Goal: Task Accomplishment & Management: Use online tool/utility

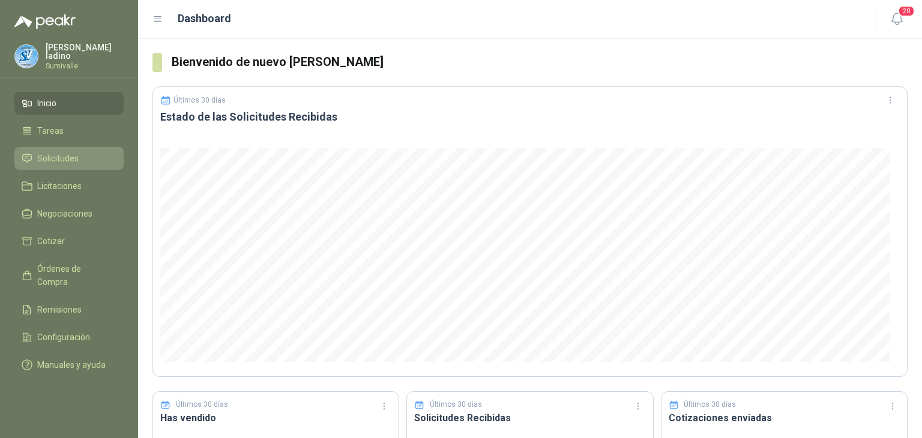
click at [79, 161] on li "Solicitudes" at bounding box center [69, 158] width 95 height 13
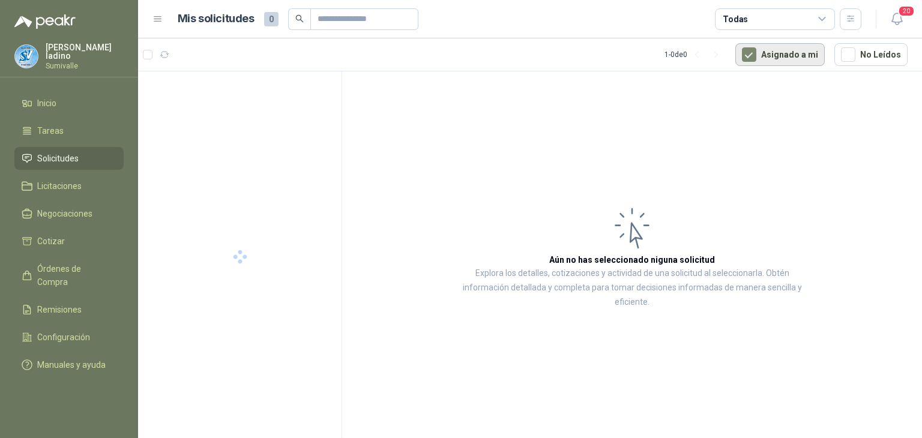
click at [774, 62] on button "Asignado a mi" at bounding box center [779, 54] width 89 height 23
click at [793, 23] on div "Todas" at bounding box center [775, 19] width 120 height 22
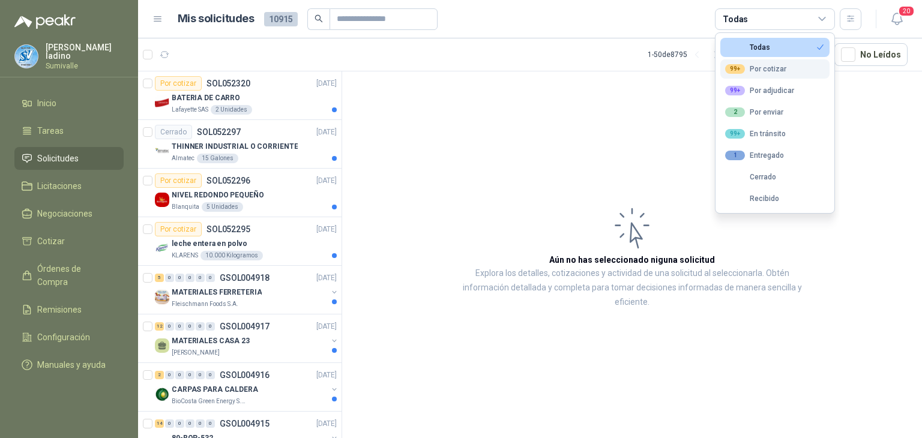
click at [771, 65] on div "99+ Por cotizar" at bounding box center [755, 69] width 61 height 10
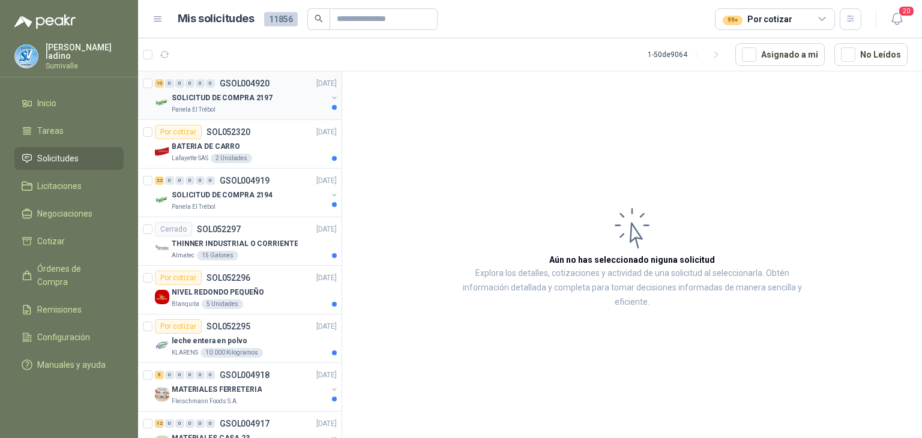
click at [240, 92] on p "SOLICITUD DE COMPRA 2197" at bounding box center [222, 97] width 101 height 11
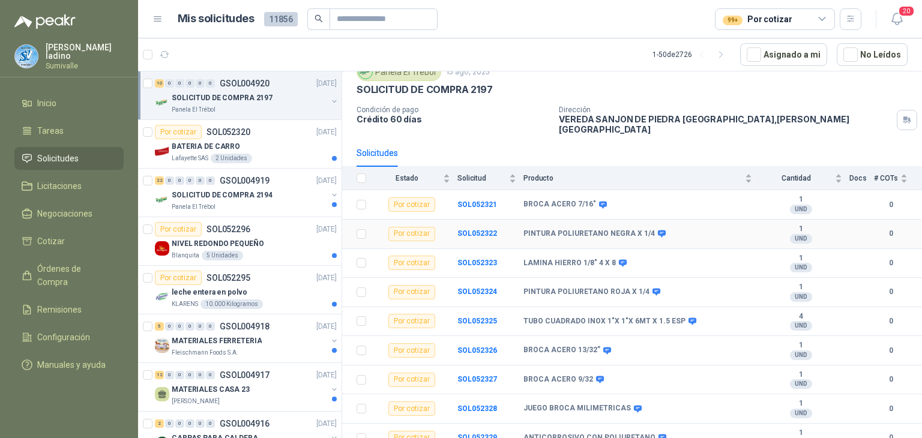
scroll to position [80, 0]
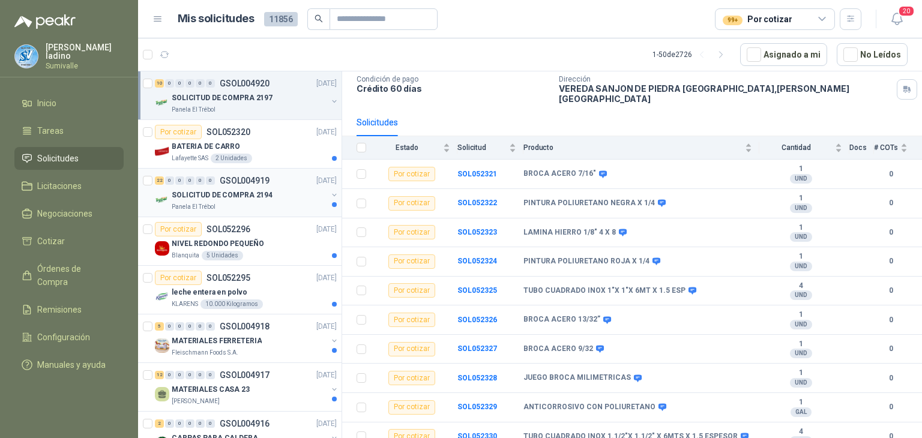
click at [243, 198] on p "SOLICITUD DE COMPRA 2194" at bounding box center [222, 195] width 101 height 11
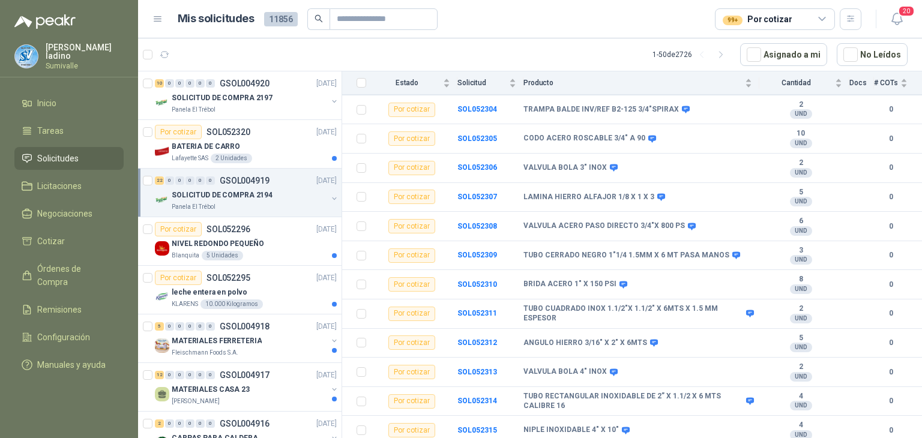
scroll to position [430, 0]
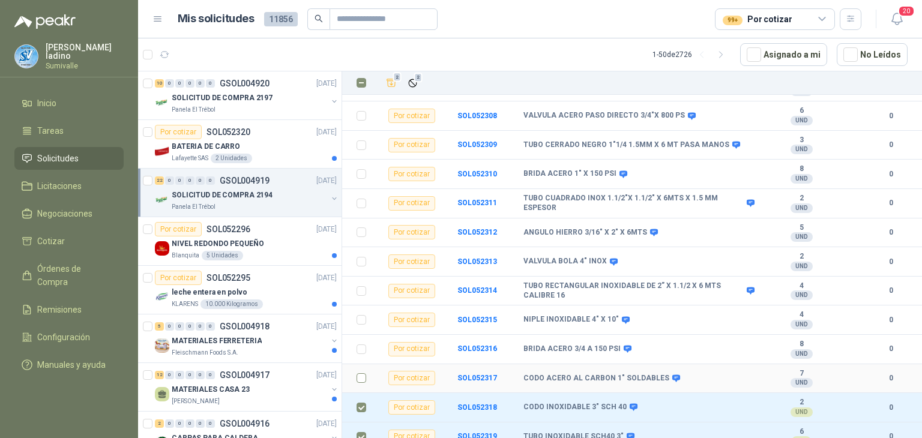
click at [352, 369] on td at bounding box center [357, 378] width 31 height 29
click at [355, 369] on td at bounding box center [357, 378] width 31 height 29
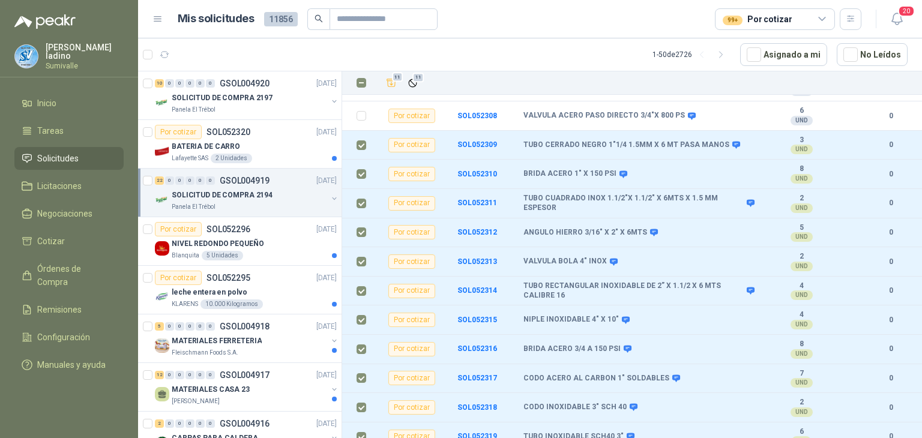
click at [365, 93] on th at bounding box center [357, 82] width 31 height 23
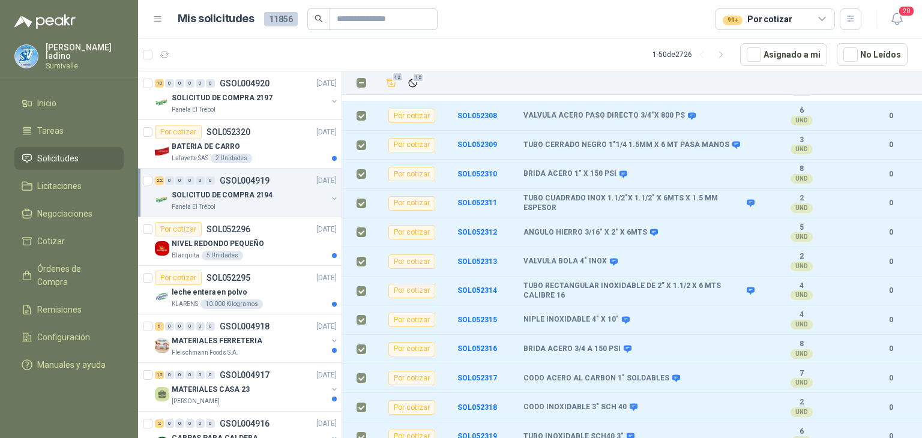
scroll to position [190, 0]
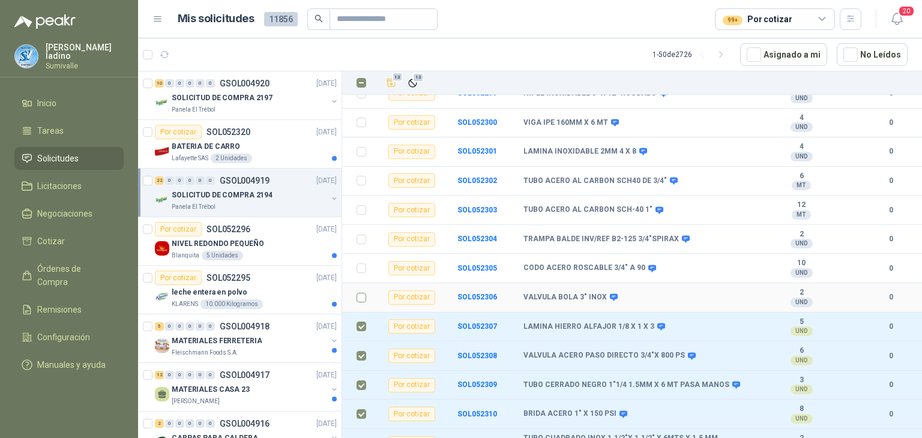
click at [360, 283] on td at bounding box center [357, 297] width 31 height 29
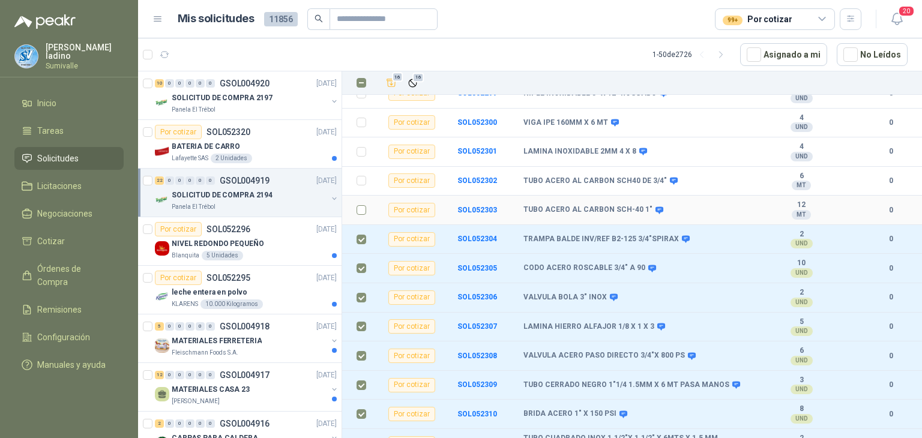
click at [363, 205] on label at bounding box center [362, 209] width 10 height 13
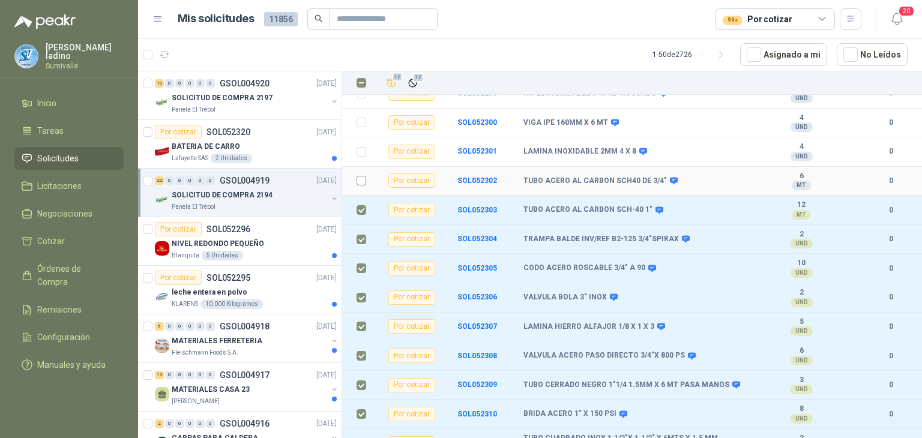
click at [367, 169] on td at bounding box center [357, 181] width 31 height 29
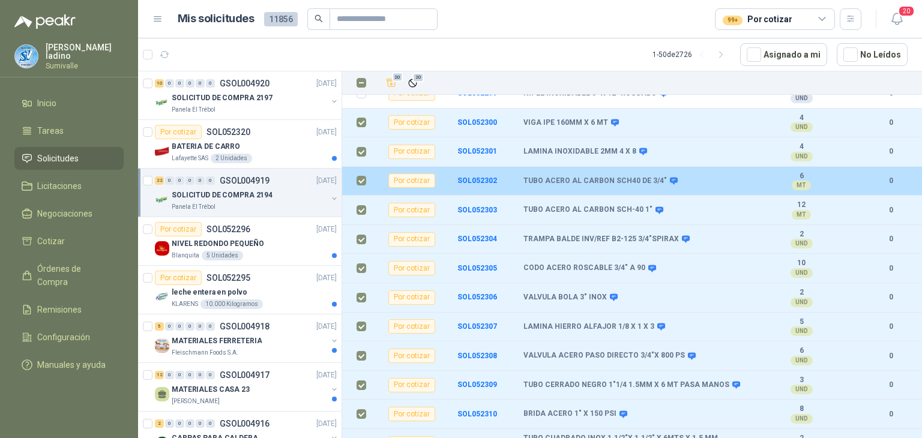
scroll to position [0, 0]
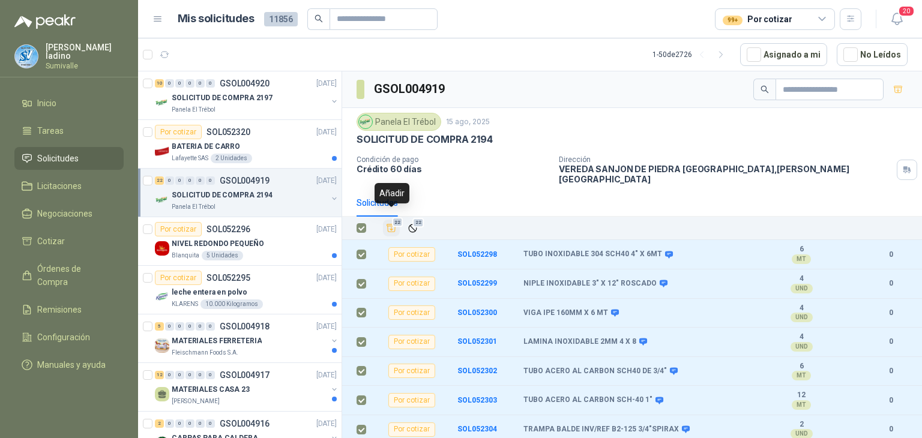
click at [393, 223] on icon "Añadir" at bounding box center [391, 228] width 11 height 11
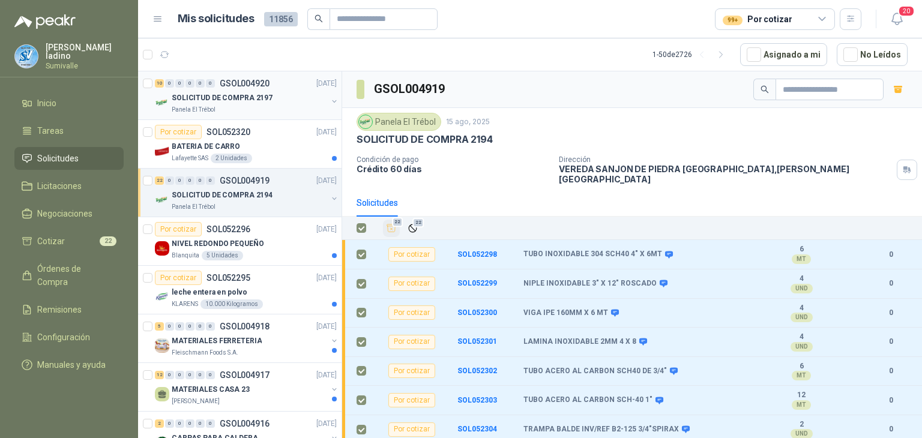
click at [202, 101] on p "SOLICITUD DE COMPRA 2197" at bounding box center [222, 97] width 101 height 11
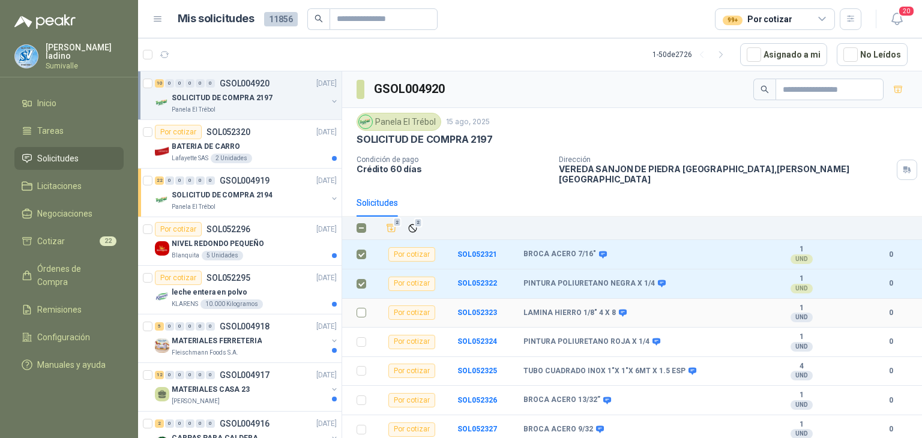
click at [365, 309] on label at bounding box center [362, 312] width 10 height 13
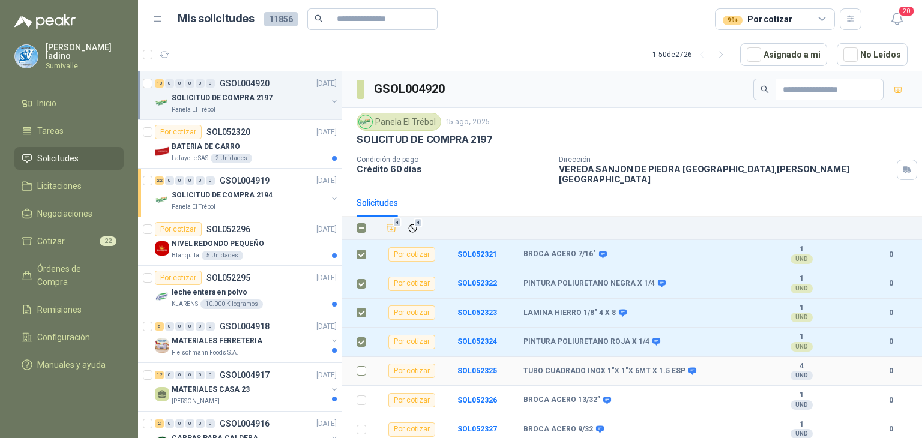
click at [367, 360] on td at bounding box center [357, 371] width 31 height 29
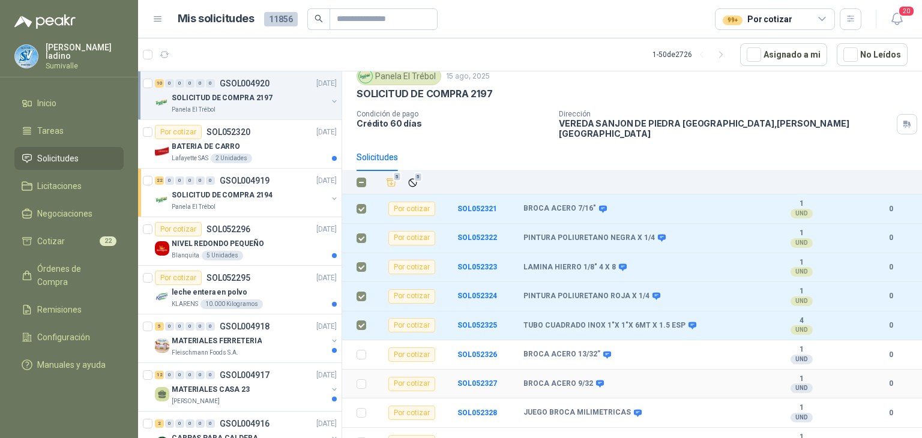
scroll to position [80, 0]
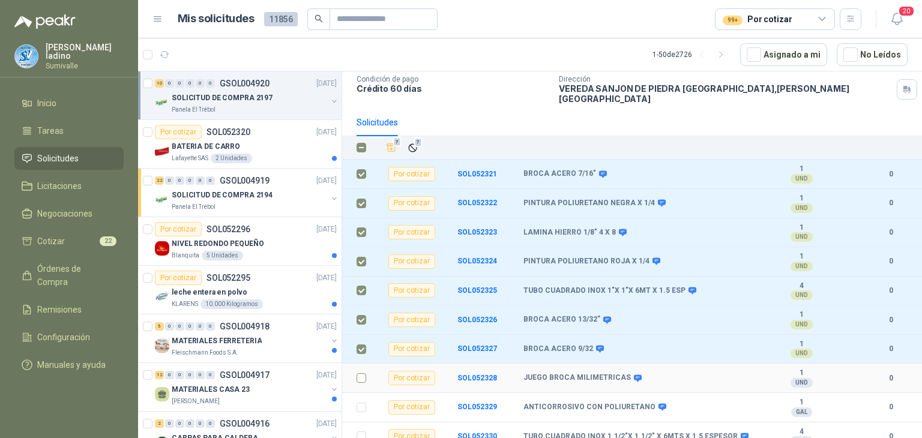
click at [362, 372] on label at bounding box center [362, 378] width 10 height 13
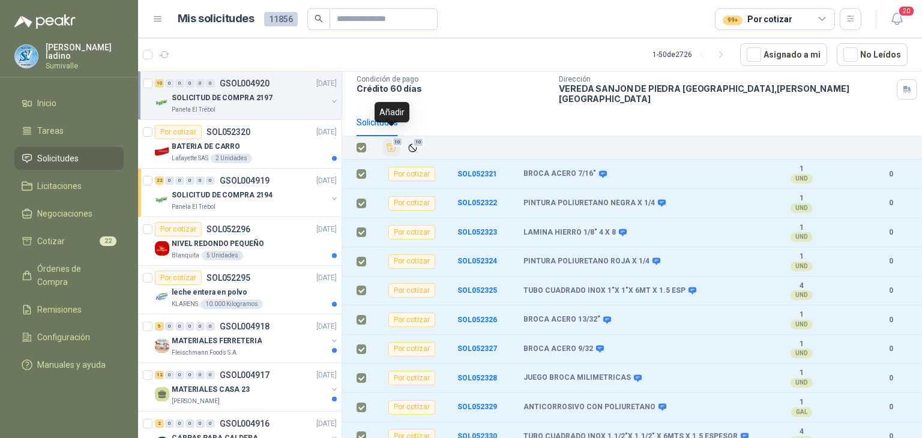
click at [391, 142] on icon "Añadir" at bounding box center [391, 147] width 11 height 11
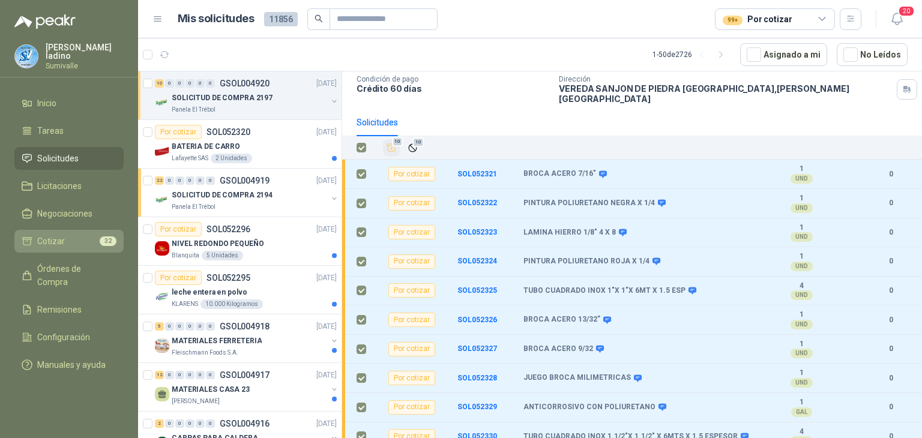
click at [99, 238] on li "Cotizar 32" at bounding box center [69, 241] width 95 height 13
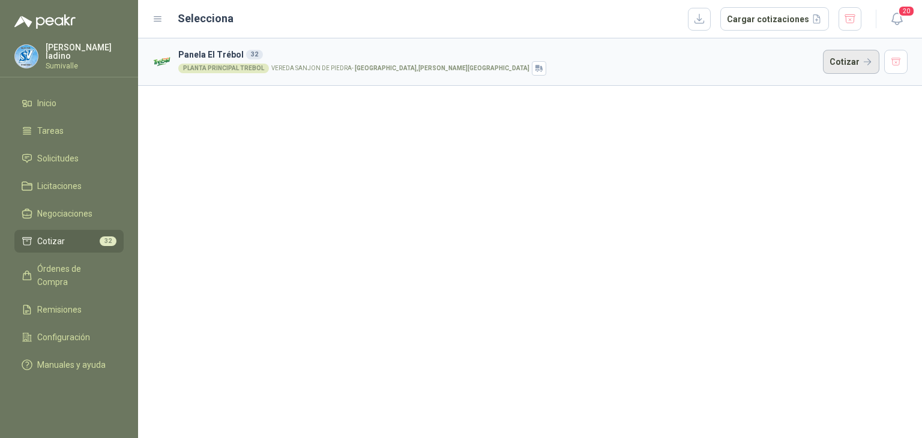
click at [856, 62] on button "Cotizar" at bounding box center [851, 62] width 56 height 24
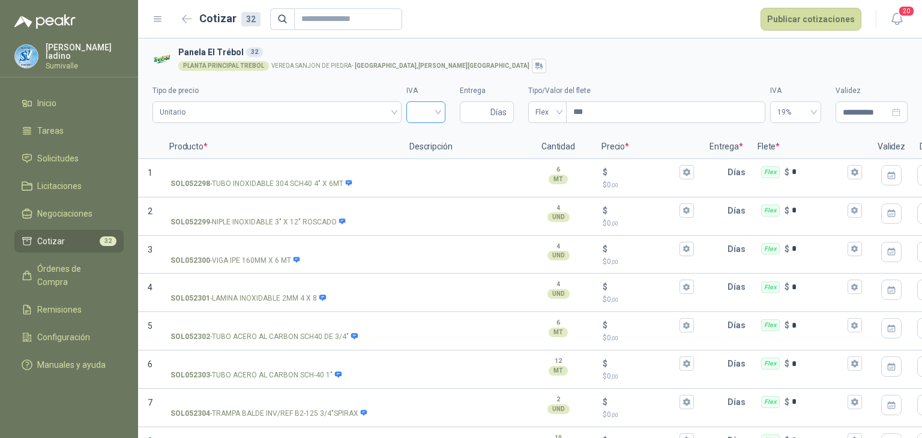
click at [415, 115] on input "search" at bounding box center [426, 111] width 25 height 18
click at [426, 134] on div "19%" at bounding box center [421, 137] width 20 height 13
click at [483, 111] on span "Días" at bounding box center [487, 112] width 54 height 22
type input "*"
click at [547, 114] on span "Flex" at bounding box center [547, 112] width 24 height 18
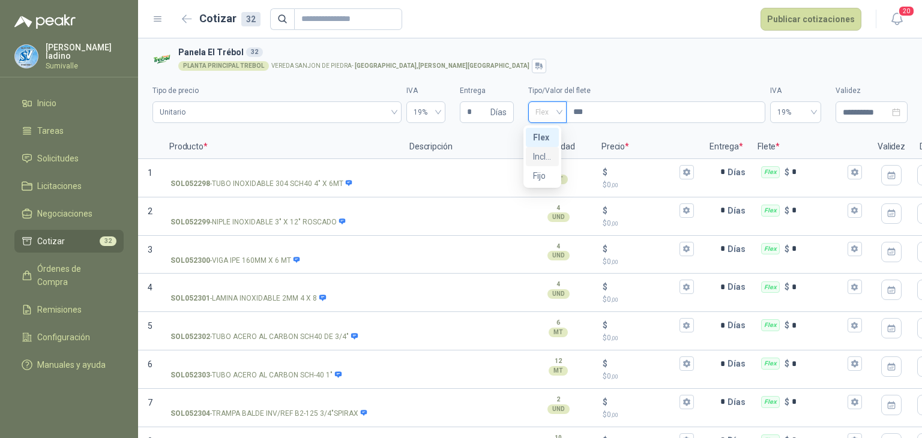
click at [540, 159] on div "Incluido" at bounding box center [542, 156] width 19 height 13
click at [564, 114] on span "Incluido" at bounding box center [553, 112] width 37 height 18
click at [550, 154] on div "Incluido" at bounding box center [548, 156] width 31 height 13
click at [286, 113] on span "Unitario" at bounding box center [277, 112] width 235 height 18
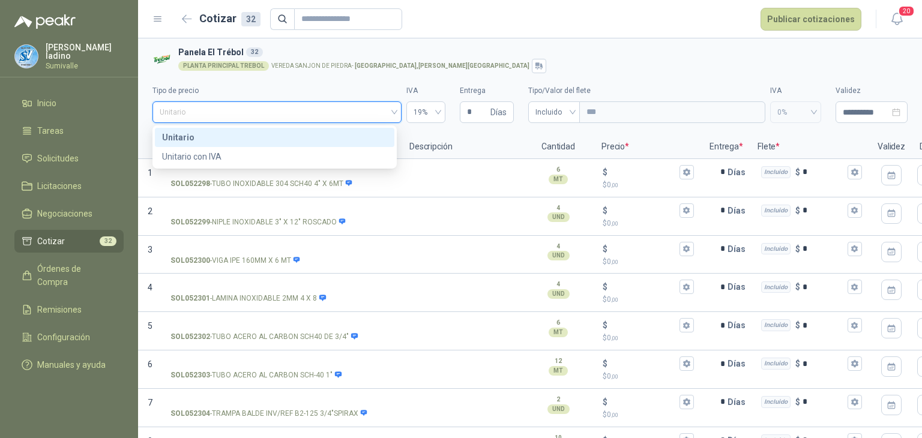
click at [266, 137] on div "Unitario" at bounding box center [274, 137] width 225 height 13
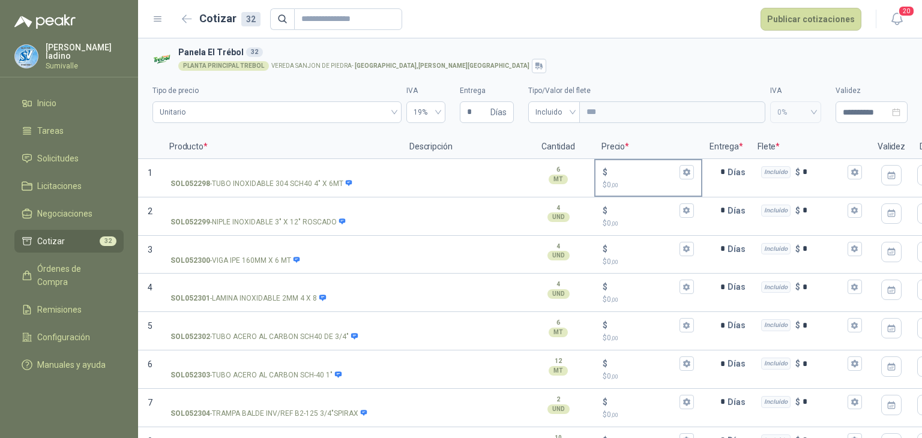
click at [619, 176] on div "$" at bounding box center [648, 172] width 91 height 14
click at [619, 176] on input "$ $ 0 ,00" at bounding box center [643, 171] width 67 height 9
click at [627, 172] on input "$ $ 0 ,00" at bounding box center [643, 171] width 67 height 9
click at [639, 170] on input "*******" at bounding box center [643, 171] width 67 height 9
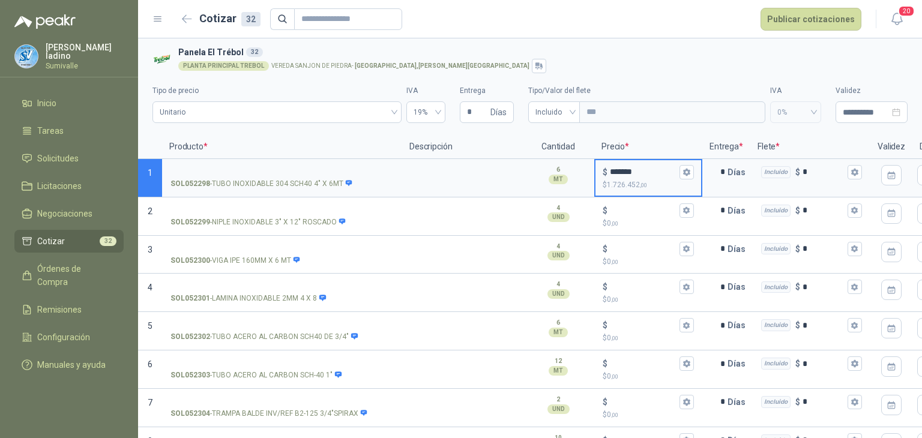
drag, startPoint x: 639, startPoint y: 170, endPoint x: 607, endPoint y: 168, distance: 32.5
click at [607, 168] on div "$ *******" at bounding box center [648, 172] width 91 height 14
type input "*******"
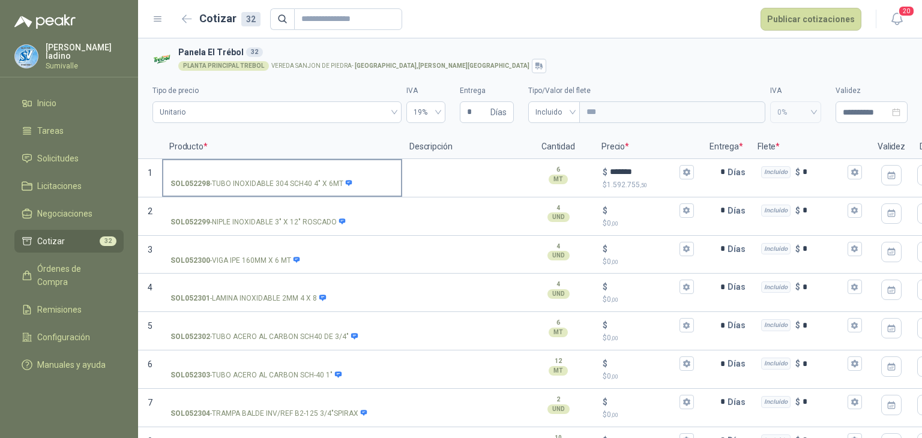
click at [335, 166] on label "SOL052298 - TUBO INOXIDABLE 304 SCH40 4" X 6MT" at bounding box center [282, 177] width 238 height 34
click at [335, 168] on input "SOL052298 - TUBO INOXIDABLE 304 SCH40 4" X 6MT" at bounding box center [281, 172] width 223 height 9
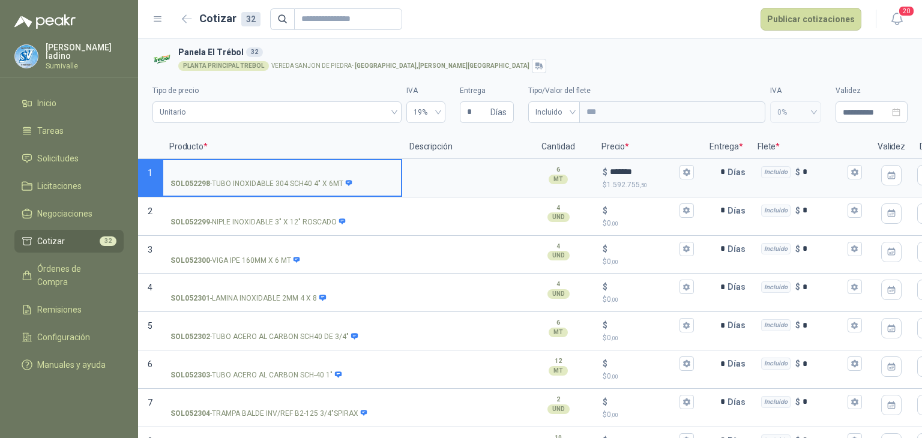
click at [331, 170] on input "SOL052298 - TUBO INOXIDABLE 304 SCH40 4" X 6MT" at bounding box center [281, 172] width 223 height 9
drag, startPoint x: 393, startPoint y: 171, endPoint x: 672, endPoint y: 180, distance: 279.8
click at [672, 180] on section "**********" at bounding box center [530, 178] width 784 height 38
type input "**********"
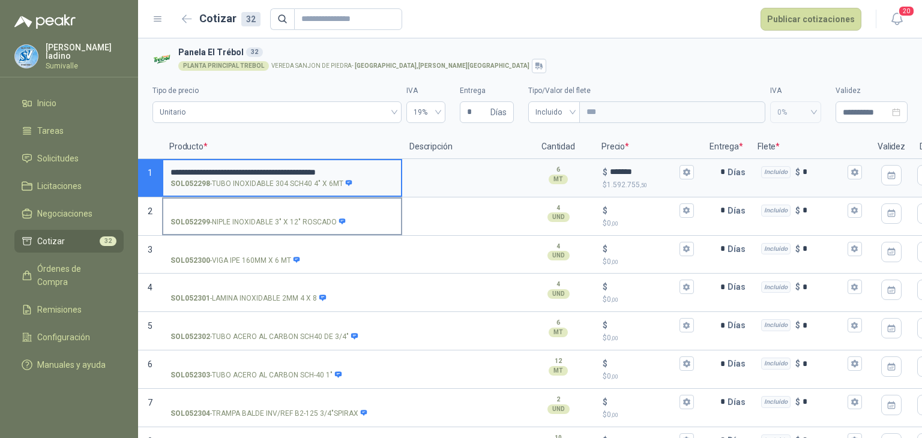
drag, startPoint x: 281, startPoint y: 209, endPoint x: 331, endPoint y: 199, distance: 51.0
click at [281, 209] on input "SOL052299 - NIPLE INOXIDABLE 3" X 12" ROSCADO" at bounding box center [281, 210] width 223 height 9
drag, startPoint x: 478, startPoint y: 181, endPoint x: 652, endPoint y: 188, distance: 174.2
click at [652, 188] on section "**********" at bounding box center [530, 178] width 784 height 38
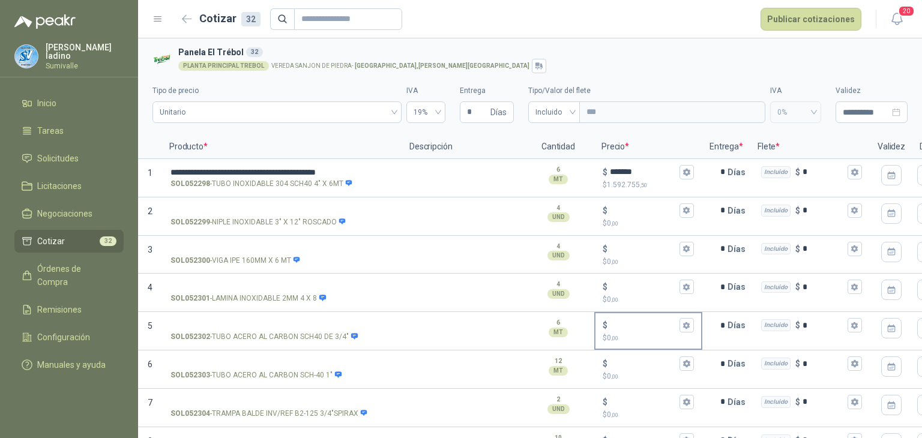
click at [639, 318] on div "$" at bounding box center [648, 325] width 91 height 14
click at [639, 321] on input "$ $ 0 ,00" at bounding box center [643, 325] width 67 height 9
click at [640, 322] on input "$ $ 0 ,00" at bounding box center [643, 325] width 67 height 9
click at [627, 325] on input "$ $ 0 ,00" at bounding box center [643, 325] width 67 height 9
type input "*****"
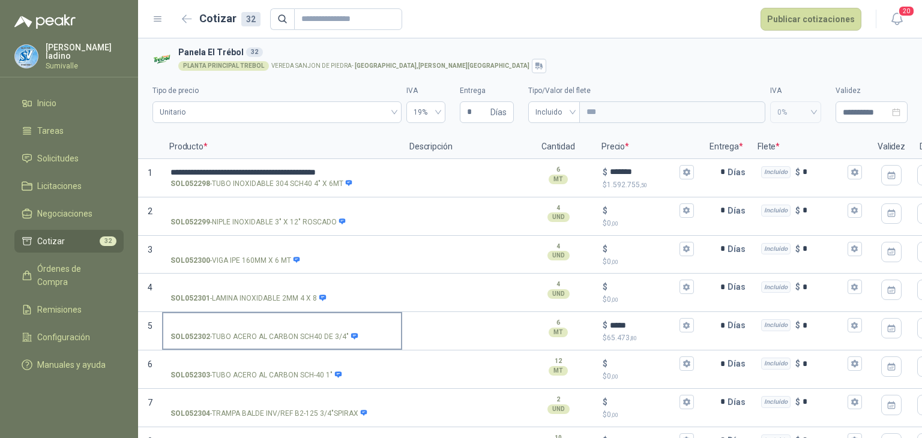
click at [319, 327] on input "SOL052302 - TUBO ACERO AL CARBON SCH40 DE 3/4"" at bounding box center [281, 325] width 223 height 9
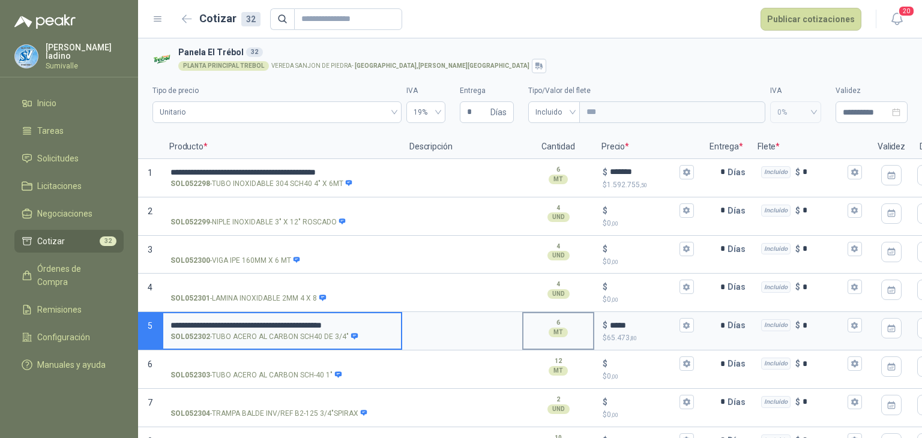
scroll to position [0, 9]
drag, startPoint x: 358, startPoint y: 324, endPoint x: 679, endPoint y: 349, distance: 321.5
click at [679, 349] on section "**********" at bounding box center [530, 331] width 784 height 38
type input "**********"
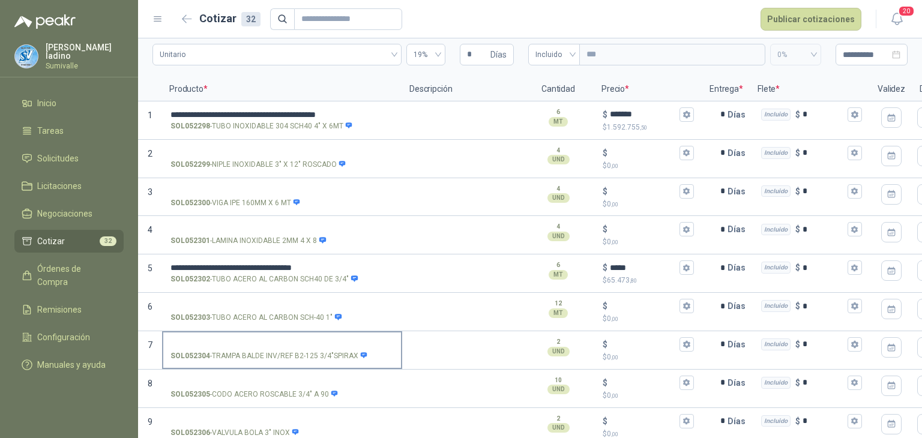
scroll to position [80, 0]
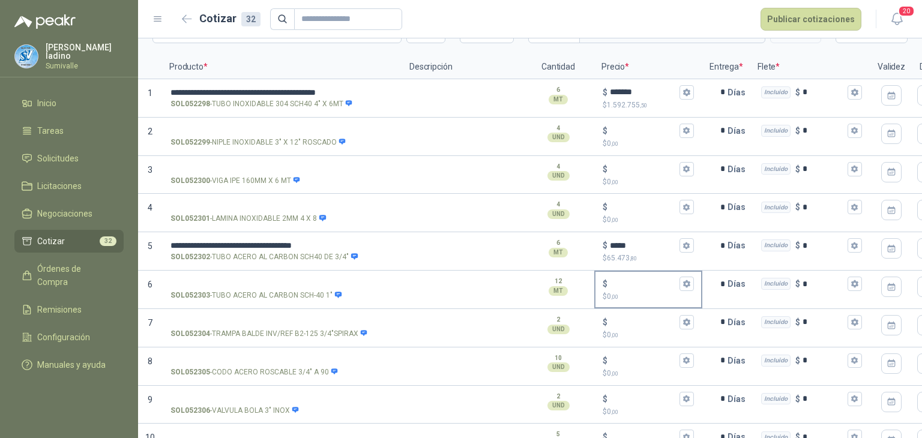
click at [655, 282] on input "$ $ 0 ,00" at bounding box center [643, 284] width 67 height 9
type input "******"
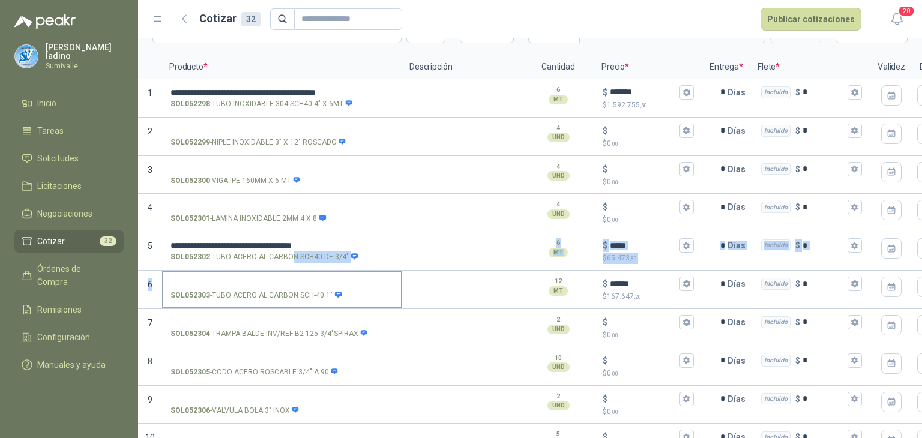
click at [292, 276] on label "SOL052303 - TUBO ACERO AL CARBON SCH-40 1"" at bounding box center [282, 289] width 238 height 34
click at [292, 280] on input "SOL052303 - TUBO ACERO AL CARBON SCH-40 1"" at bounding box center [281, 284] width 223 height 9
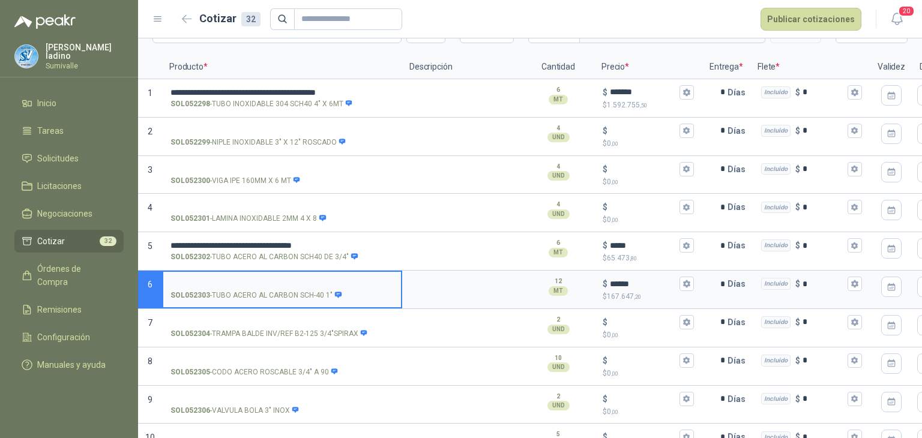
click at [289, 281] on input "SOL052303 - TUBO ACERO AL CARBON SCH-40 1"" at bounding box center [281, 284] width 223 height 9
drag, startPoint x: 393, startPoint y: 279, endPoint x: 654, endPoint y: 277, distance: 261.1
click at [654, 277] on section "**********" at bounding box center [530, 290] width 784 height 38
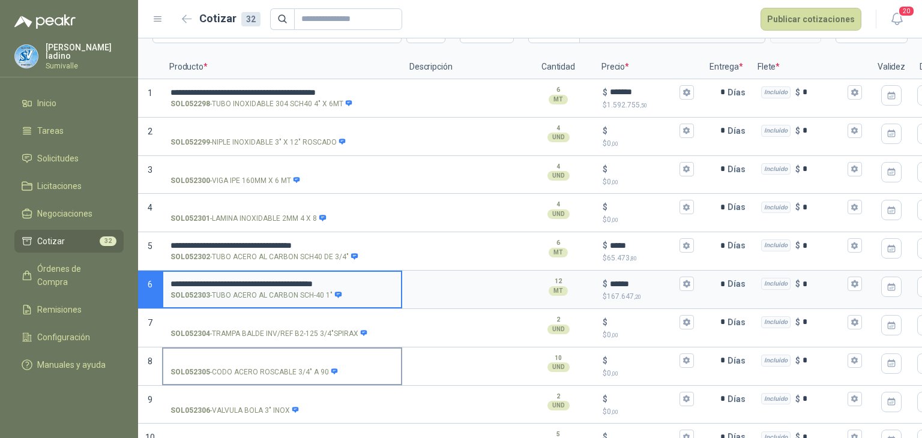
click at [305, 358] on input "SOL052305 - CODO ACERO ROSCABLE 3/4" A 90" at bounding box center [281, 361] width 223 height 9
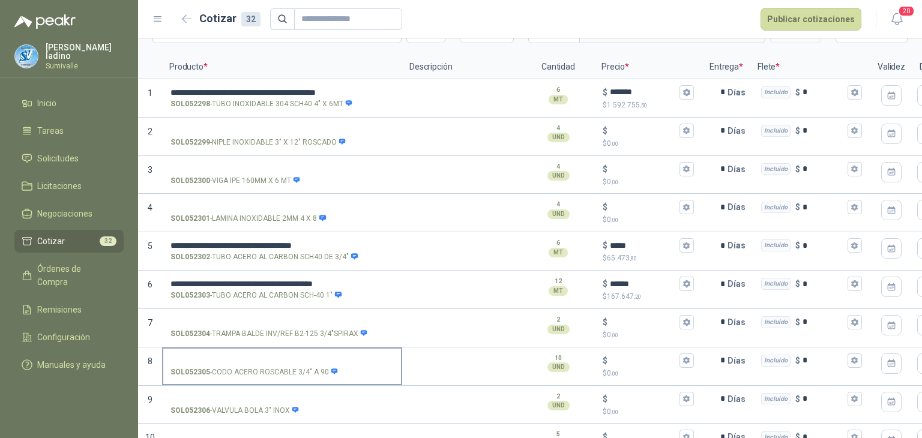
click at [315, 351] on label "SOL052305 - CODO ACERO ROSCABLE 3/4" A 90" at bounding box center [282, 366] width 238 height 34
click at [315, 357] on input "SOL052305 - CODO ACERO ROSCABLE 3/4" A 90" at bounding box center [281, 361] width 223 height 9
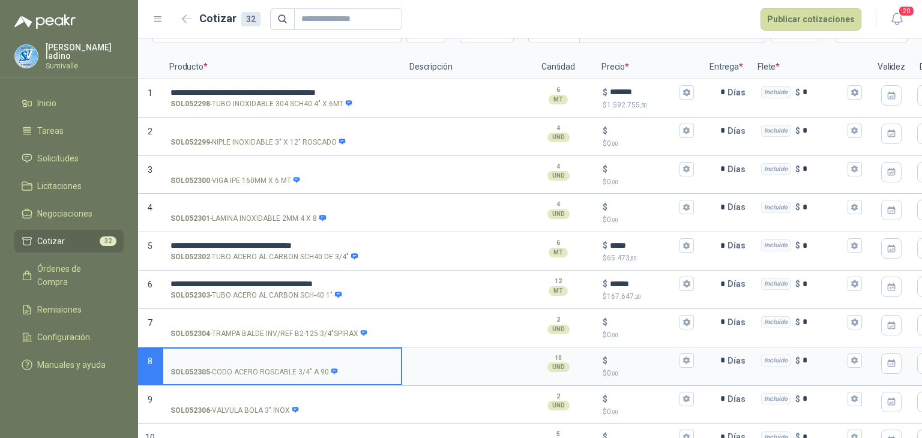
click at [313, 357] on input "SOL052305 - CODO ACERO ROSCABLE 3/4" A 90" at bounding box center [281, 361] width 223 height 9
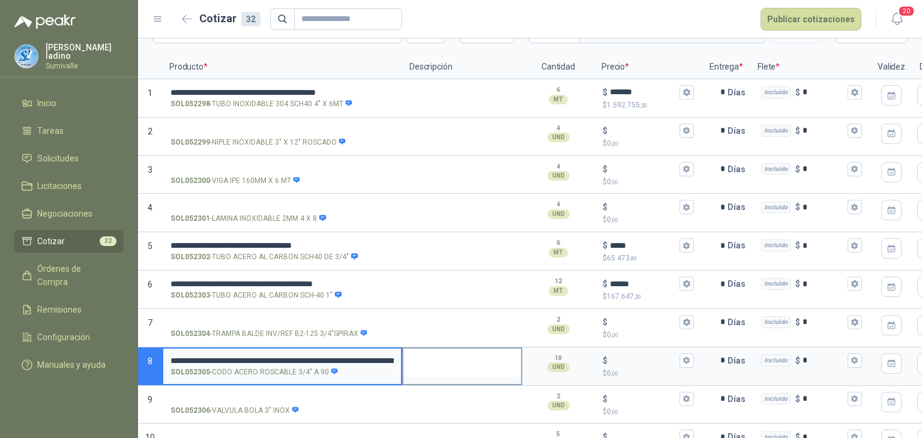
scroll to position [0, 384]
drag, startPoint x: 311, startPoint y: 358, endPoint x: 621, endPoint y: 363, distance: 310.3
click at [621, 363] on section "**********" at bounding box center [530, 367] width 784 height 38
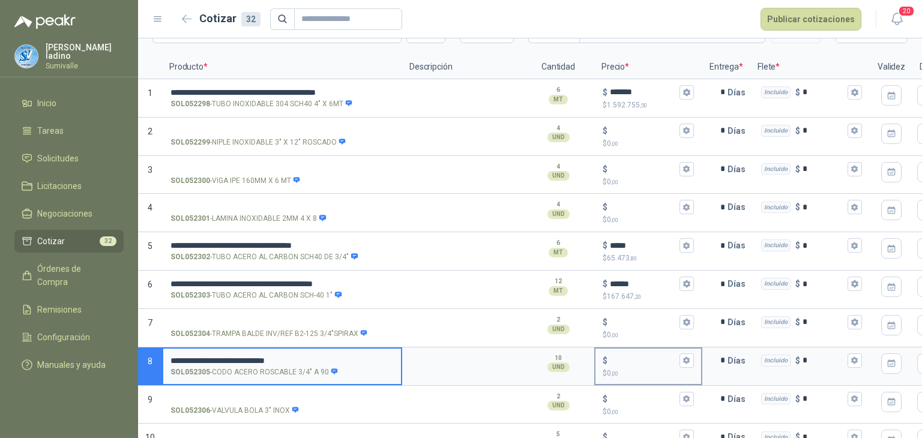
scroll to position [0, 0]
type input "**********"
click at [634, 363] on input "$ $ 0 ,00" at bounding box center [643, 360] width 67 height 9
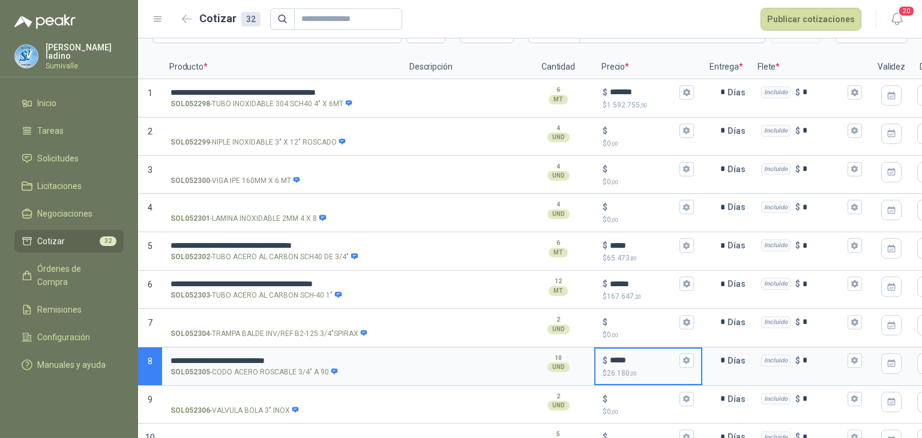
type input "*****"
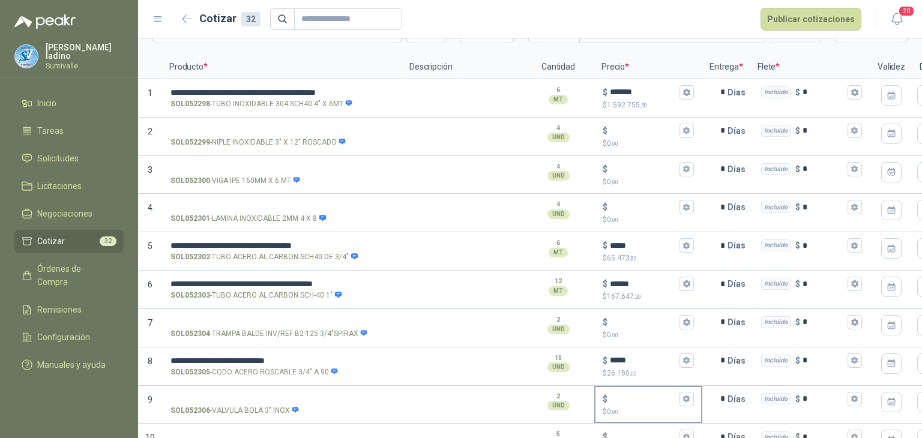
click at [625, 394] on input "$ $ 0 ,00" at bounding box center [643, 398] width 67 height 9
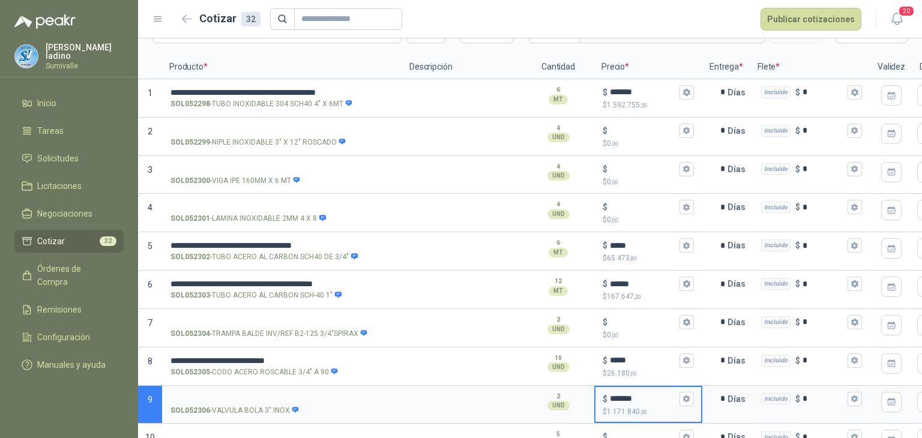
type input "*******"
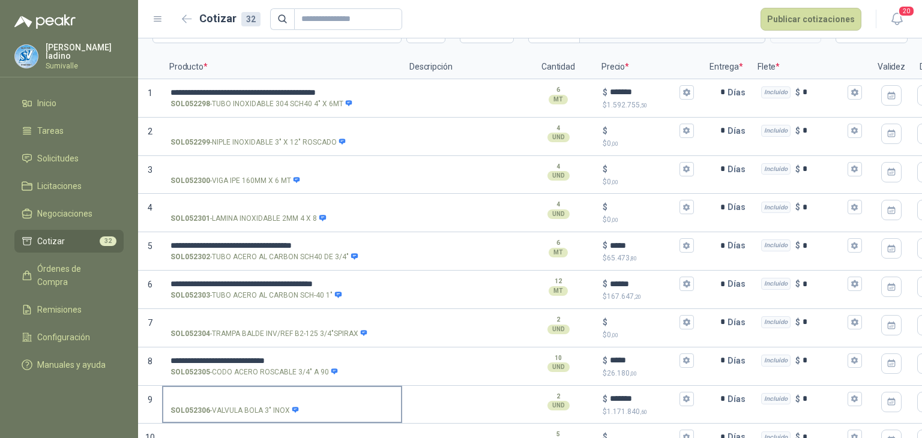
click at [332, 387] on label "SOL052306 - VALVULA BOLA 3" INOX" at bounding box center [282, 404] width 238 height 34
click at [332, 395] on input "SOL052306 - VALVULA BOLA 3" INOX" at bounding box center [281, 399] width 223 height 9
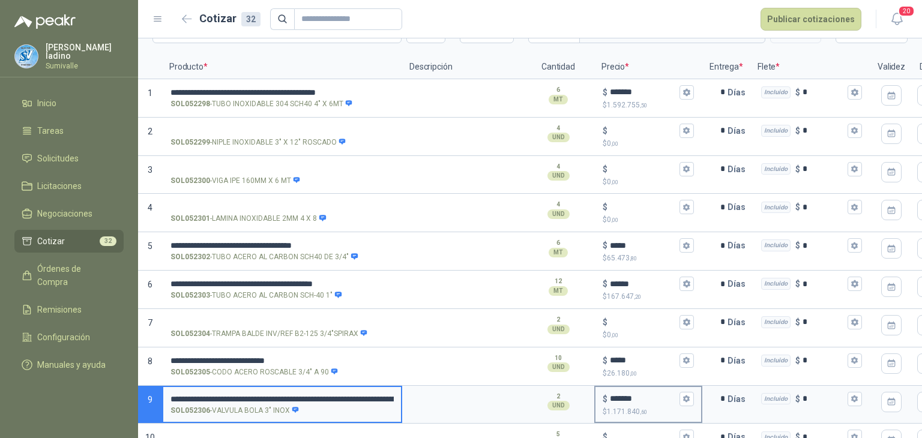
scroll to position [0, 407]
drag, startPoint x: 352, startPoint y: 394, endPoint x: 735, endPoint y: 387, distance: 383.0
click at [735, 387] on section "**********" at bounding box center [530, 405] width 784 height 38
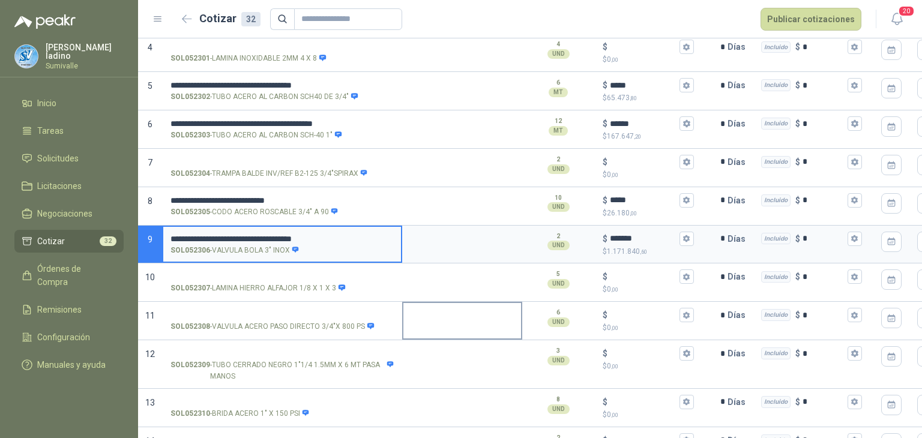
scroll to position [320, 0]
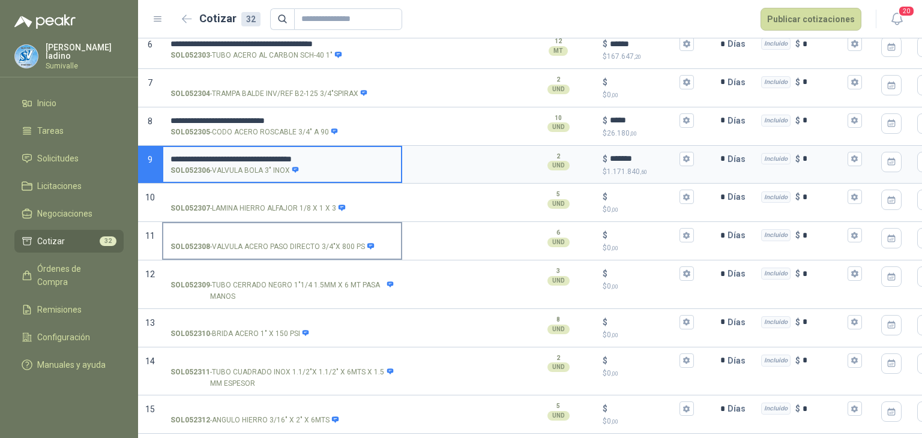
type input "**********"
click at [358, 231] on input "SOL052308 - VALVULA ACERO PASO DIRECTO 3/4"X 800 PS" at bounding box center [281, 235] width 223 height 9
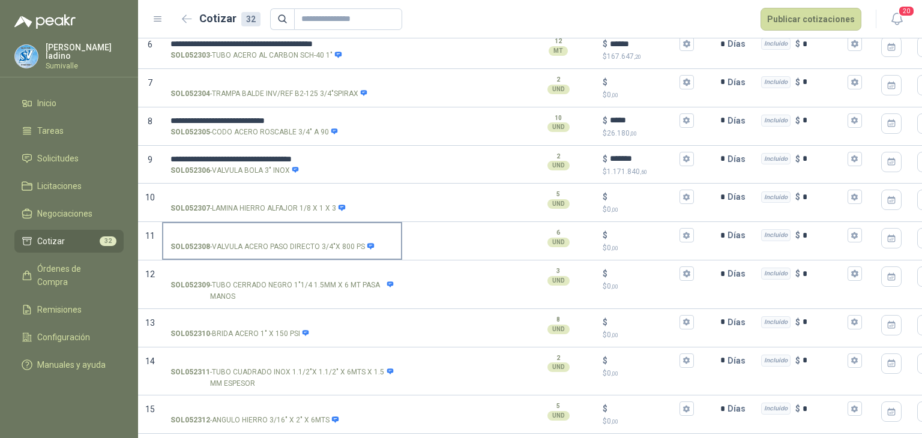
click at [302, 234] on input "SOL052308 - VALVULA ACERO PASO DIRECTO 3/4"X 800 PS" at bounding box center [281, 235] width 223 height 9
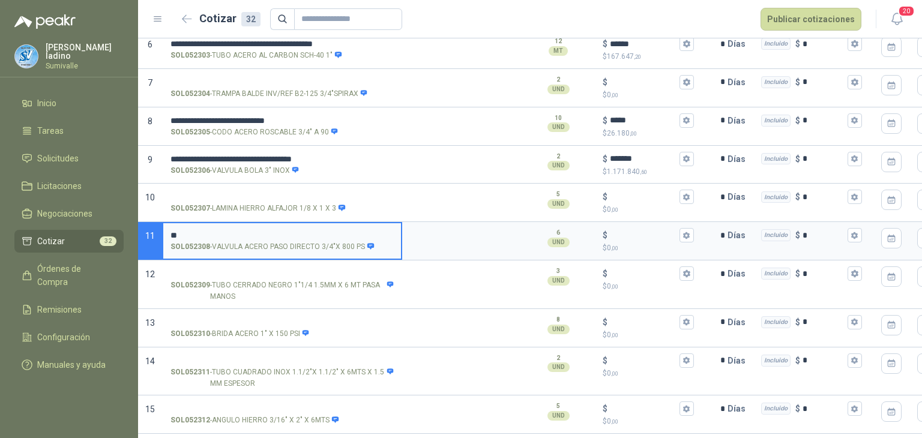
type input "*"
type input "******"
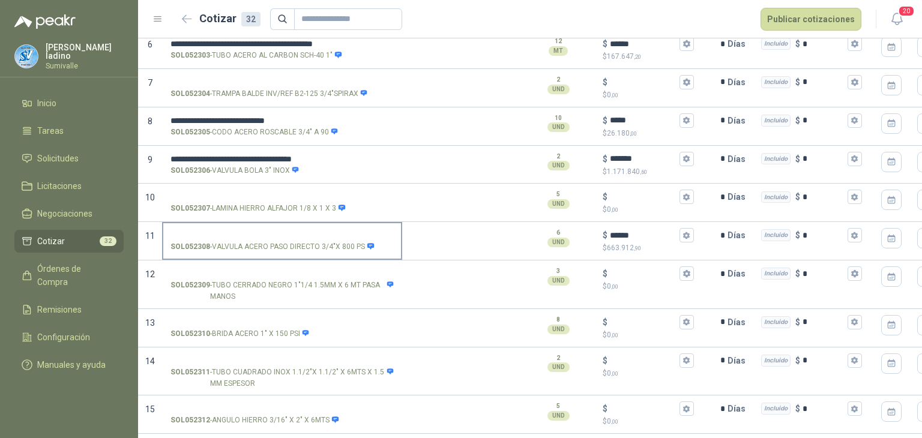
click at [344, 231] on input "SOL052308 - VALVULA ACERO PASO DIRECTO 3/4"X 800 PS" at bounding box center [281, 235] width 223 height 9
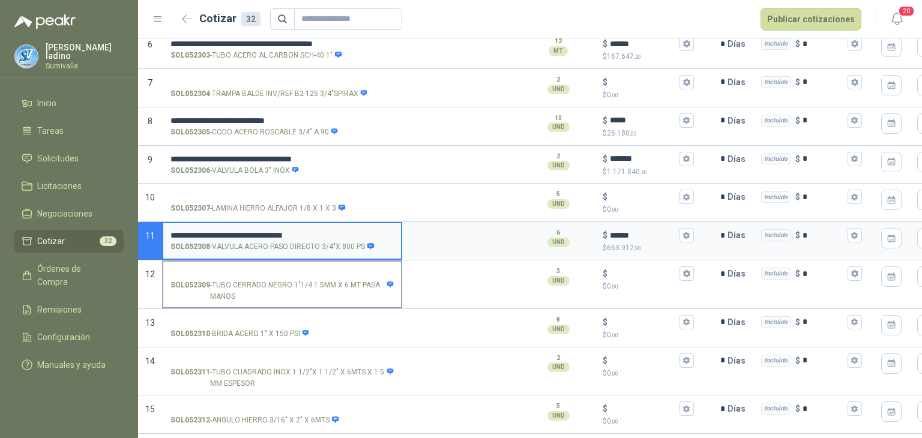
click at [278, 264] on label "SOL052309 - TUBO CERRADO NEGRO 1"1/4 1.5MM X 6 MT PASA MANOS" at bounding box center [282, 285] width 238 height 46
click at [278, 269] on input "SOL052309 - TUBO CERRADO NEGRO 1"1/4 1.5MM X 6 MT PASA MANOS" at bounding box center [281, 273] width 223 height 9
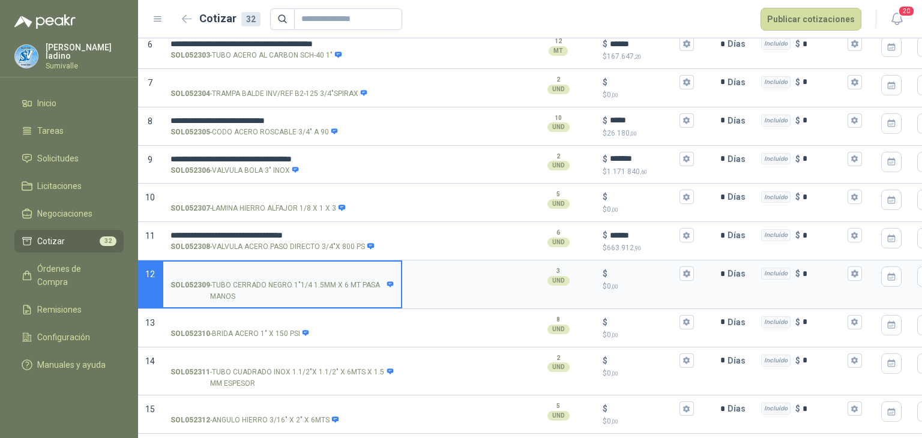
click at [281, 269] on input "SOL052309 - TUBO CERRADO NEGRO 1"1/4 1.5MM X 6 MT PASA MANOS" at bounding box center [281, 273] width 223 height 9
drag, startPoint x: 268, startPoint y: 316, endPoint x: 302, endPoint y: 314, distance: 34.3
click at [267, 318] on input "SOL052310 - [PERSON_NAME] 1" X 150 PSI" at bounding box center [281, 322] width 223 height 9
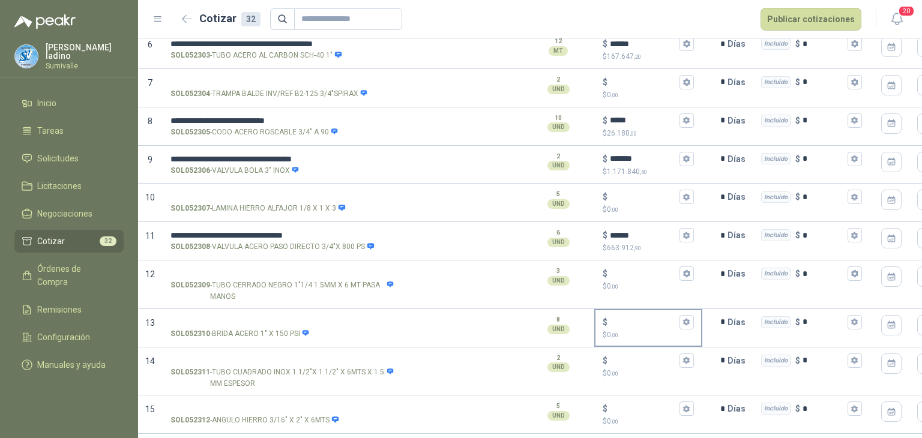
click at [633, 318] on input "$ $ 0 ,00" at bounding box center [643, 322] width 67 height 9
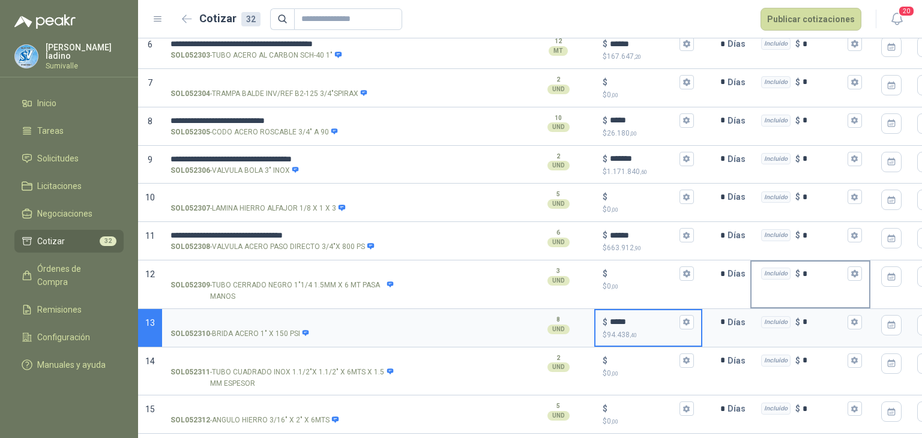
type input "*****"
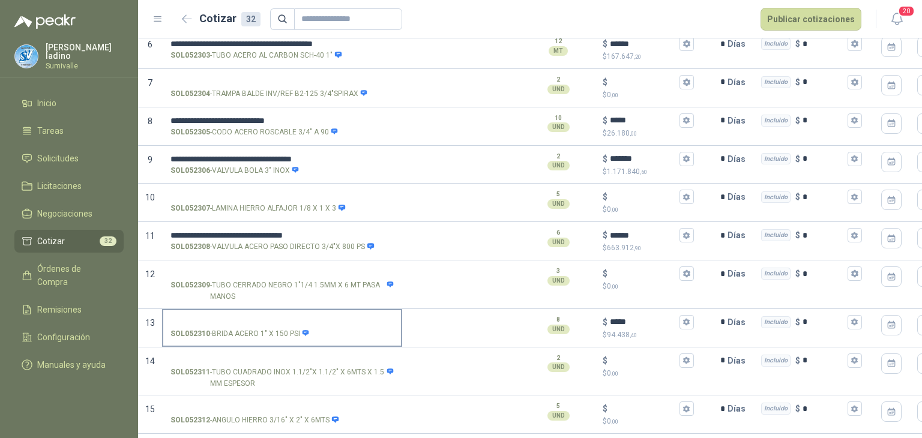
click at [275, 319] on input "SOL052310 - [PERSON_NAME] 1" X 150 PSI" at bounding box center [281, 322] width 223 height 9
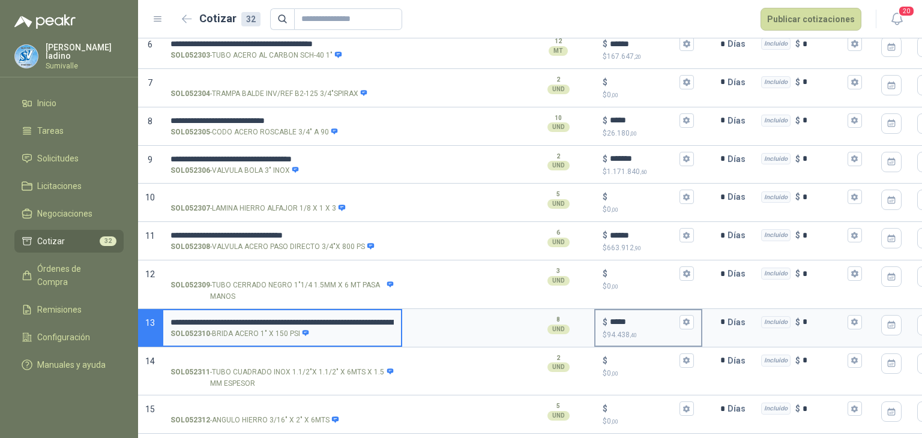
scroll to position [0, 391]
drag, startPoint x: 327, startPoint y: 320, endPoint x: 684, endPoint y: 327, distance: 357.2
click at [684, 327] on section "**********" at bounding box center [530, 328] width 784 height 38
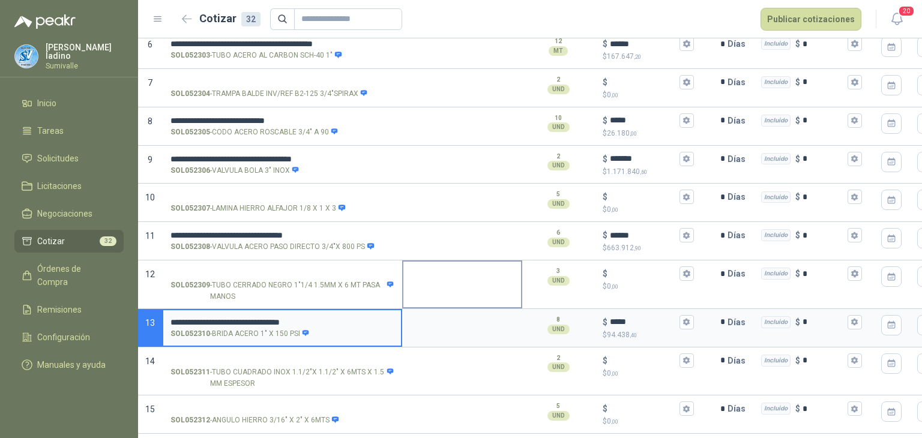
scroll to position [0, 0]
type input "**********"
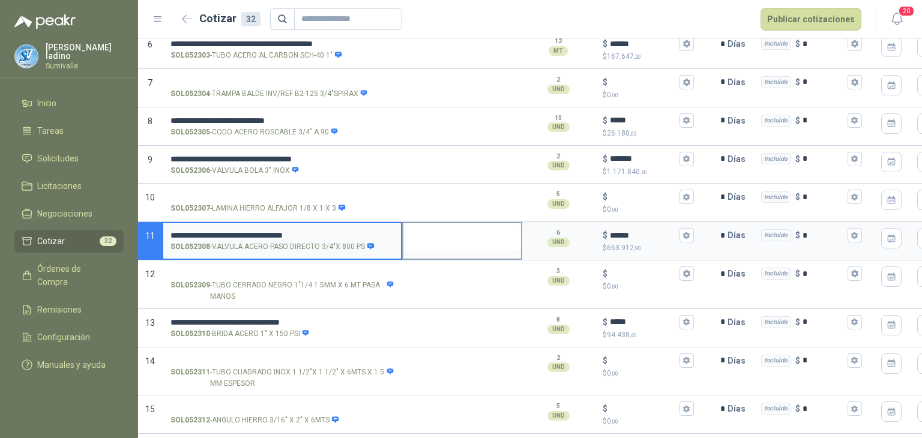
drag, startPoint x: 336, startPoint y: 232, endPoint x: 501, endPoint y: 240, distance: 165.9
click at [501, 239] on section "**********" at bounding box center [530, 241] width 784 height 38
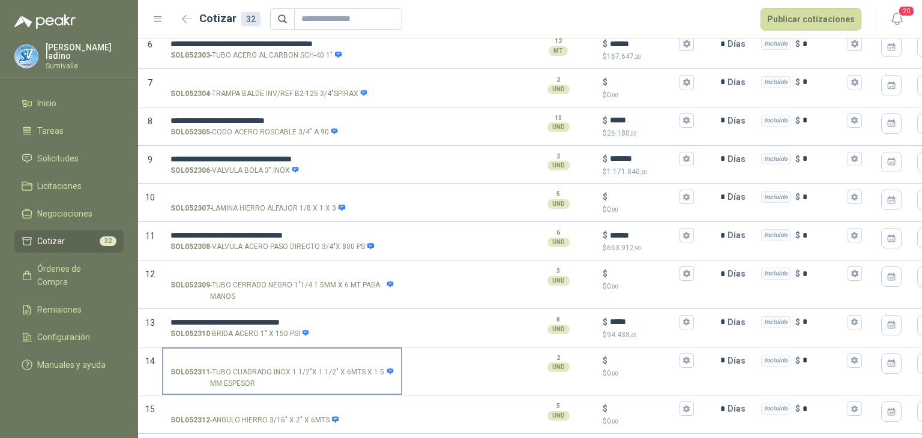
click at [370, 351] on label "SOL052311 - TUBO CUADRADO INOX 1.1/2"X 1.1/2" X 6MTS X 1.5 MM ESPESOR" at bounding box center [282, 372] width 238 height 46
click at [370, 357] on input "SOL052311 - TUBO CUADRADO INOX 1.1/2"X 1.1/2" X 6MTS X 1.5 MM ESPESOR" at bounding box center [281, 361] width 223 height 9
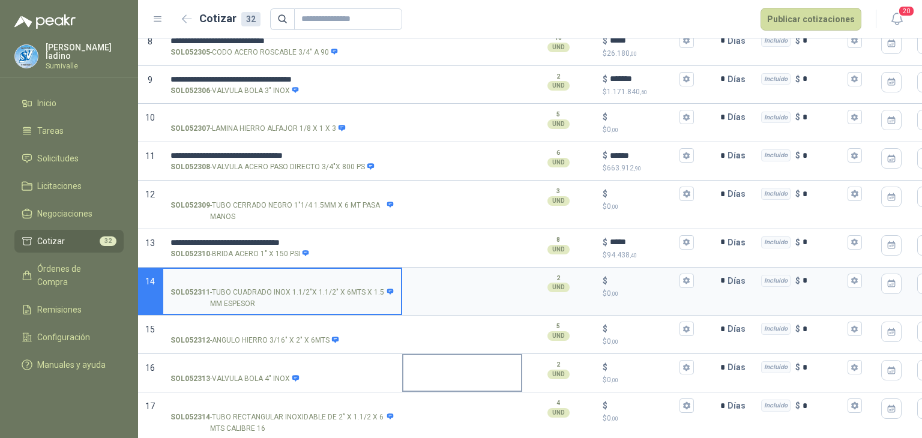
scroll to position [480, 0]
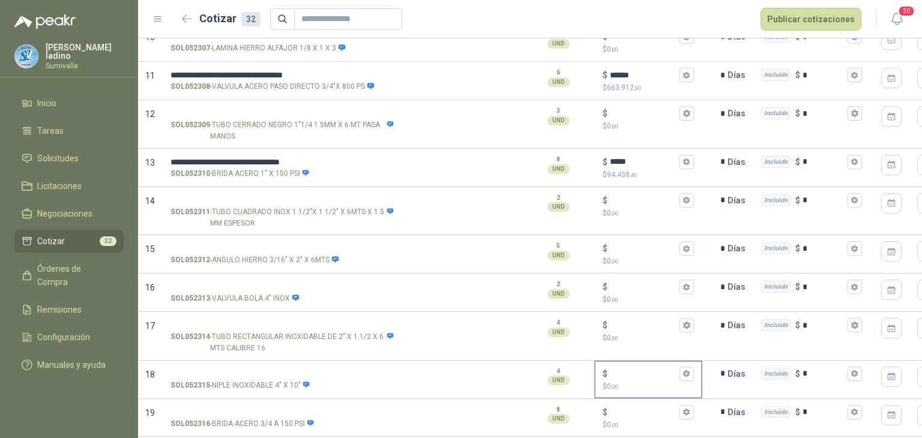
click at [619, 375] on input "$ $ 0 ,00" at bounding box center [643, 373] width 67 height 9
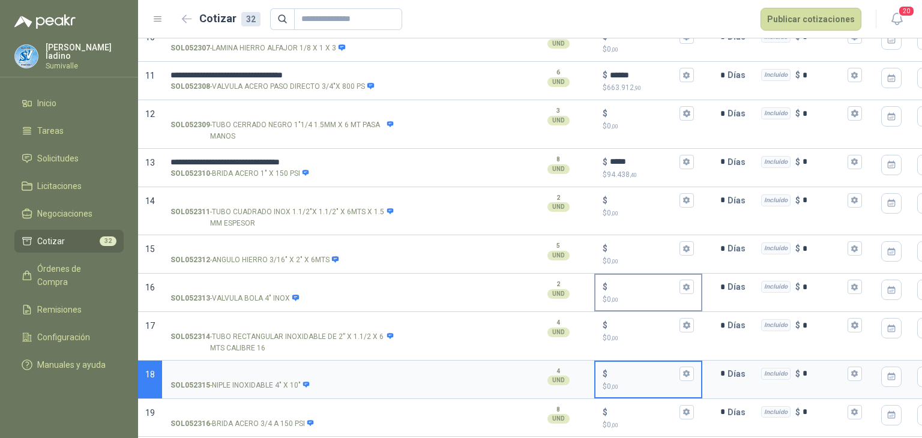
click at [613, 285] on input "$ $ 0 ,00" at bounding box center [643, 287] width 67 height 9
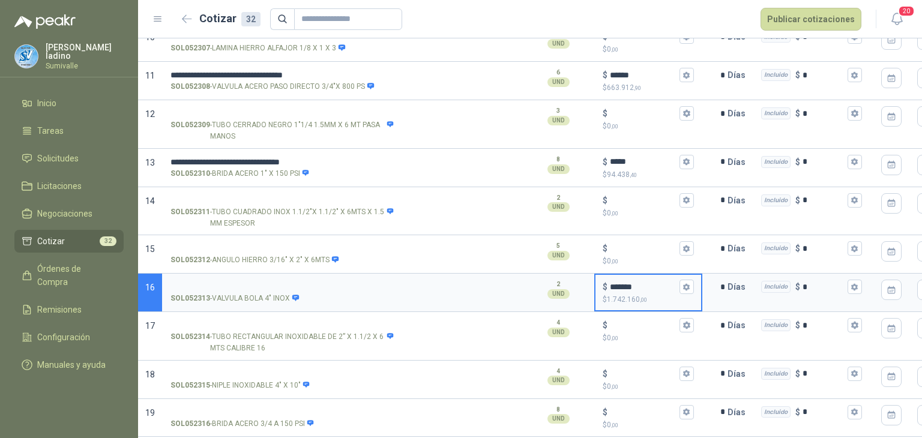
type input "*******"
click at [320, 283] on input "SOL052313 - VALVULA BOLA 4" INOX" at bounding box center [281, 287] width 223 height 9
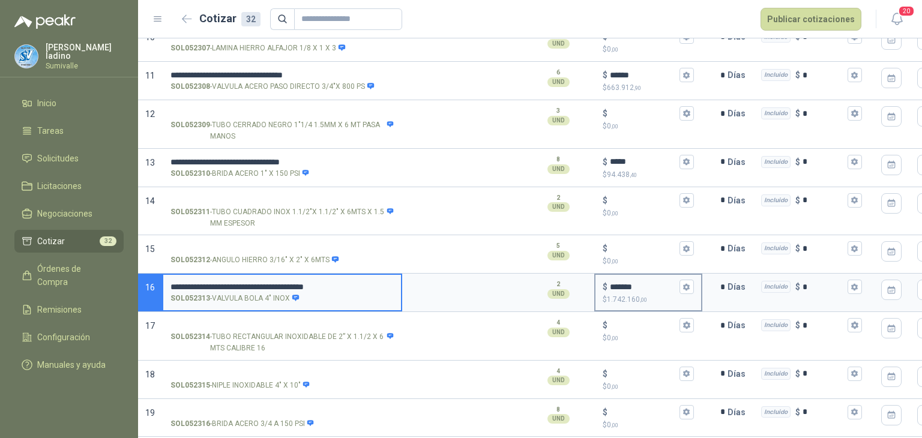
drag, startPoint x: 368, startPoint y: 280, endPoint x: 697, endPoint y: 278, distance: 328.9
click at [697, 278] on section "**********" at bounding box center [530, 293] width 784 height 38
click at [819, 32] on header "Cotizar 32 Publicar cotizaciones 20" at bounding box center [530, 19] width 784 height 38
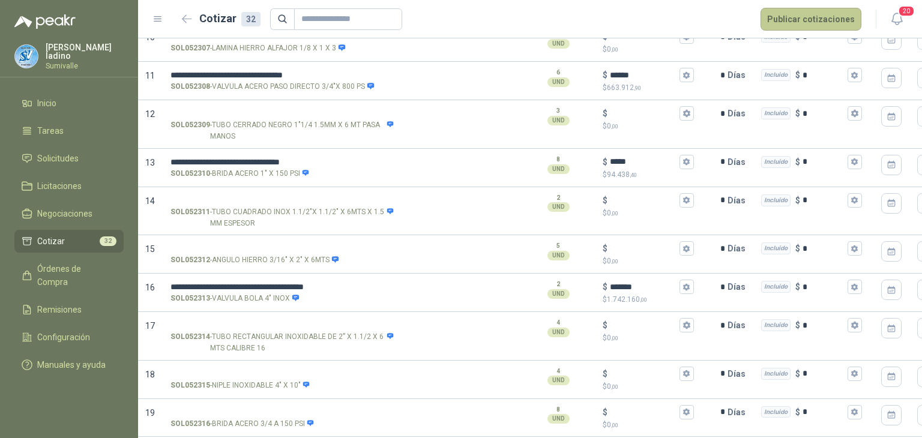
click at [820, 28] on button "Publicar cotizaciones" at bounding box center [810, 19] width 101 height 23
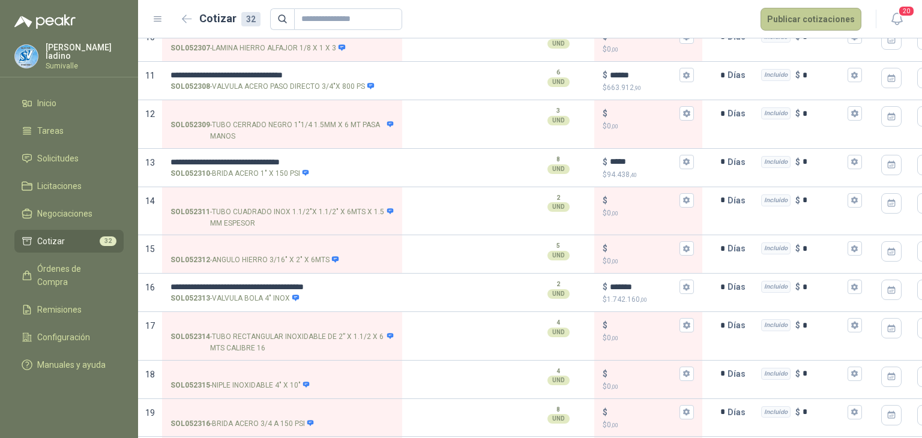
scroll to position [0, 0]
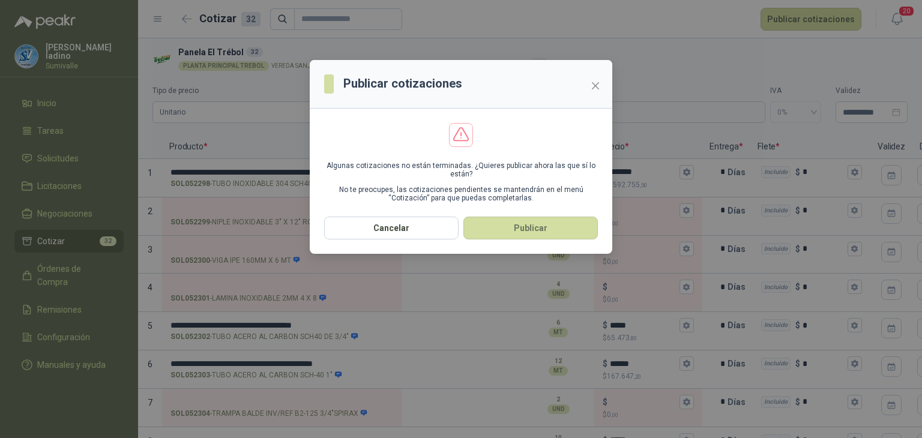
click at [544, 224] on button "Publicar" at bounding box center [530, 228] width 134 height 23
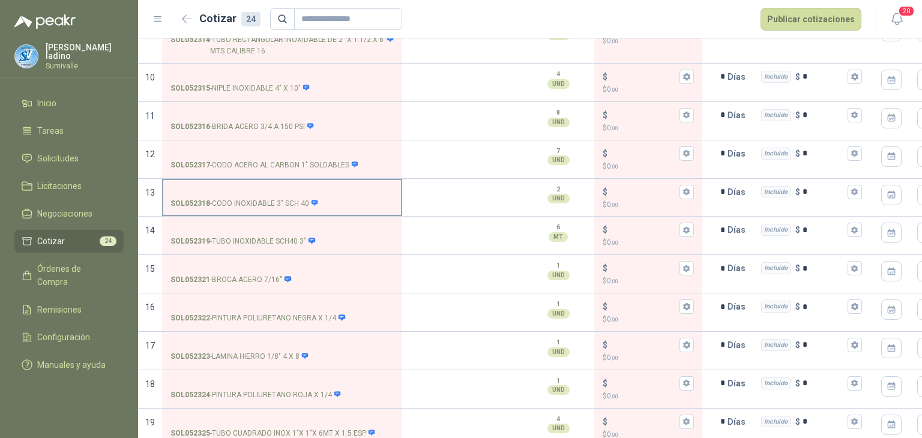
scroll to position [448, 0]
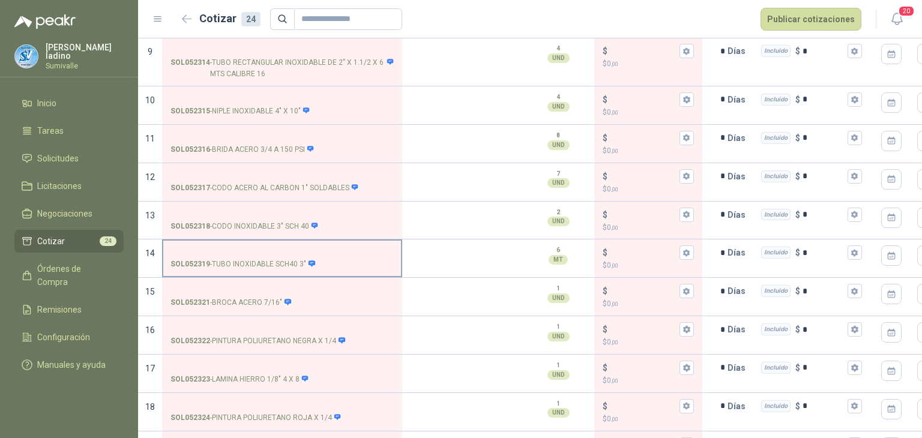
click at [283, 253] on input "SOL052319 - TUBO INOXIDABLE SCH40 3"" at bounding box center [281, 252] width 223 height 9
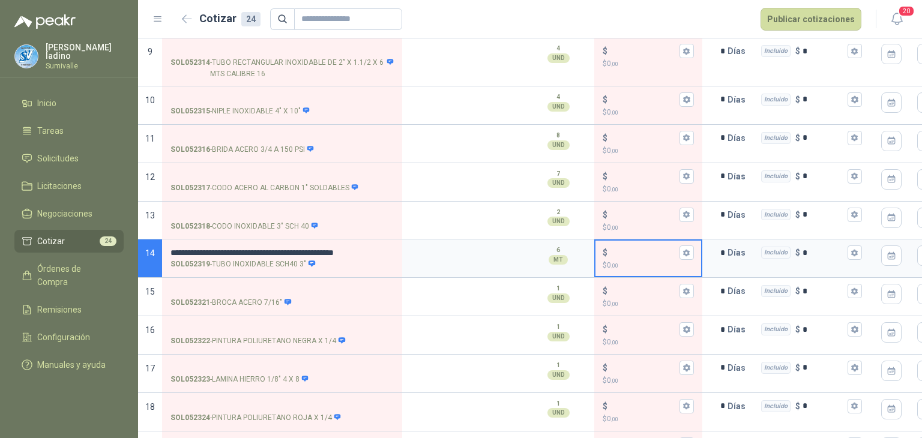
click at [620, 248] on input "$ $ 0 ,00" at bounding box center [643, 252] width 67 height 9
click at [621, 249] on input "$ $ 0 ,00" at bounding box center [643, 252] width 67 height 9
type input "*******"
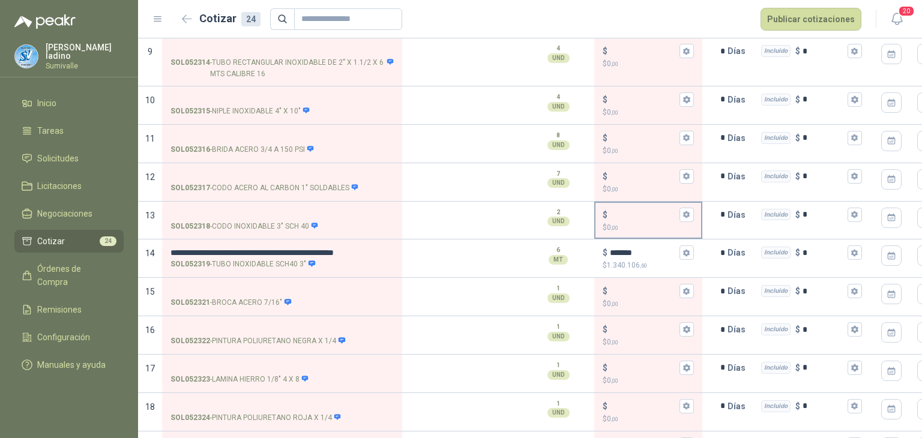
click at [640, 210] on input "$ $ 0 ,00" at bounding box center [643, 214] width 67 height 9
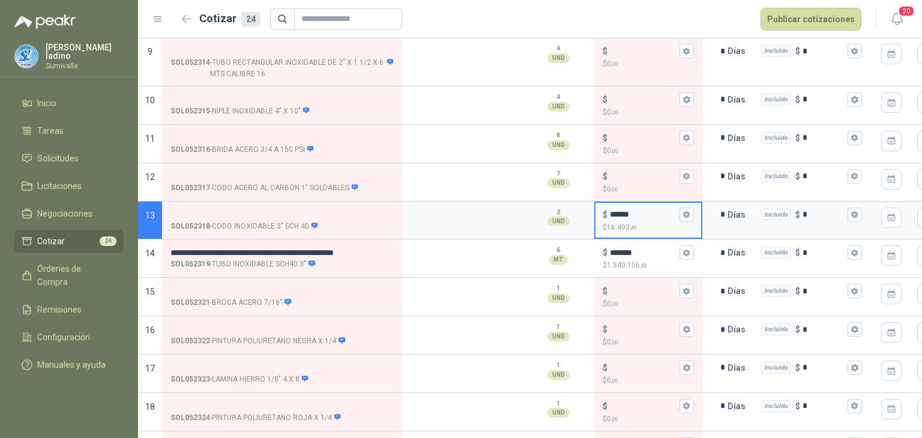
type input "******"
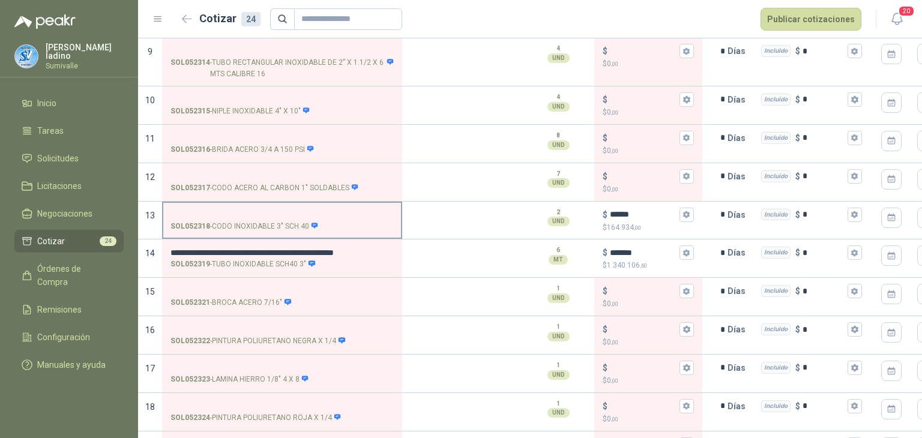
click at [305, 211] on input "SOL052318 - CODO INOXIDABLE 3" SCH 40" at bounding box center [281, 215] width 223 height 9
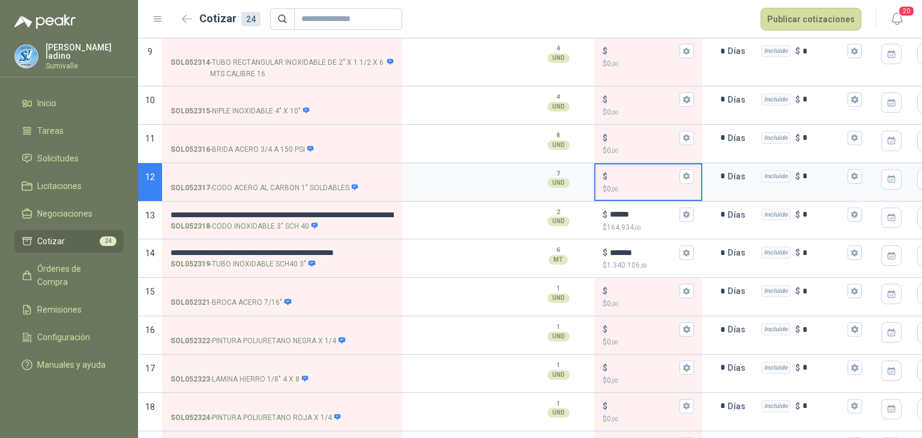
click at [610, 178] on input "$ $ 0 ,00" at bounding box center [643, 176] width 67 height 9
click at [630, 173] on input "$ $ 0 ,00" at bounding box center [643, 176] width 67 height 9
type input "*****"
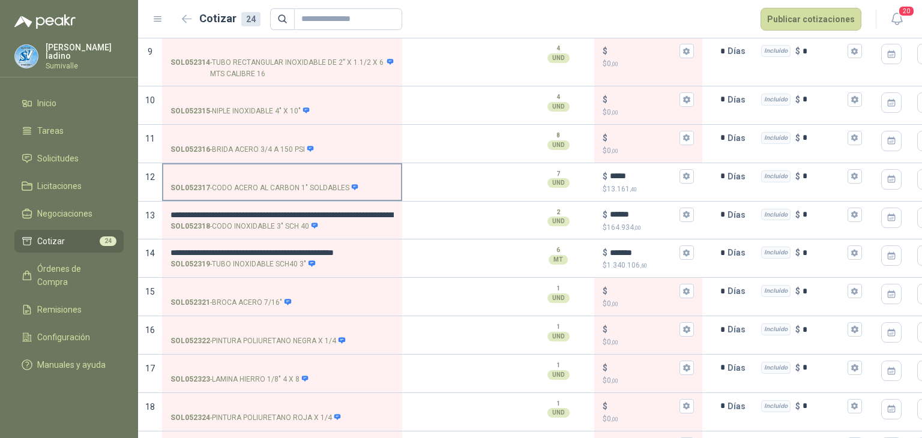
click at [346, 174] on input "SOL052317 - CODO ACERO AL CARBON 1" SOLDABLES" at bounding box center [281, 176] width 223 height 9
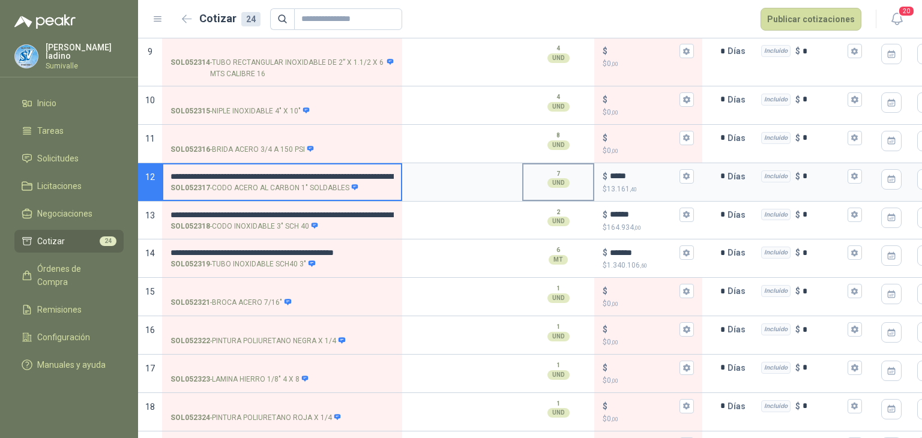
scroll to position [0, 386]
drag, startPoint x: 313, startPoint y: 173, endPoint x: 603, endPoint y: 164, distance: 290.7
click at [603, 164] on section "**********" at bounding box center [530, 182] width 784 height 38
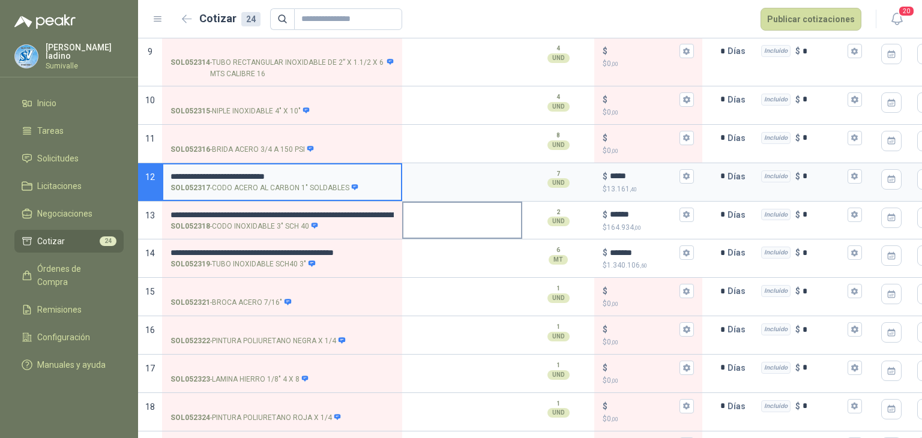
scroll to position [0, 0]
type input "**********"
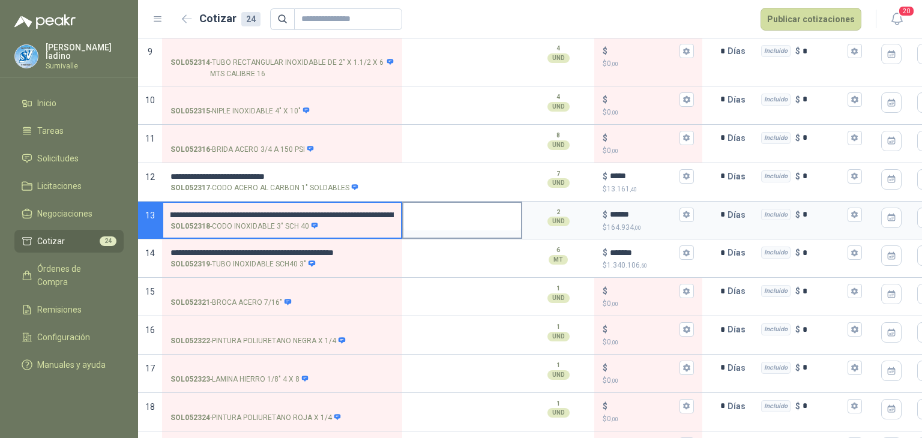
scroll to position [0, 402]
drag, startPoint x: 352, startPoint y: 208, endPoint x: 525, endPoint y: 212, distance: 173.5
click at [526, 212] on section "**********" at bounding box center [530, 221] width 784 height 38
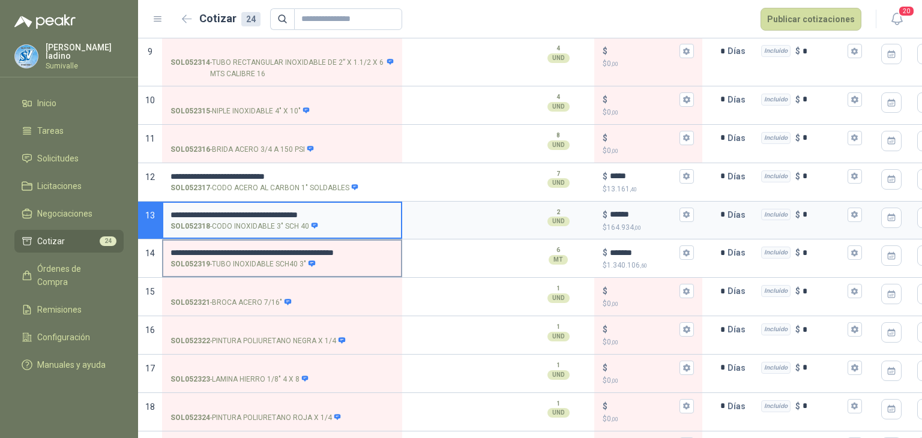
type input "**********"
click at [390, 250] on input "**********" at bounding box center [281, 252] width 223 height 9
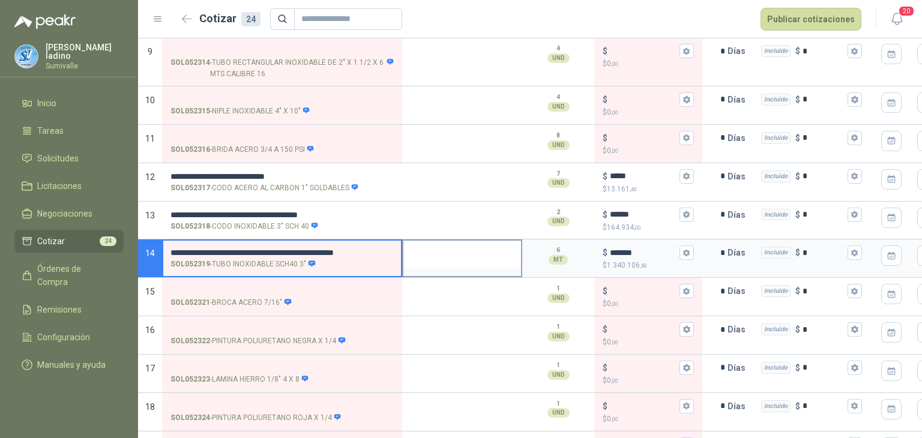
drag, startPoint x: 391, startPoint y: 251, endPoint x: 510, endPoint y: 253, distance: 118.9
click at [510, 253] on section "**********" at bounding box center [530, 258] width 784 height 38
type input "**********"
click at [375, 140] on input "SOL052316 - [PERSON_NAME] 3/4 A 150 PSI" at bounding box center [281, 138] width 223 height 9
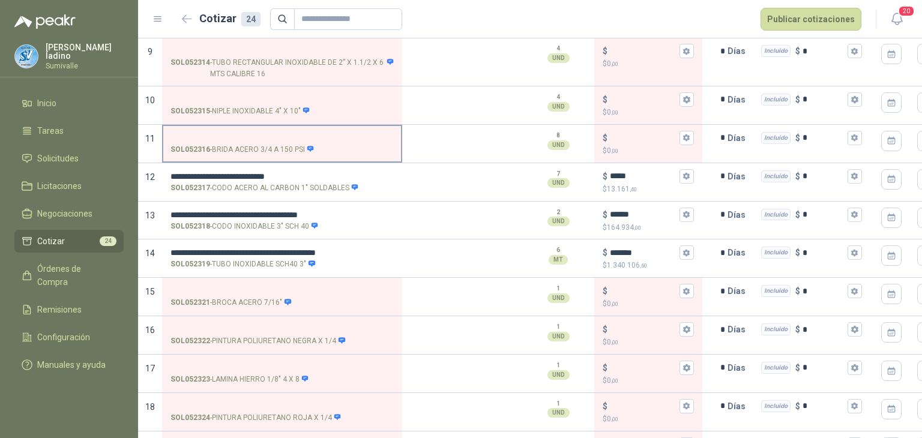
click at [309, 137] on input "SOL052316 - [PERSON_NAME] 3/4 A 150 PSI" at bounding box center [281, 138] width 223 height 9
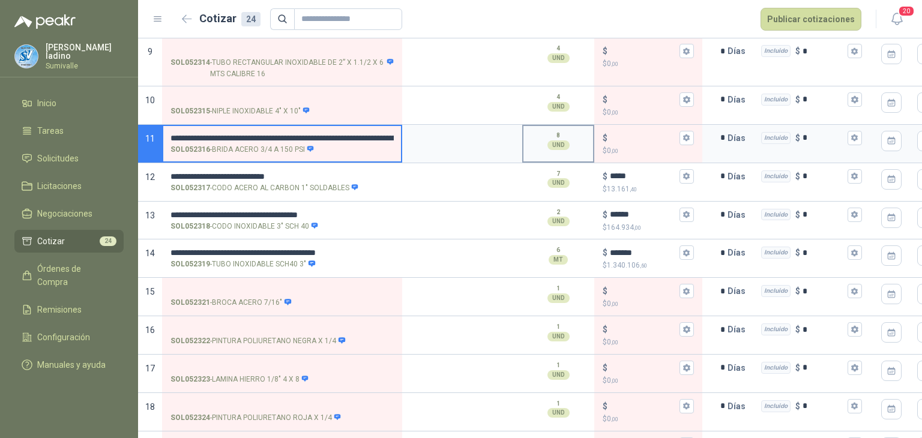
scroll to position [0, 394]
drag, startPoint x: 329, startPoint y: 135, endPoint x: 743, endPoint y: 154, distance: 414.6
click at [743, 154] on section "**********" at bounding box center [530, 144] width 784 height 38
type input "**********"
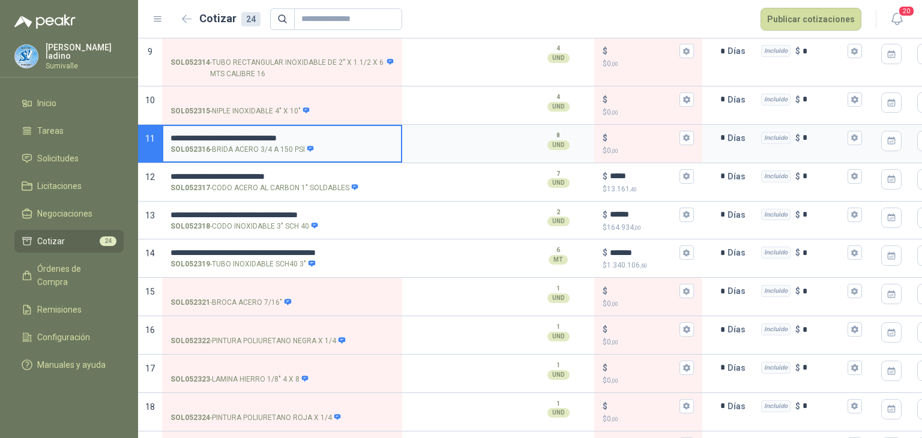
drag, startPoint x: 336, startPoint y: 135, endPoint x: 927, endPoint y: 133, distance: 591.8
click at [921, 133] on html "**********" at bounding box center [461, 219] width 922 height 438
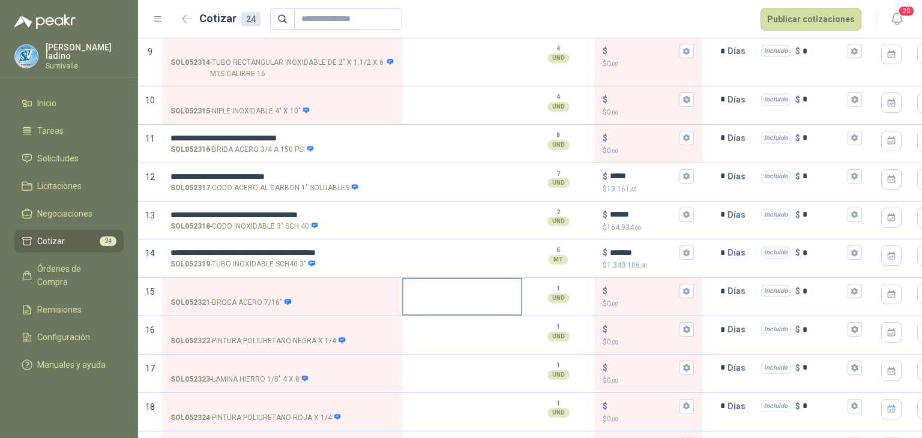
scroll to position [367, 0]
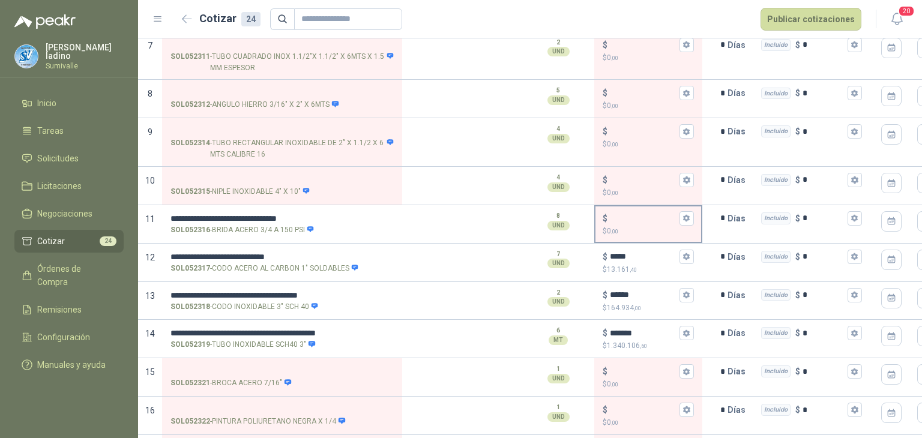
click at [641, 223] on div "$ $ 0 ,00" at bounding box center [648, 223] width 106 height 35
click at [646, 220] on input "$ $ 0 ,00" at bounding box center [643, 218] width 67 height 9
click at [624, 214] on input "$ $ 0 ,00" at bounding box center [643, 218] width 67 height 9
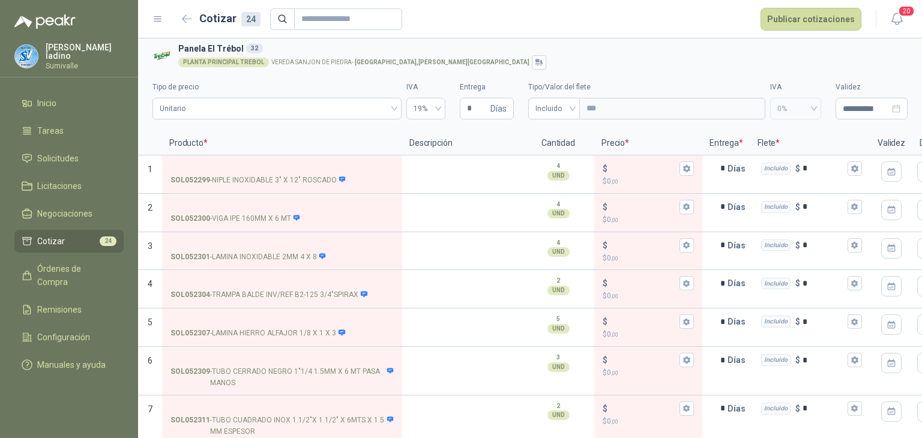
scroll to position [0, 0]
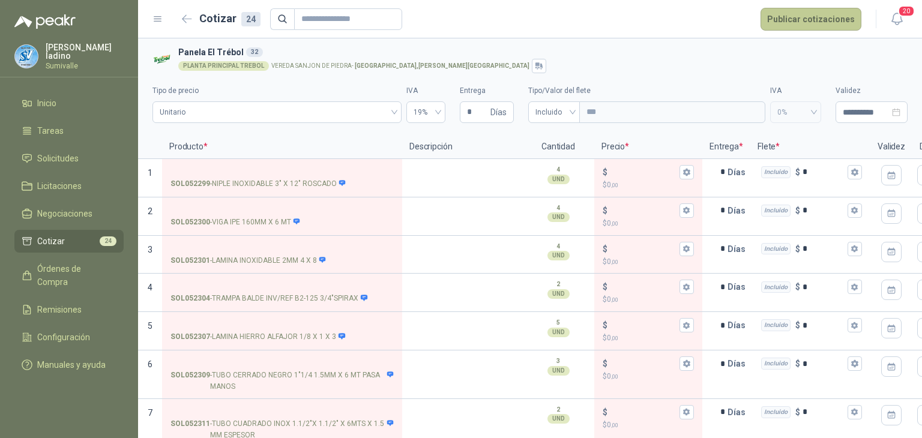
type input "*****"
click at [793, 22] on button "Publicar cotizaciones" at bounding box center [810, 19] width 101 height 23
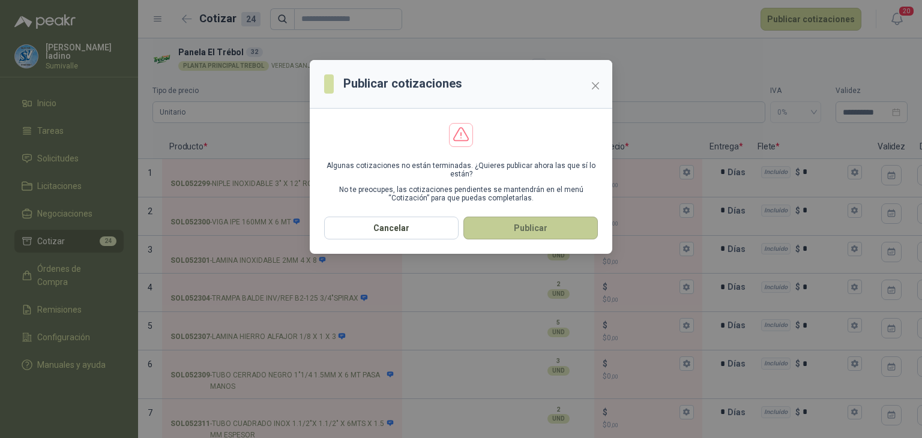
click at [540, 229] on button "Publicar" at bounding box center [530, 228] width 134 height 23
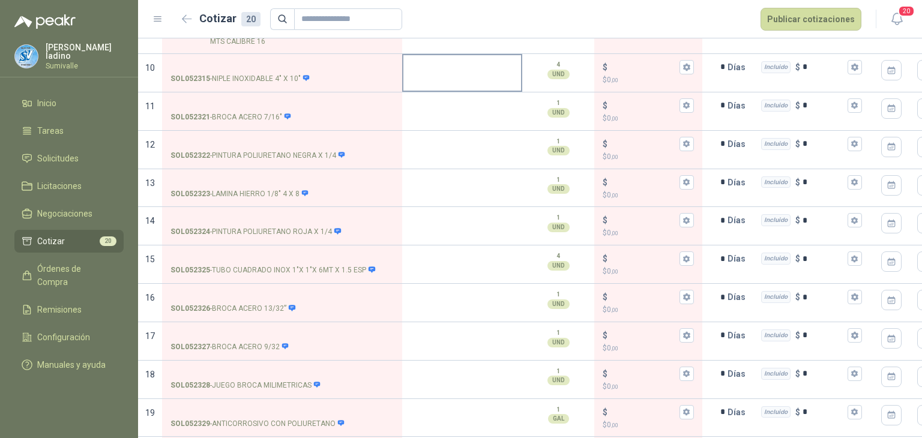
scroll to position [535, 0]
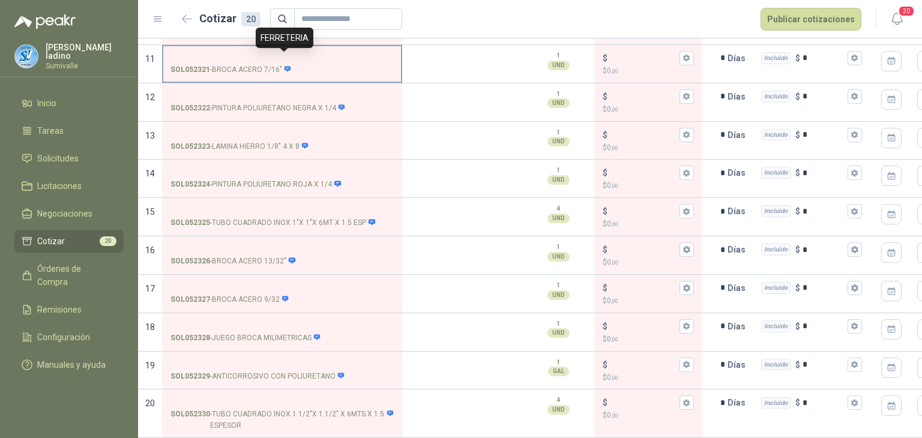
click at [286, 66] on icon at bounding box center [287, 69] width 7 height 6
click at [286, 59] on input "SOL052321 - BROCA ACERO 7/16"" at bounding box center [281, 58] width 223 height 9
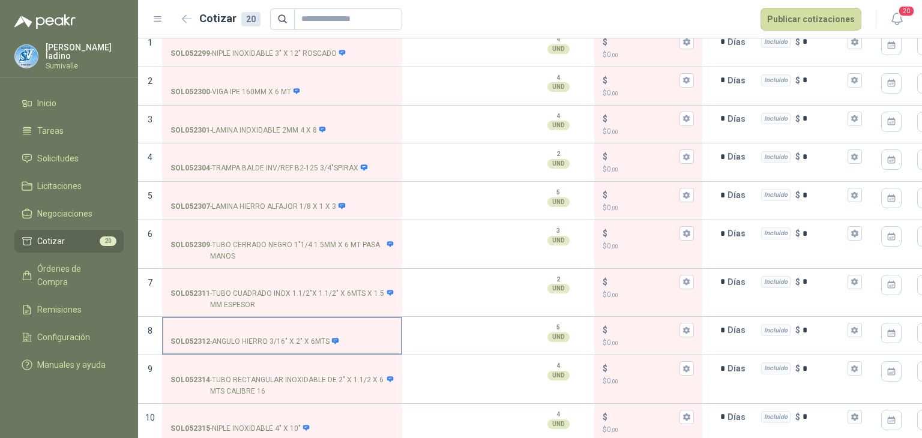
scroll to position [215, 0]
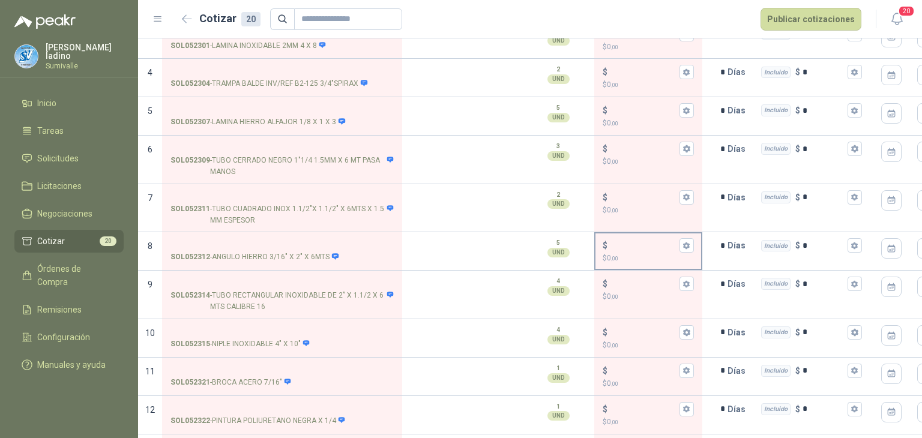
click at [624, 241] on input "$ $ 0 ,00" at bounding box center [643, 245] width 67 height 9
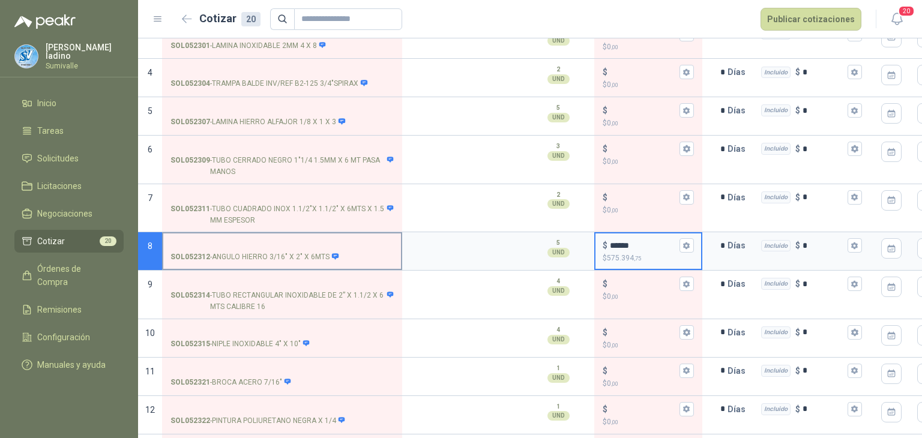
type input "******"
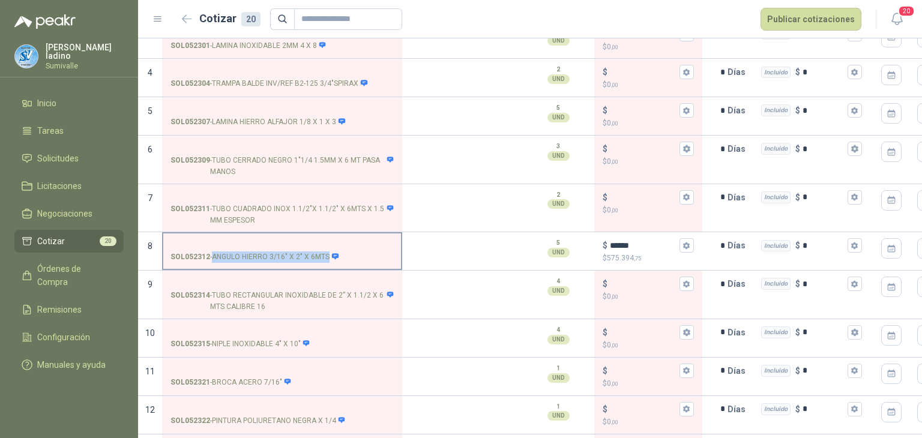
drag, startPoint x: 327, startPoint y: 255, endPoint x: 212, endPoint y: 259, distance: 114.7
click at [212, 259] on p "SOL052312 - ANGULO HIERRO 3/16" X 2" X 6MTS" at bounding box center [254, 256] width 169 height 11
copy p "ANGULO HIERRO 3/16" X 2" X 6MTS"
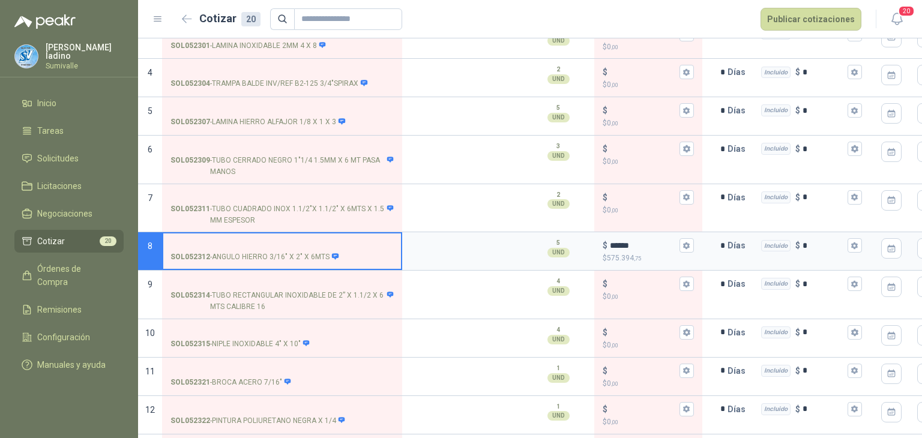
click at [226, 241] on input "SOL052312 - ANGULO HIERRO 3/16" X 2" X 6MTS" at bounding box center [281, 245] width 223 height 9
click at [256, 111] on input "SOL052307 - LAMINA HIERRO ALFAJOR 1/8 X 1 X 3" at bounding box center [281, 110] width 223 height 9
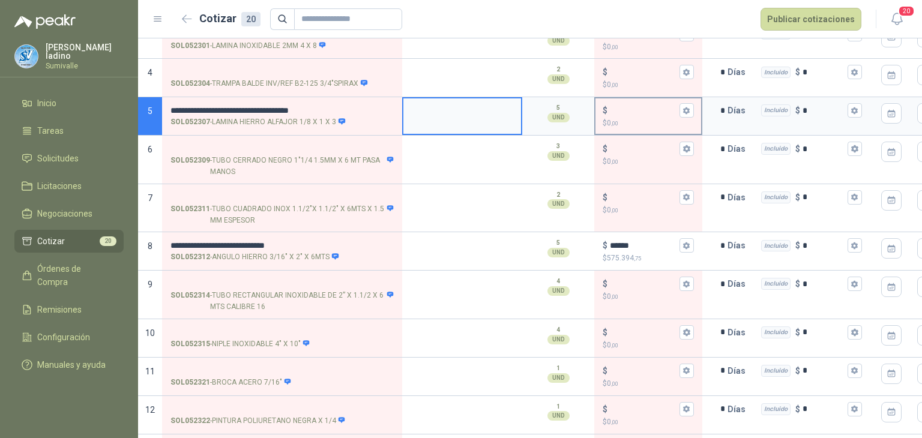
click at [631, 108] on input "$ $ 0 ,00" at bounding box center [643, 110] width 67 height 9
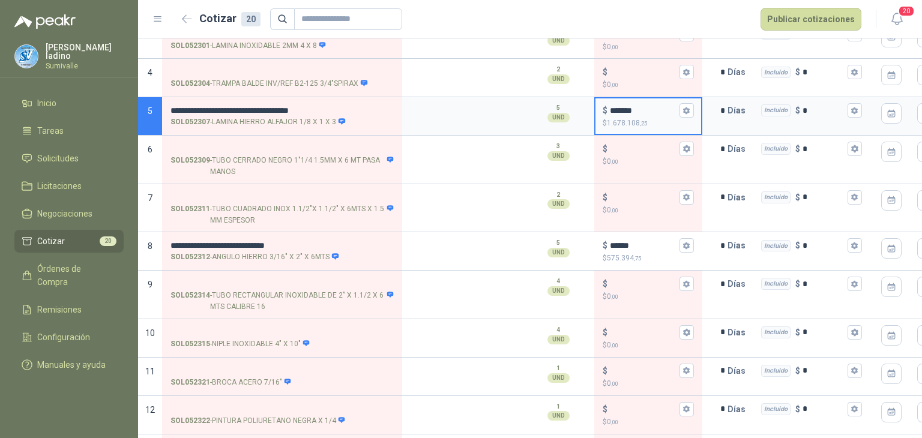
type input "*******"
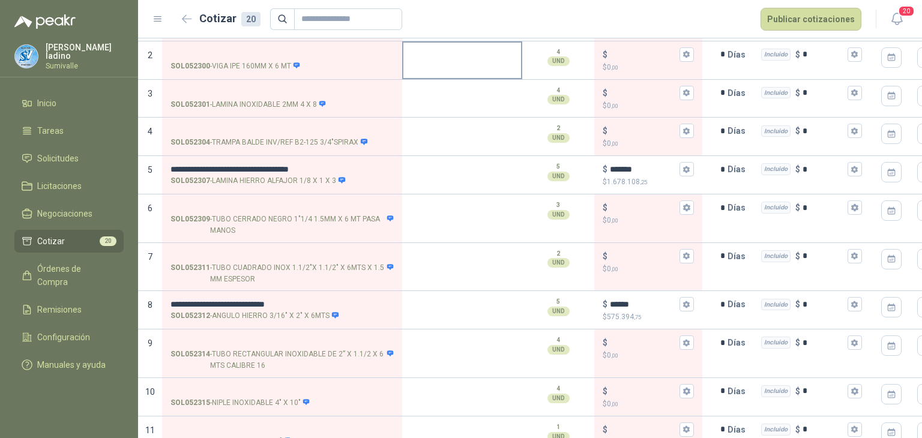
scroll to position [135, 0]
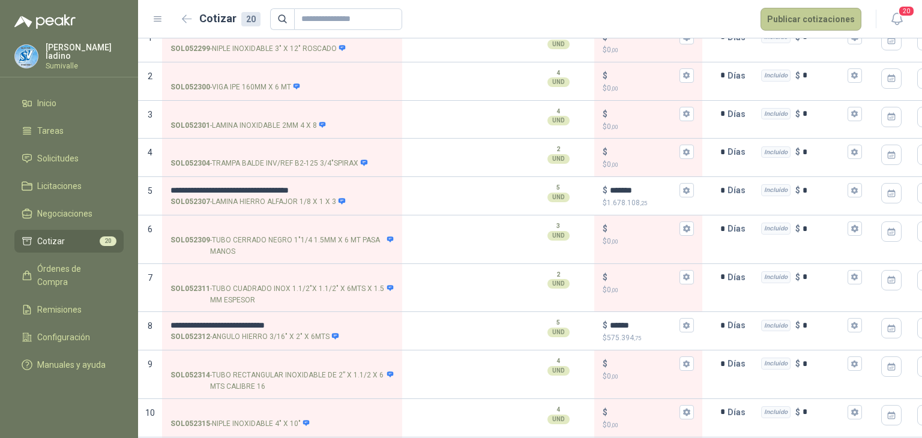
click at [819, 17] on button "Publicar cotizaciones" at bounding box center [810, 19] width 101 height 23
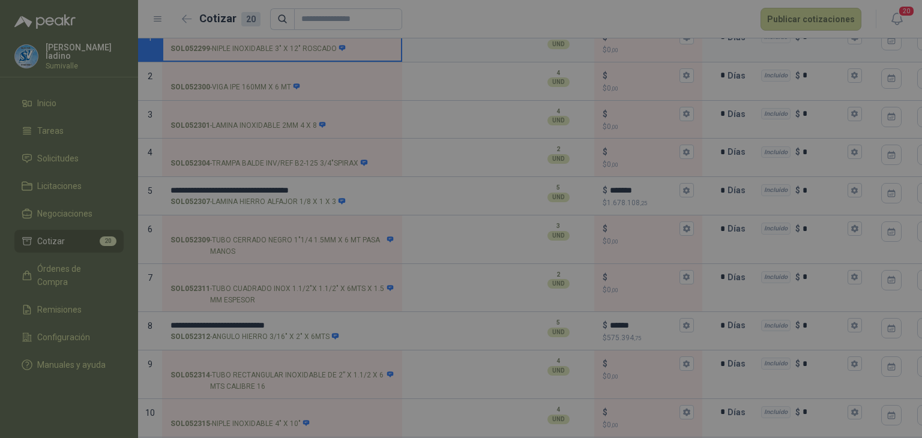
scroll to position [128, 0]
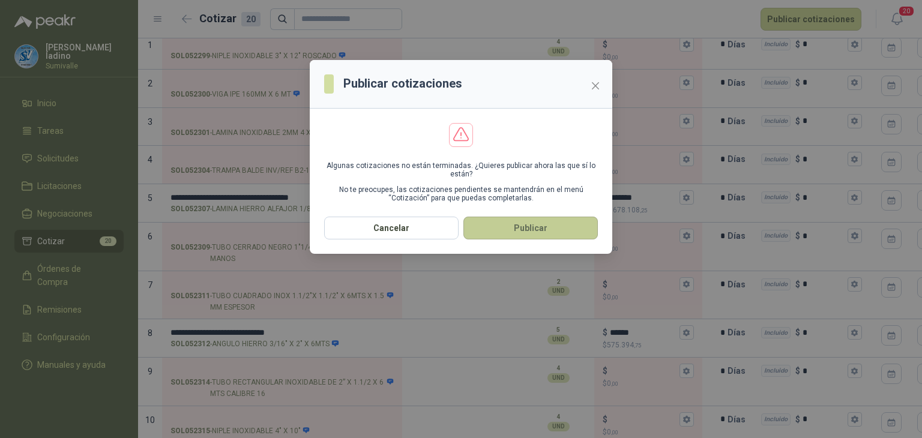
click at [545, 230] on button "Publicar" at bounding box center [530, 228] width 134 height 23
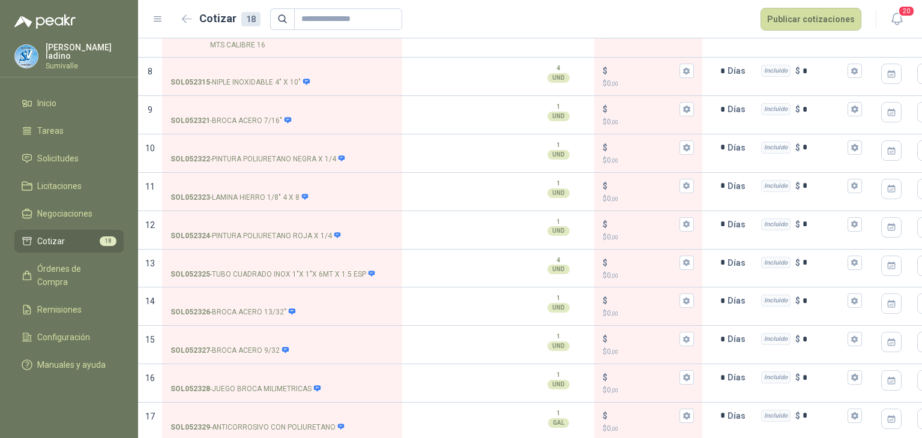
scroll to position [459, 0]
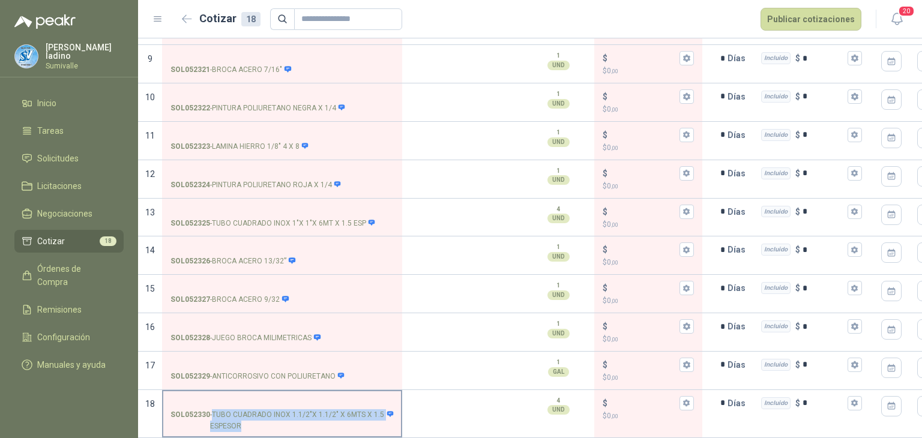
drag, startPoint x: 213, startPoint y: 402, endPoint x: 382, endPoint y: 412, distance: 169.0
click at [382, 412] on p "SOL052330 - TUBO CUADRADO INOX 1.1/2"X 1.1/2" X 6MTS X 1.5 ESPESOR" at bounding box center [281, 420] width 223 height 23
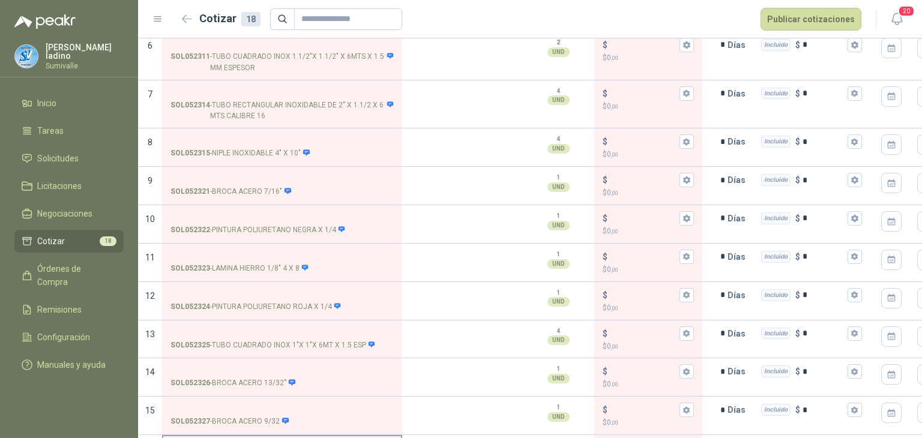
scroll to position [298, 0]
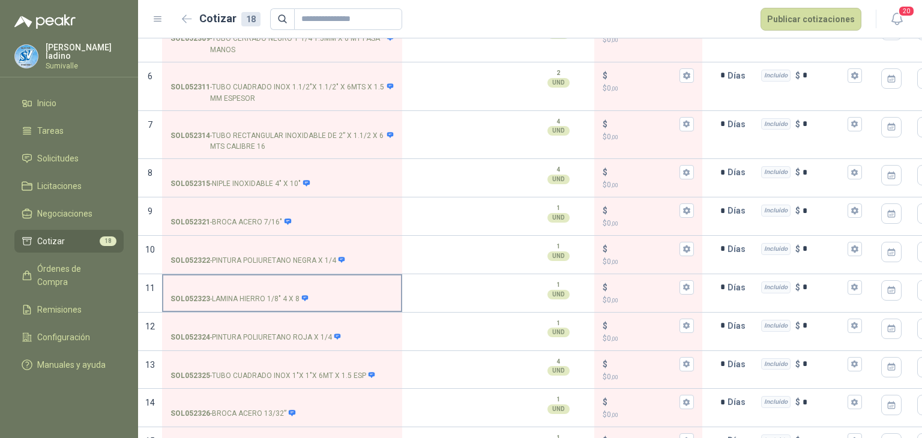
click at [277, 284] on input "SOL052323 - LAMINA HIERRO 1/8" 4 X 8" at bounding box center [281, 287] width 223 height 9
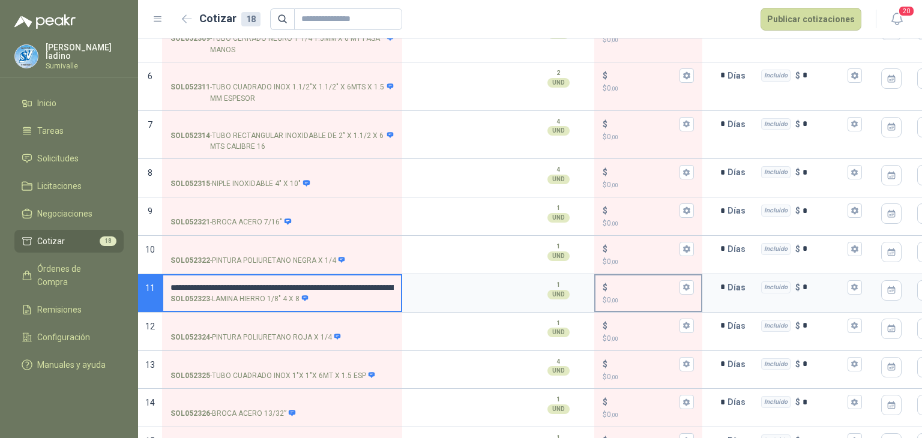
click at [634, 286] on input "$ $ 0 ,00" at bounding box center [643, 287] width 67 height 9
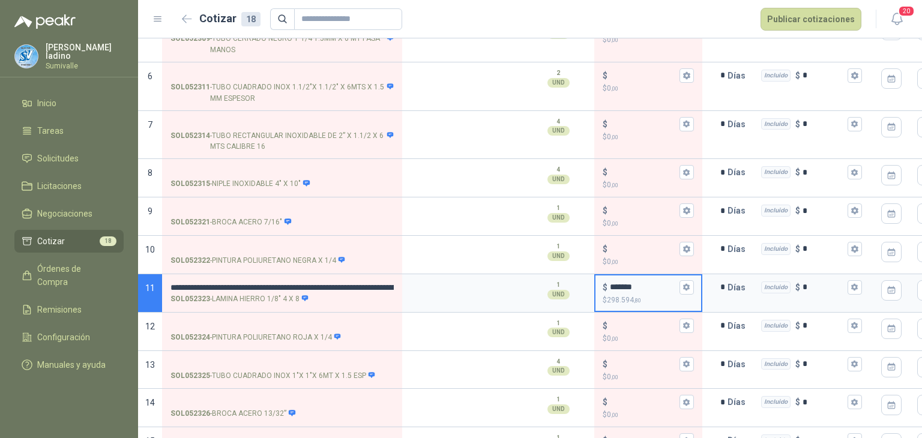
type input "*******"
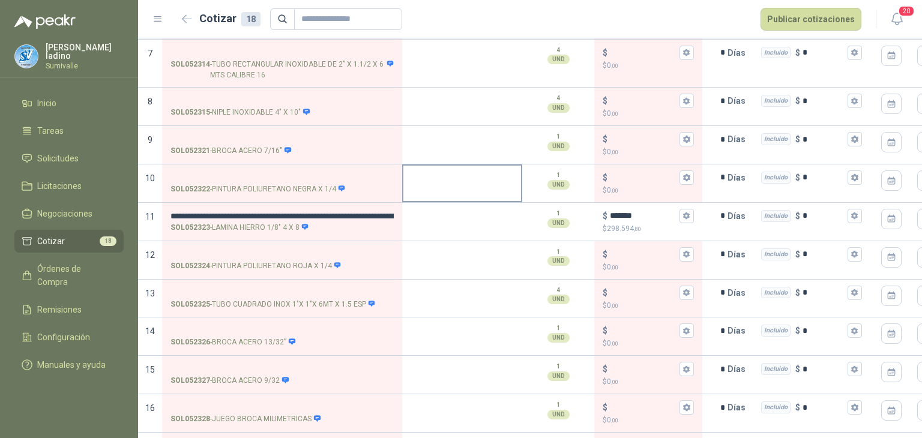
scroll to position [400, 0]
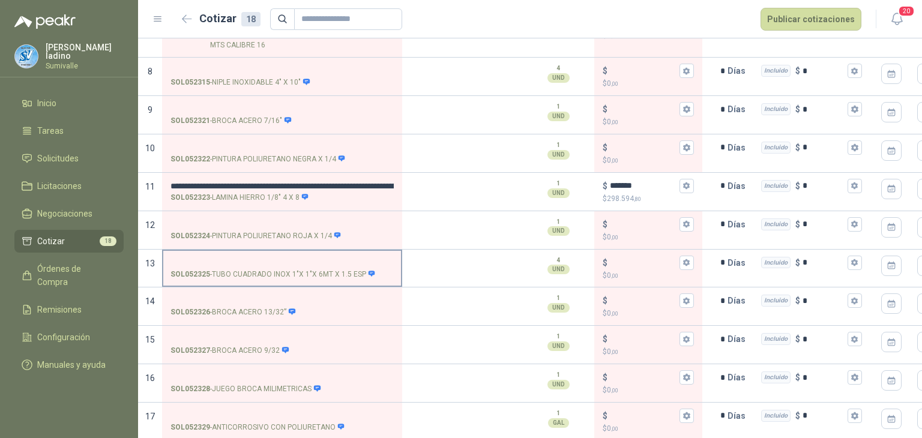
click at [280, 253] on label "SOL052325 - TUBO CUADRADO INOX 1"X 1"X 6MT X 1.5 ESP" at bounding box center [282, 268] width 238 height 34
click at [280, 259] on input "SOL052325 - TUBO CUADRADO INOX 1"X 1"X 6MT X 1.5 ESP" at bounding box center [281, 263] width 223 height 9
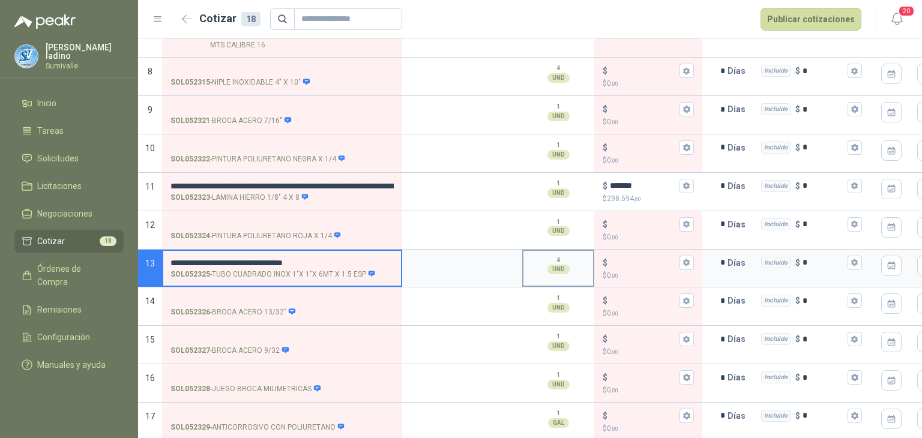
drag, startPoint x: 342, startPoint y: 260, endPoint x: 543, endPoint y: 259, distance: 200.5
click at [543, 259] on section "**********" at bounding box center [530, 269] width 784 height 38
click at [637, 258] on input "$ $ 0 ,00" at bounding box center [643, 262] width 67 height 9
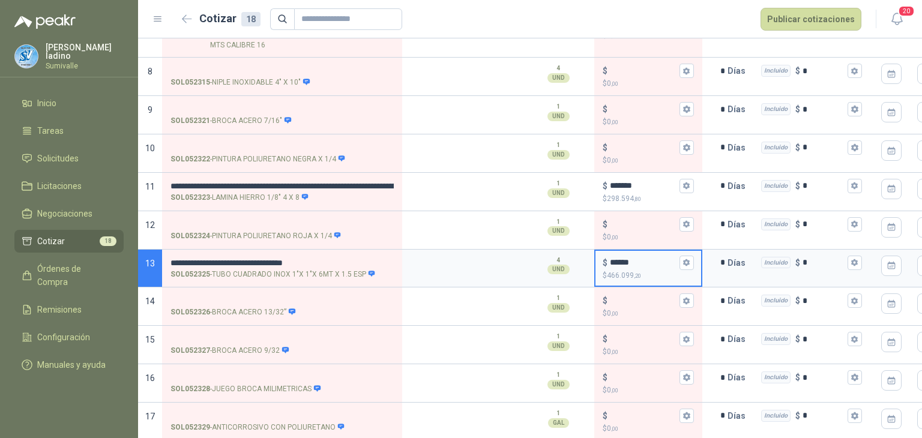
type input "******"
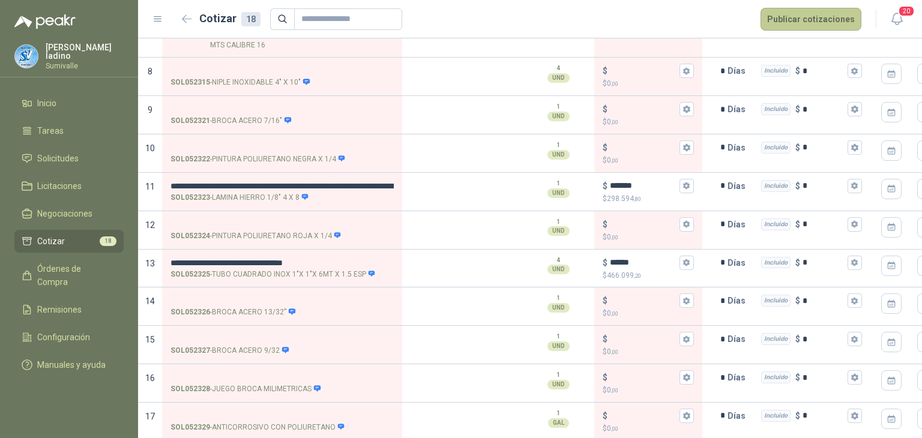
click at [800, 20] on button "Publicar cotizaciones" at bounding box center [810, 19] width 101 height 23
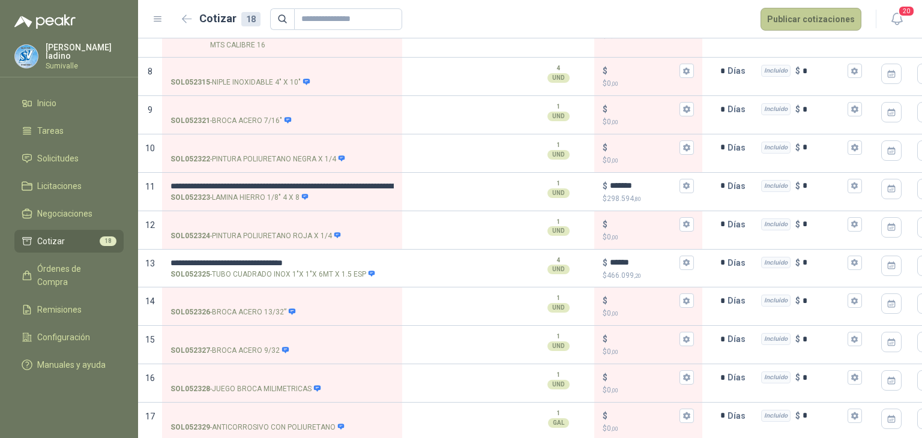
scroll to position [0, 0]
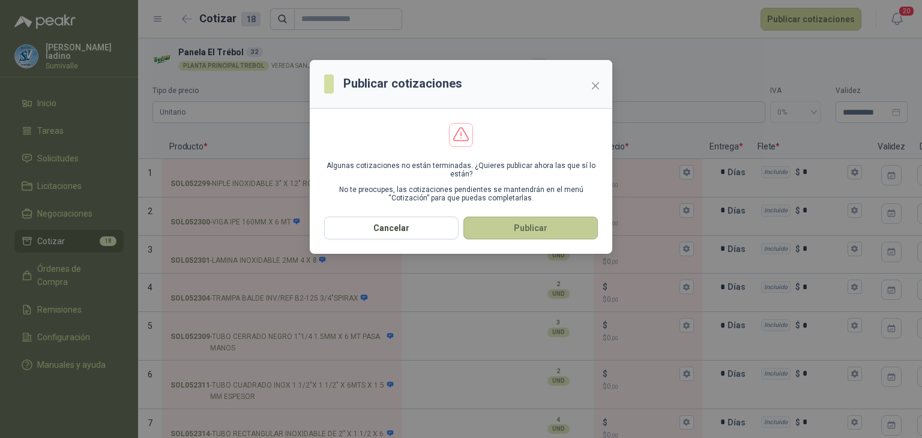
click at [538, 226] on button "Publicar" at bounding box center [530, 228] width 134 height 23
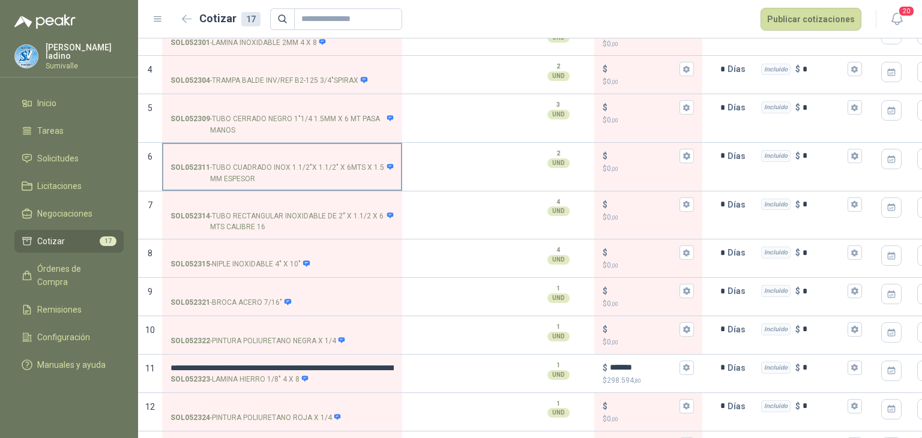
scroll to position [240, 0]
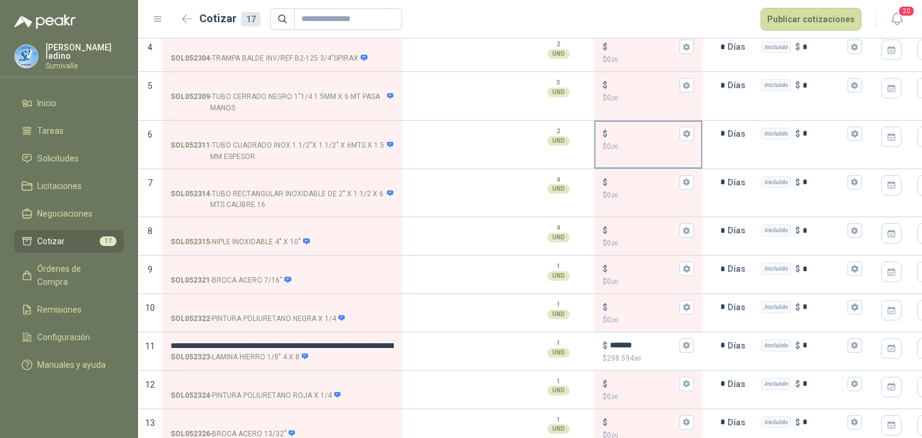
click at [636, 129] on input "$ $ 0 ,00" at bounding box center [643, 133] width 67 height 9
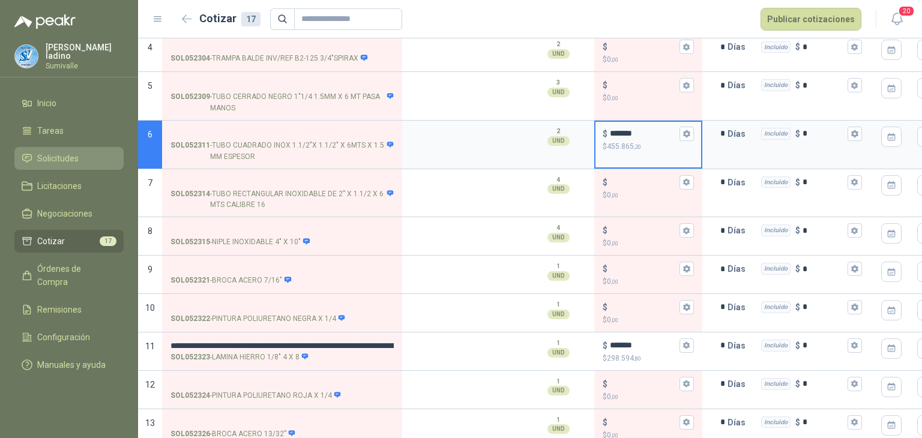
type input "*******"
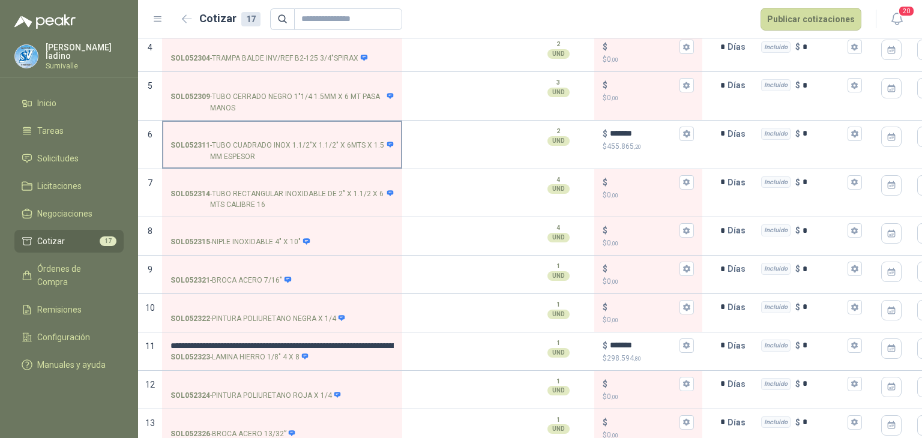
click at [327, 130] on input "SOL052311 - TUBO CUADRADO INOX 1.1/2"X 1.1/2" X 6MTS X 1.5 MM ESPESOR" at bounding box center [281, 134] width 223 height 9
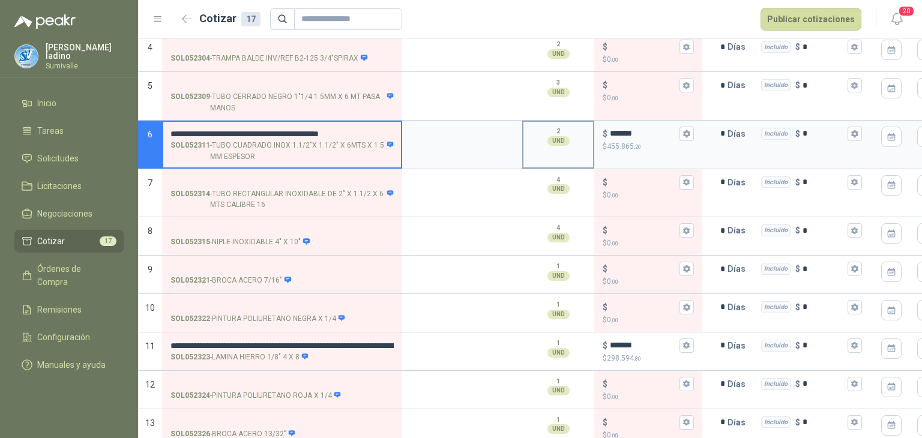
drag, startPoint x: 389, startPoint y: 130, endPoint x: 567, endPoint y: 133, distance: 177.7
click at [567, 133] on section "**********" at bounding box center [530, 145] width 784 height 49
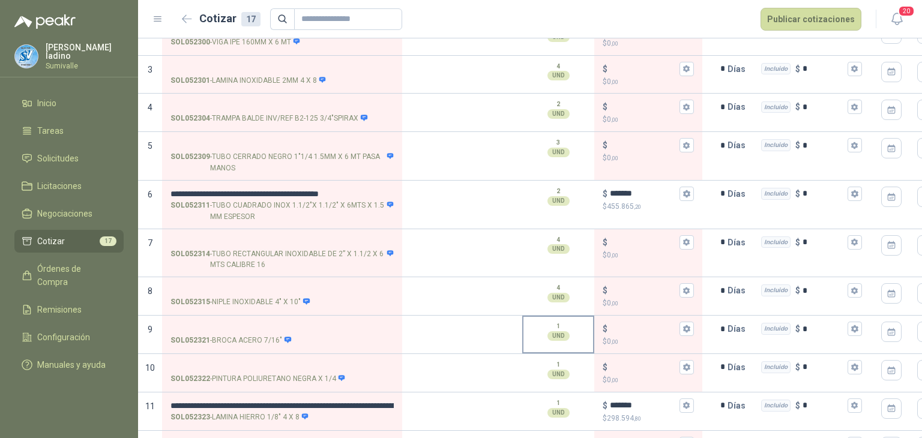
scroll to position [420, 0]
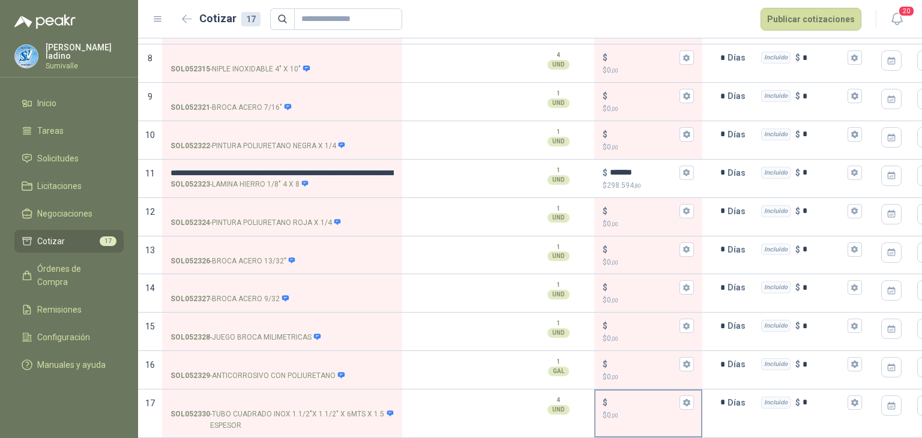
click at [631, 398] on input "$ $ 0 ,00" at bounding box center [643, 402] width 67 height 9
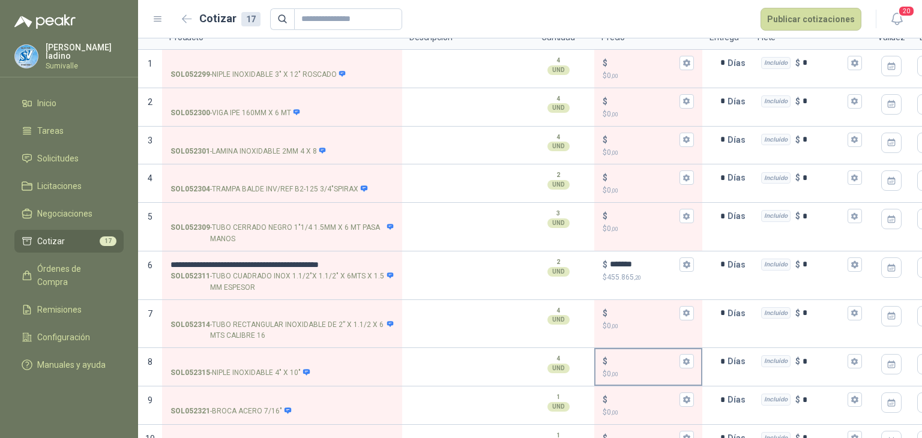
scroll to position [100, 0]
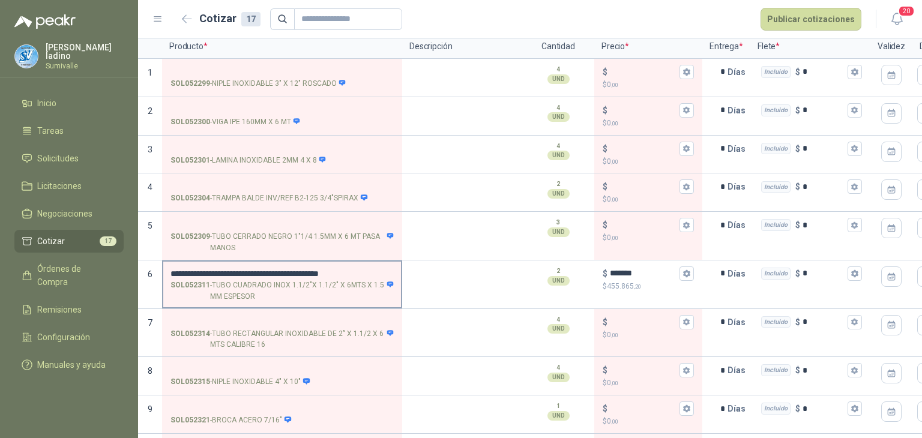
type input "*******"
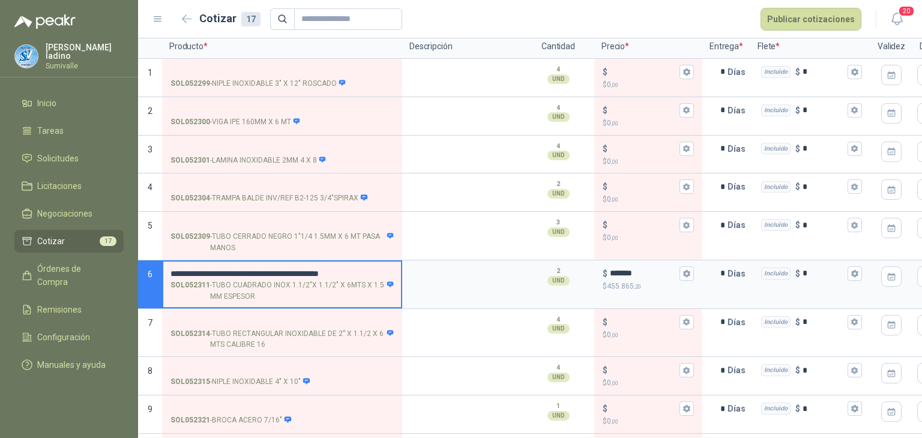
drag, startPoint x: 363, startPoint y: 271, endPoint x: 166, endPoint y: 277, distance: 196.9
click at [166, 277] on label "**********" at bounding box center [282, 285] width 238 height 46
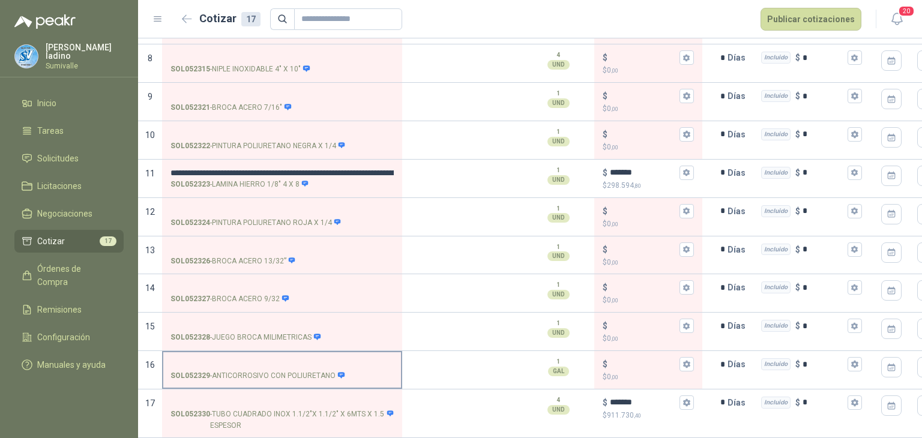
scroll to position [420, 0]
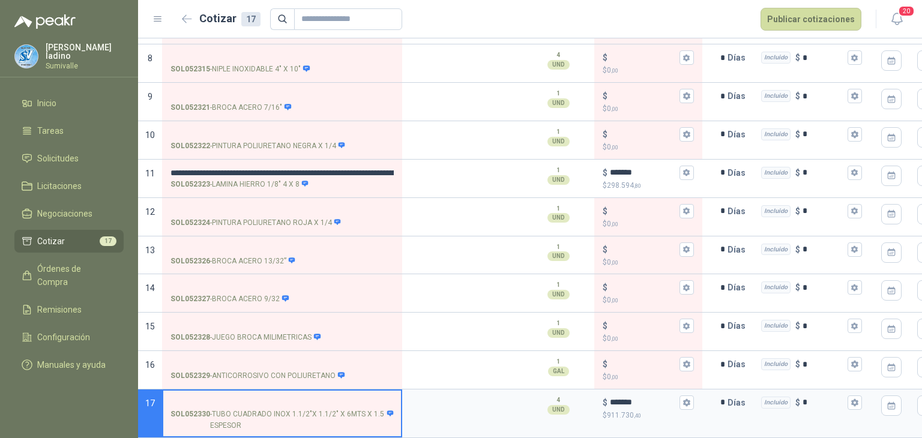
click at [249, 399] on input "SOL052330 - TUBO CUADRADO INOX 1.1/2"X 1.1/2" X 6MTS X 1.5 ESPESOR" at bounding box center [281, 403] width 223 height 9
click at [833, 17] on button "Publicar cotizaciones" at bounding box center [810, 19] width 101 height 23
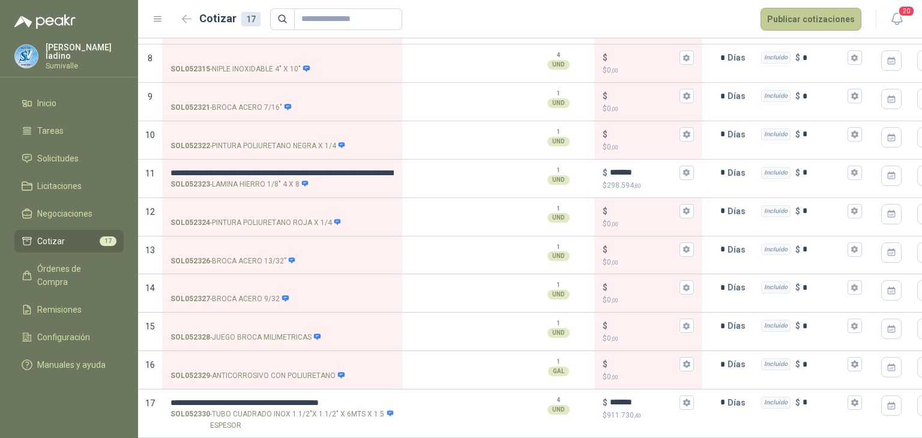
scroll to position [0, 0]
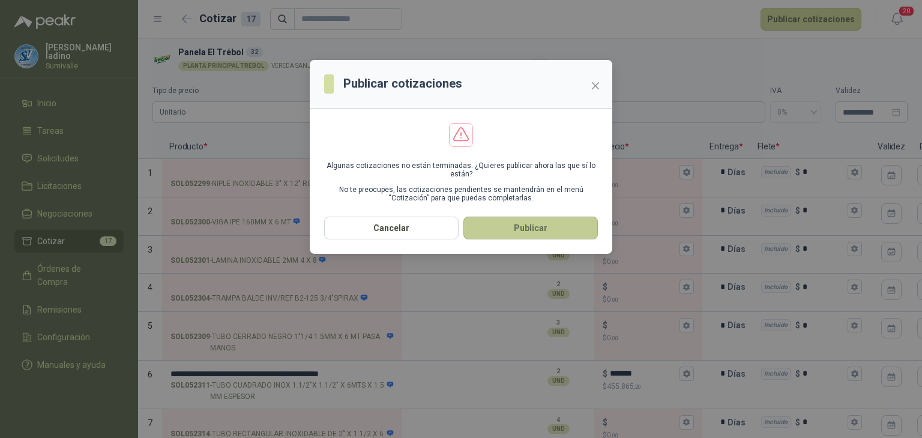
click at [545, 229] on button "Publicar" at bounding box center [530, 228] width 134 height 23
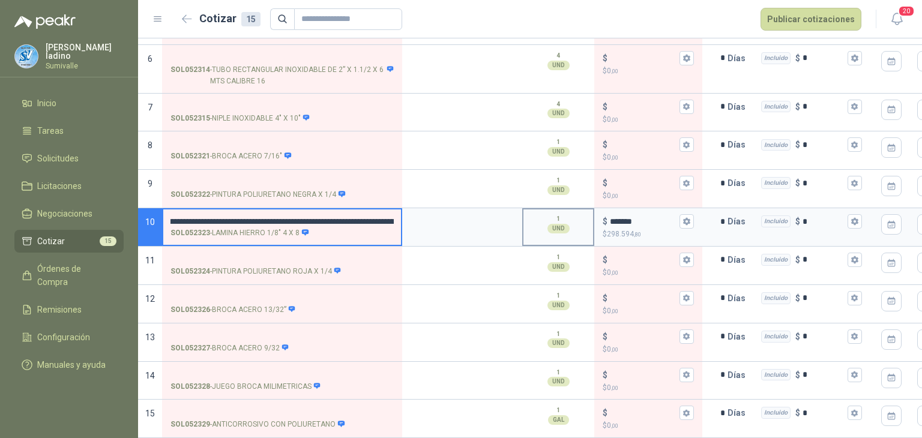
scroll to position [0, 358]
drag, startPoint x: 286, startPoint y: 205, endPoint x: 651, endPoint y: 207, distance: 364.9
click at [651, 208] on section "**********" at bounding box center [530, 227] width 784 height 38
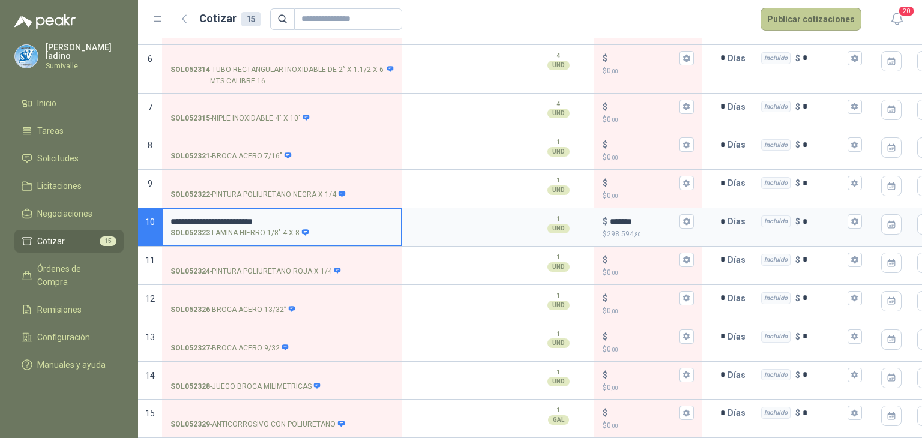
type input "**********"
click at [829, 15] on button "Publicar cotizaciones" at bounding box center [810, 19] width 101 height 23
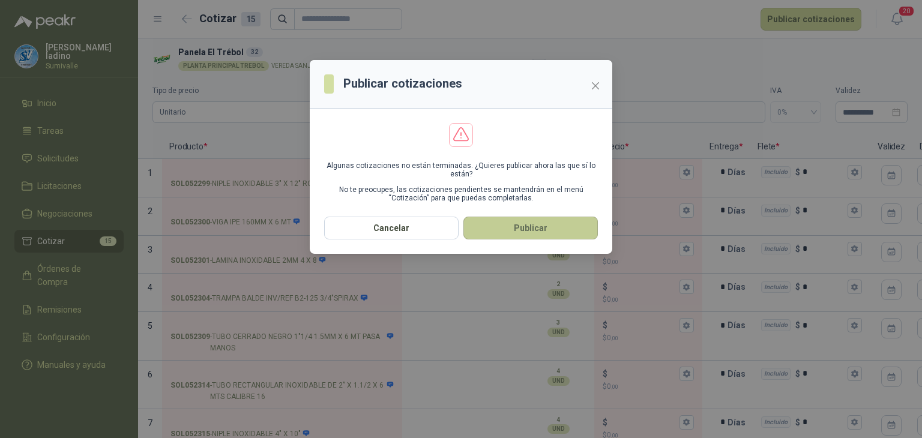
click at [589, 220] on button "Publicar" at bounding box center [530, 228] width 134 height 23
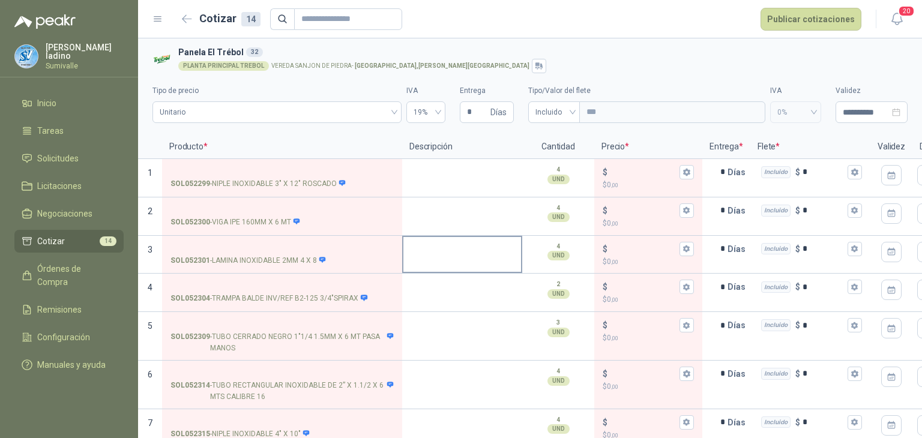
scroll to position [80, 0]
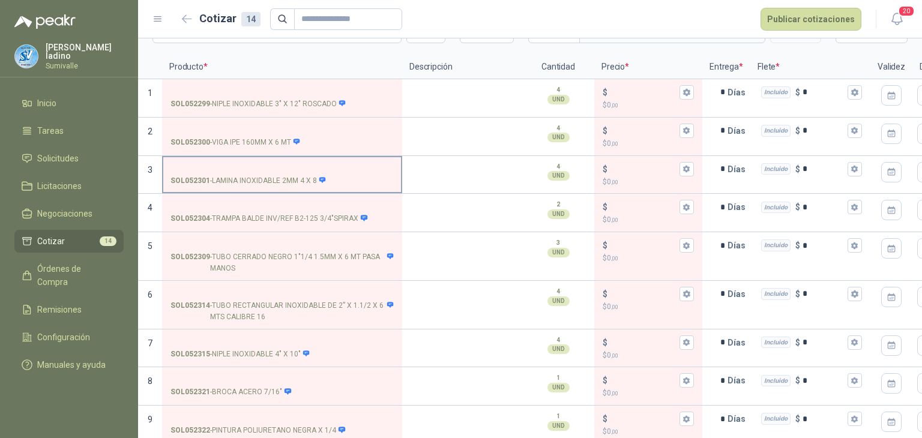
click at [302, 167] on input "SOL052301 - LAMINA INOXIDABLE 2MM 4 X 8" at bounding box center [281, 169] width 223 height 9
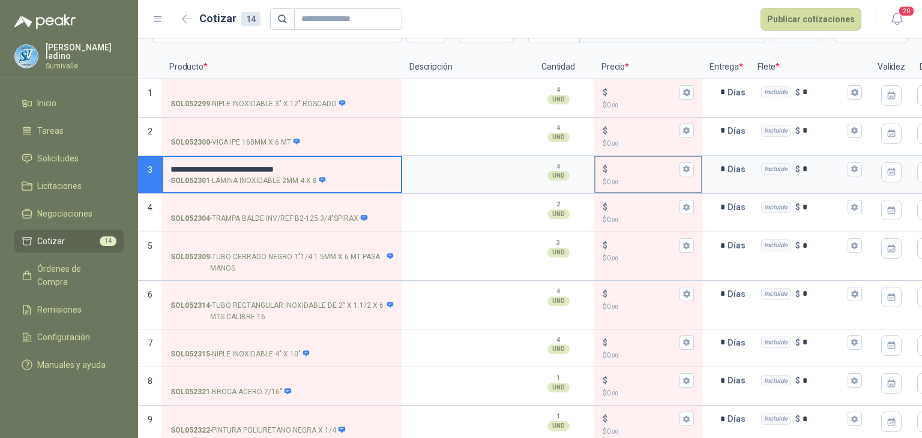
drag, startPoint x: 320, startPoint y: 164, endPoint x: 610, endPoint y: 181, distance: 291.0
click at [610, 181] on section "**********" at bounding box center [530, 175] width 784 height 38
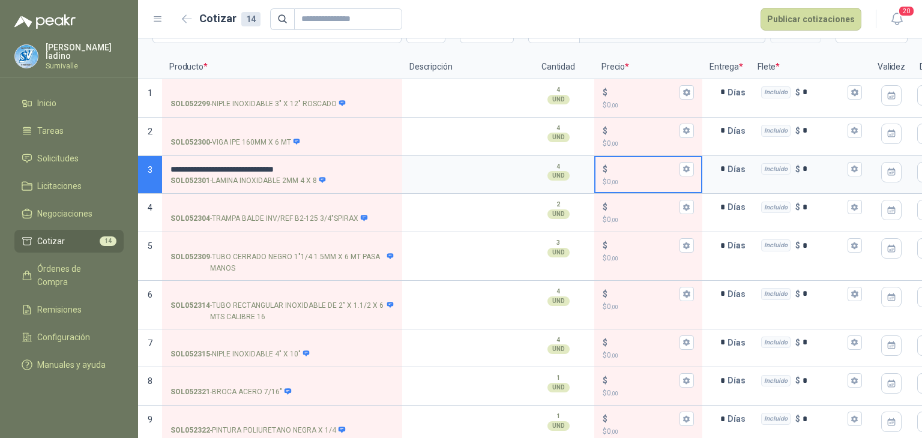
click at [631, 170] on input "$ $ 0 ,00" at bounding box center [643, 168] width 67 height 9
type input "*******"
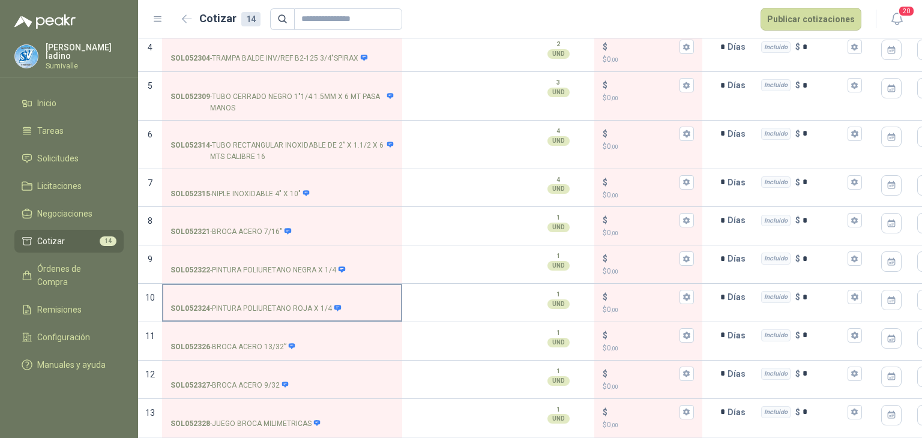
scroll to position [286, 0]
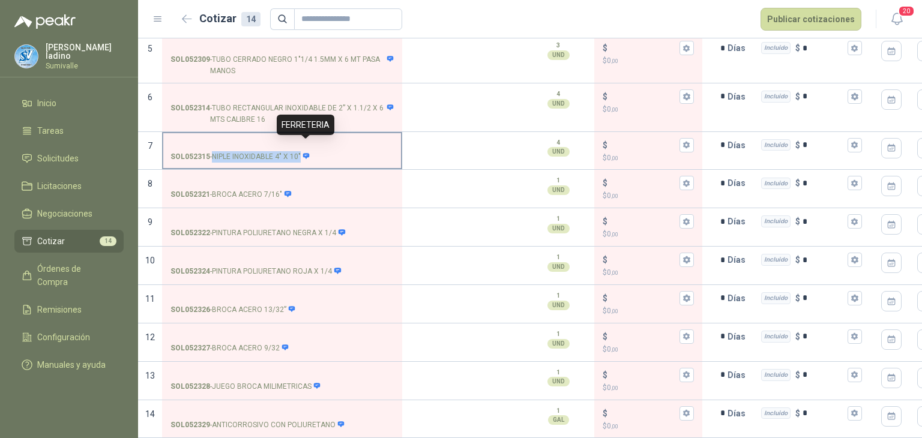
drag, startPoint x: 215, startPoint y: 145, endPoint x: 302, endPoint y: 148, distance: 86.5
click at [302, 151] on p "SOL052315 - NIPLE INOXIDABLE 4" X 10"" at bounding box center [240, 156] width 140 height 11
copy div "NIPLE INOXIDABLE 4" X 10""
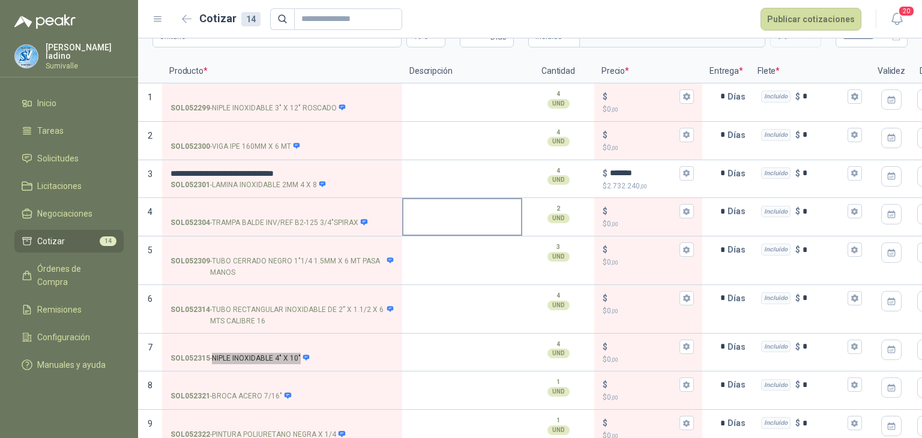
scroll to position [46, 0]
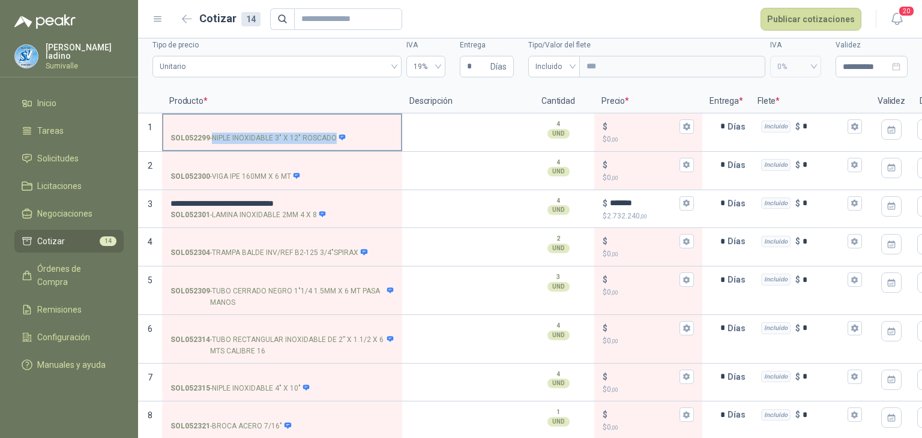
drag, startPoint x: 212, startPoint y: 136, endPoint x: 333, endPoint y: 140, distance: 120.7
click at [333, 140] on p "SOL052299 - NIPLE INOXIDABLE 3" X 12" ROSCADO" at bounding box center [258, 138] width 176 height 11
copy p "NIPLE INOXIDABLE 3" X 12" ROSCADO"
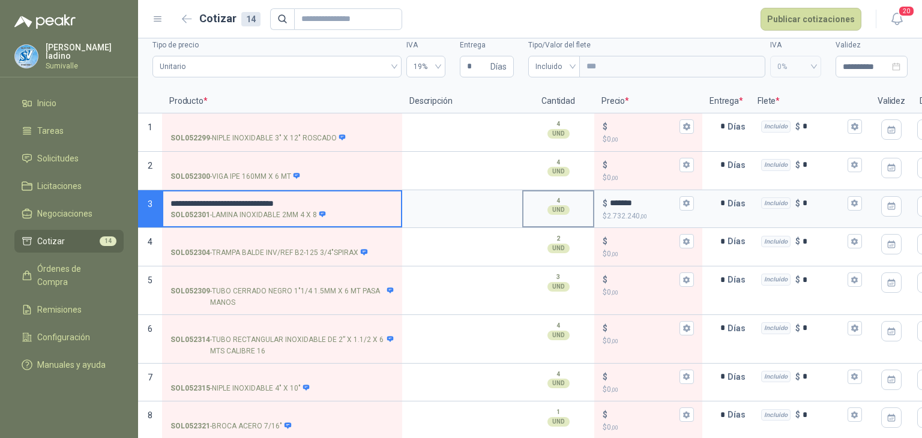
drag, startPoint x: 322, startPoint y: 204, endPoint x: 550, endPoint y: 220, distance: 228.6
click at [560, 212] on section "**********" at bounding box center [530, 209] width 784 height 38
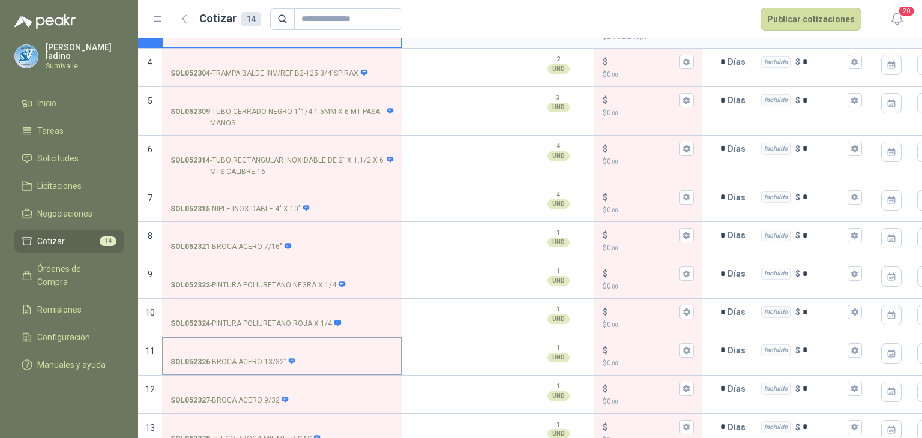
scroll to position [205, 0]
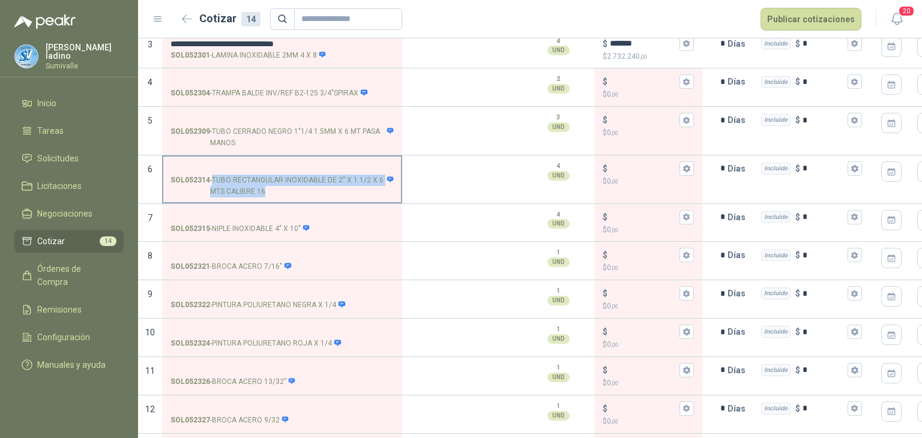
drag, startPoint x: 212, startPoint y: 178, endPoint x: 296, endPoint y: 193, distance: 84.7
click at [296, 193] on p "SOL052314 - TUBO RECTANGULAR INOXIDABLE DE 2” X 1.1/2 X 6 MTS CALIBRE 16" at bounding box center [281, 186] width 223 height 23
copy p "TUBO RECTANGULAR INOXIDABLE DE 2” X 1.1/2 X 6 MTS CALIBRE 16"
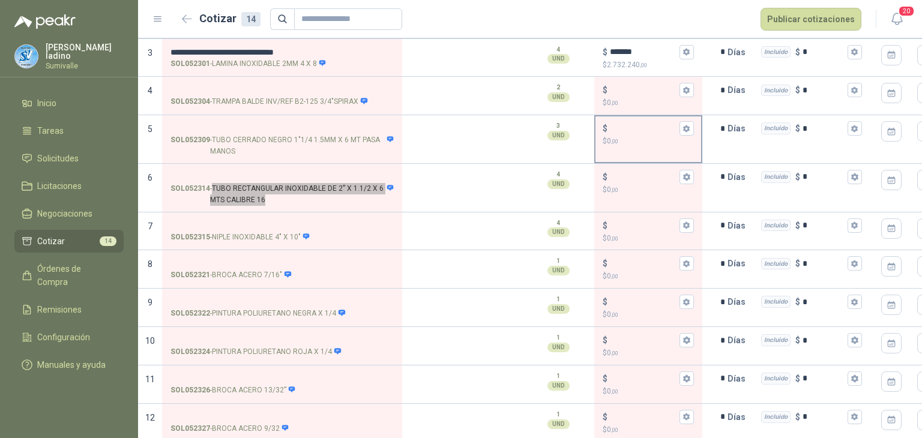
scroll to position [0, 0]
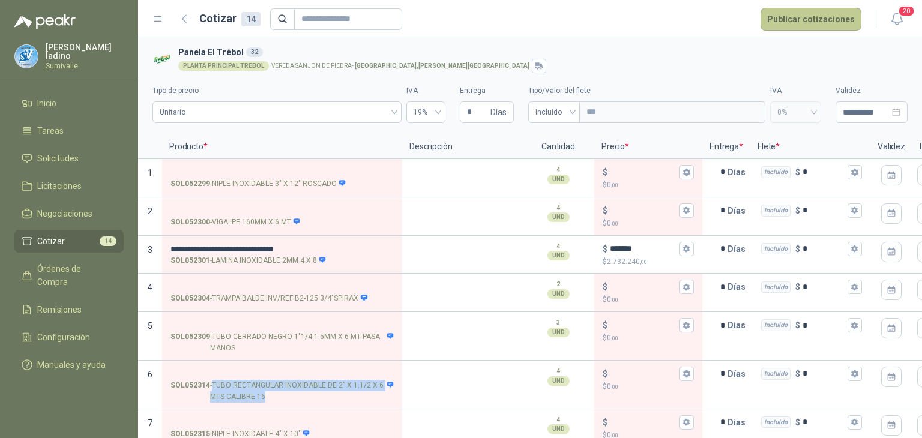
click at [799, 20] on button "Publicar cotizaciones" at bounding box center [810, 19] width 101 height 23
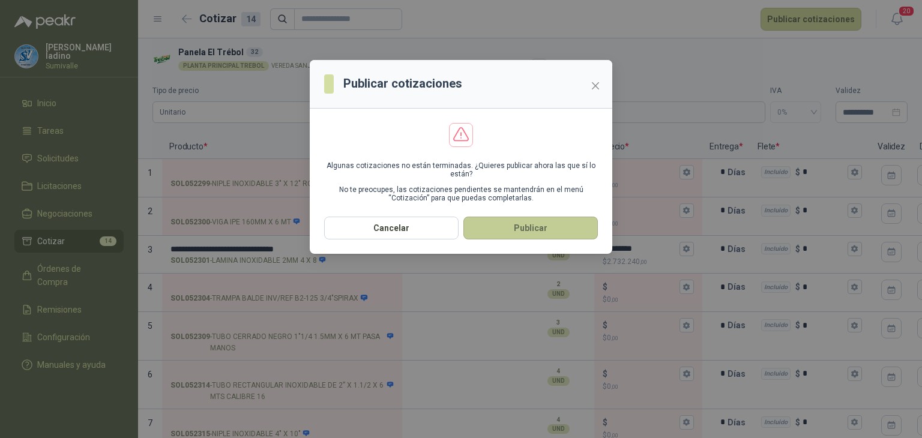
click at [526, 233] on button "Publicar" at bounding box center [530, 228] width 134 height 23
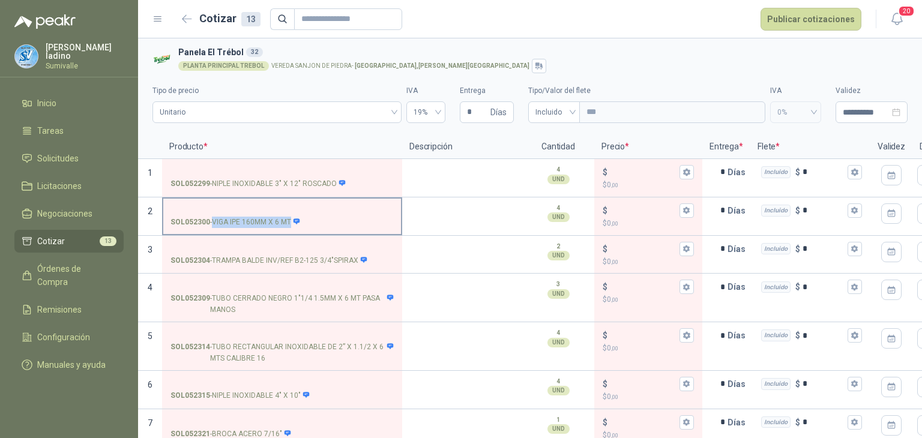
drag, startPoint x: 213, startPoint y: 222, endPoint x: 290, endPoint y: 221, distance: 77.4
click at [290, 221] on p "SOL052300 - VIGA IPE 160MM X 6 MT" at bounding box center [235, 222] width 130 height 11
copy p "VIGA IPE 160MM X 6 MT"
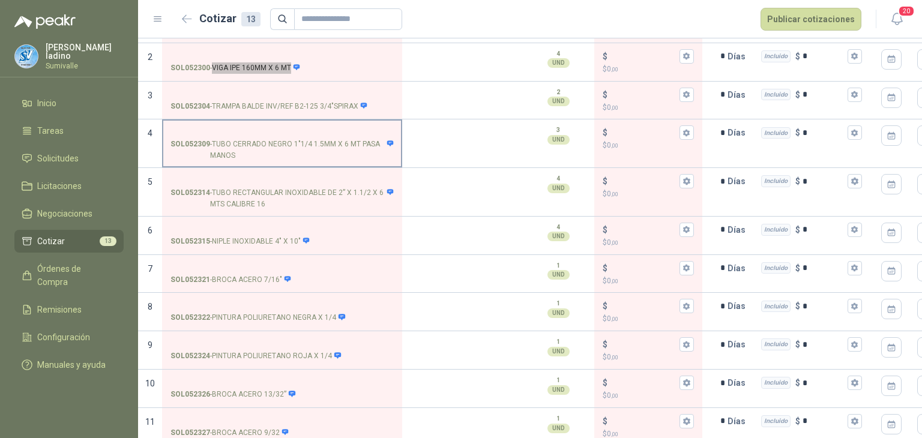
scroll to position [160, 0]
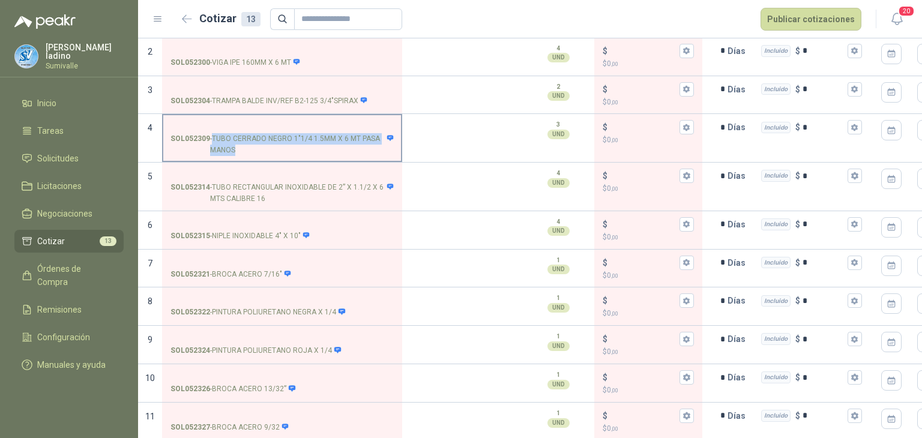
drag, startPoint x: 214, startPoint y: 135, endPoint x: 379, endPoint y: 150, distance: 165.7
click at [379, 150] on p "SOL052309 - TUBO CERRADO NEGRO 1"1/4 1.5MM X 6 MT PASA MANOS" at bounding box center [281, 144] width 223 height 23
copy p "TUBO CERRADO NEGRO 1"1/4 1.5MM X 6 MT PASA MANOS"
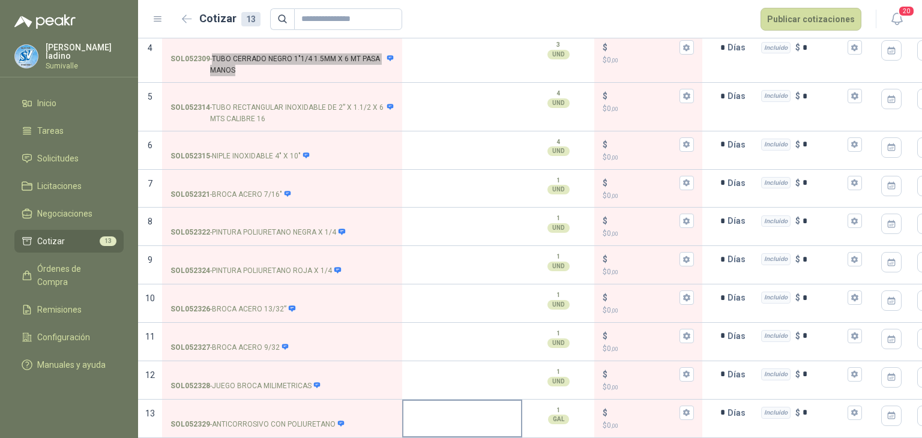
scroll to position [247, 0]
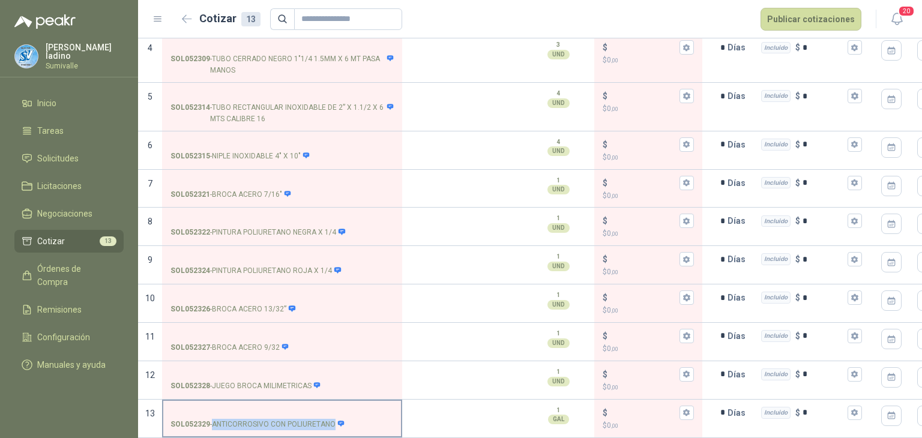
drag, startPoint x: 212, startPoint y: 415, endPoint x: 331, endPoint y: 415, distance: 118.8
click at [331, 419] on p "SOL052329 - ANTICORROSIVO CON POLIURETANO" at bounding box center [257, 424] width 175 height 11
copy p "ANTICORROSIVO CON POLIURETANO"
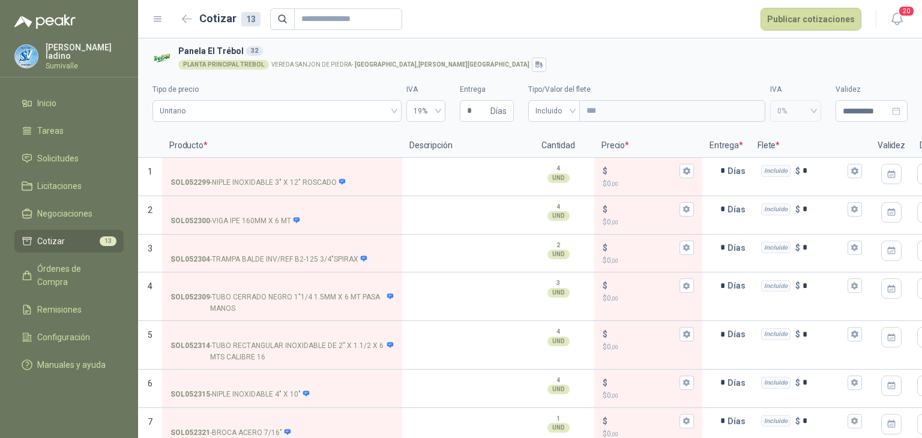
scroll to position [0, 0]
click at [214, 344] on p "SOL052314 - TUBO RECTANGULAR INOXIDABLE DE 2” X 1.1/2 X 6 MTS CALIBRE 16" at bounding box center [281, 353] width 223 height 23
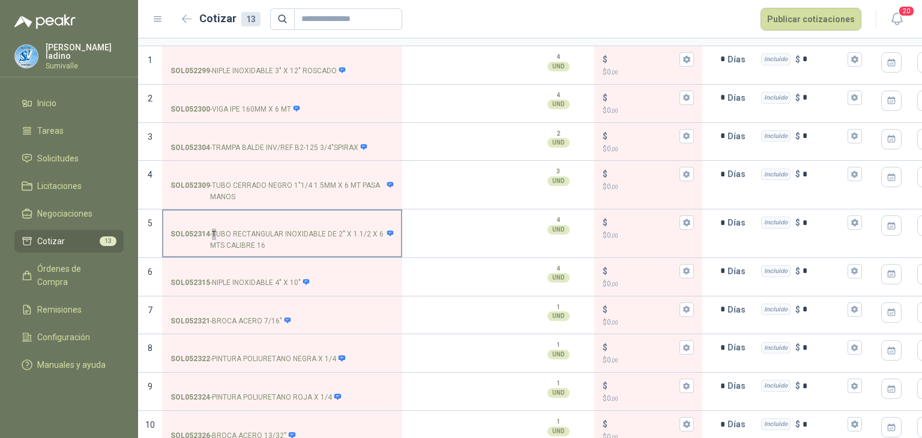
scroll to position [80, 0]
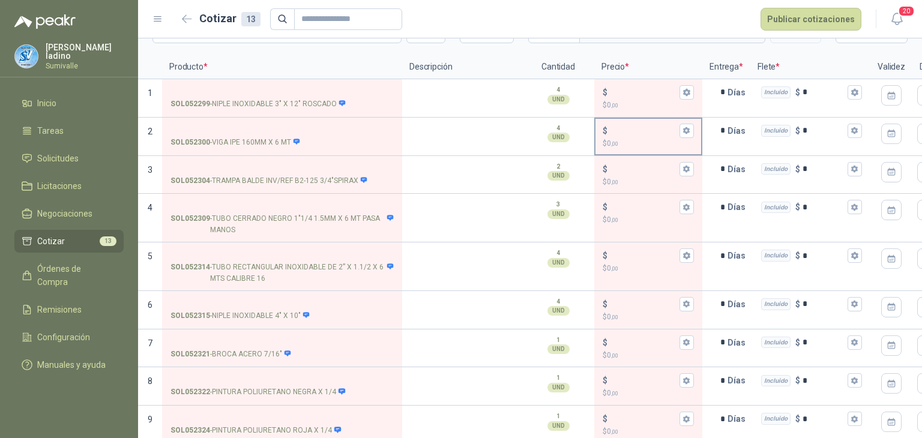
click at [625, 121] on div "$ $ 0 ,00" at bounding box center [648, 136] width 106 height 35
click at [625, 126] on input "$ $ 0 ,00" at bounding box center [643, 130] width 67 height 9
click at [627, 128] on input "$ $ 0 ,00" at bounding box center [643, 130] width 67 height 9
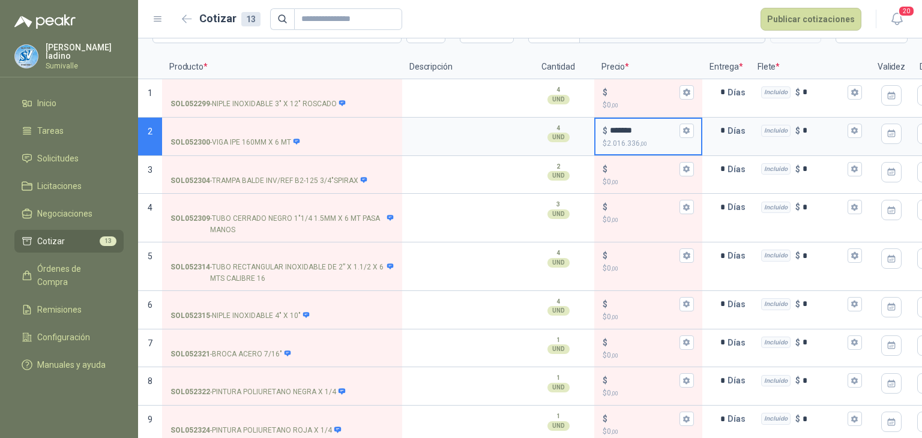
type input "*******"
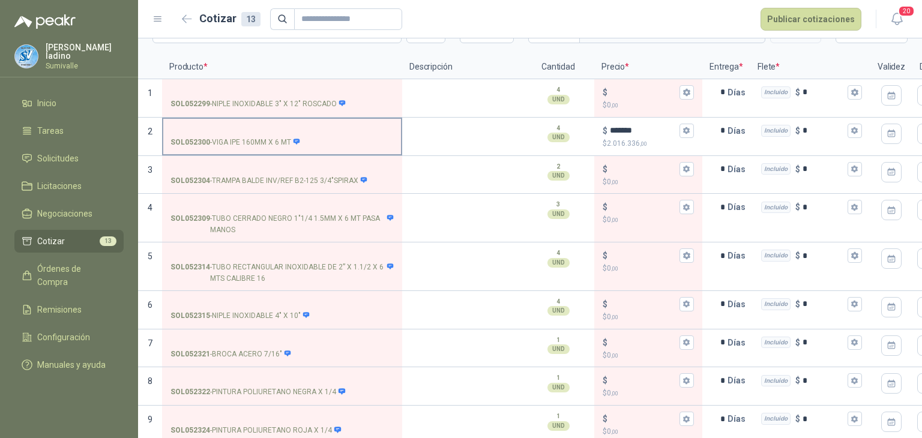
click at [279, 128] on input "SOL052300 - VIGA IPE 160MM X 6 MT" at bounding box center [281, 131] width 223 height 9
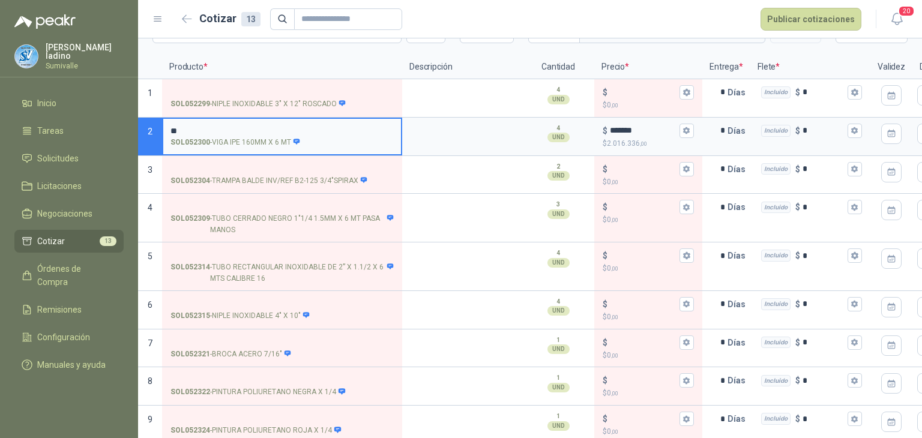
type input "*"
type input "**********"
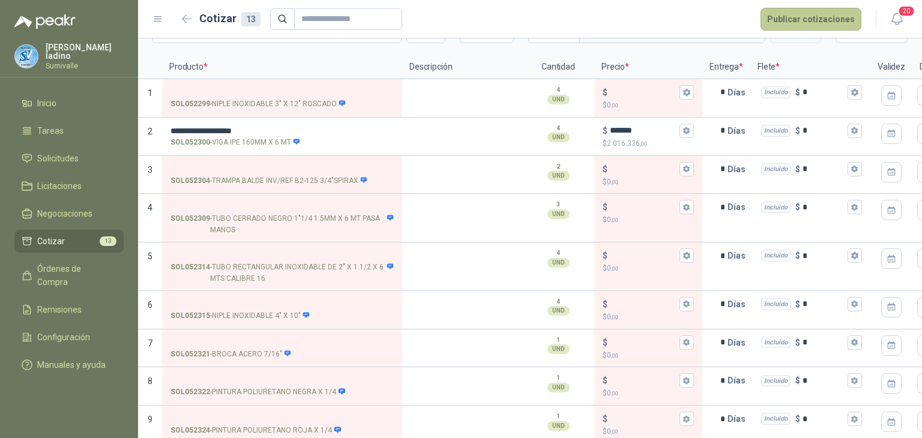
click at [837, 21] on button "Publicar cotizaciones" at bounding box center [810, 19] width 101 height 23
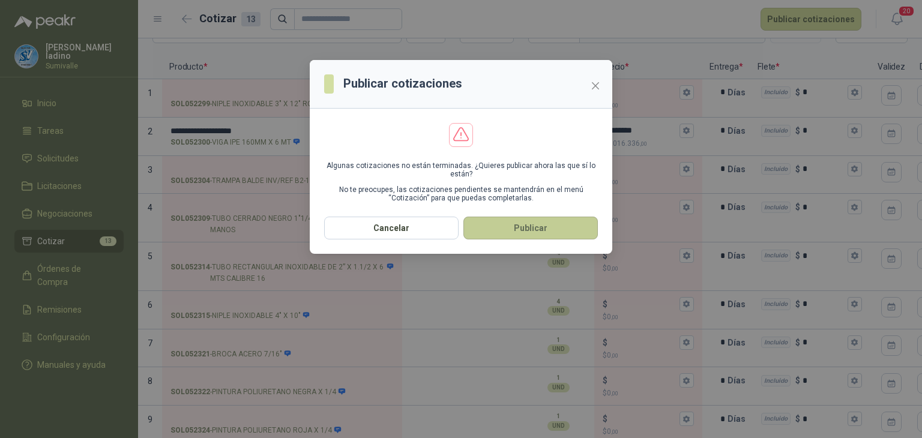
click at [552, 226] on button "Publicar" at bounding box center [530, 228] width 134 height 23
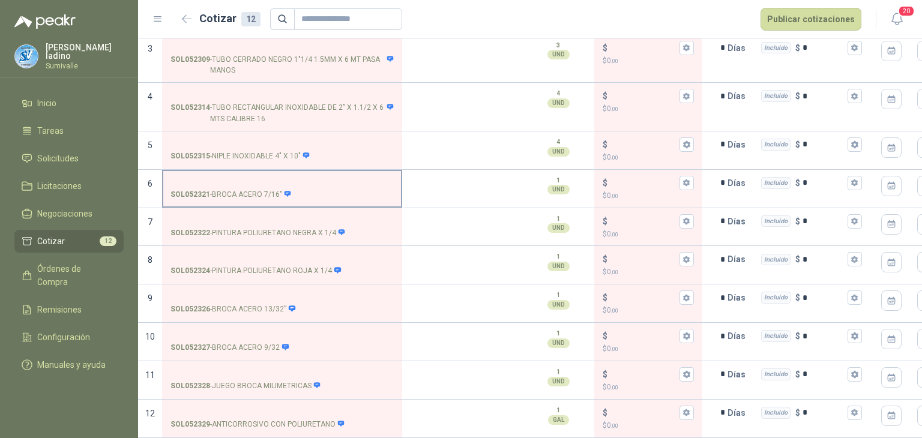
scroll to position [209, 0]
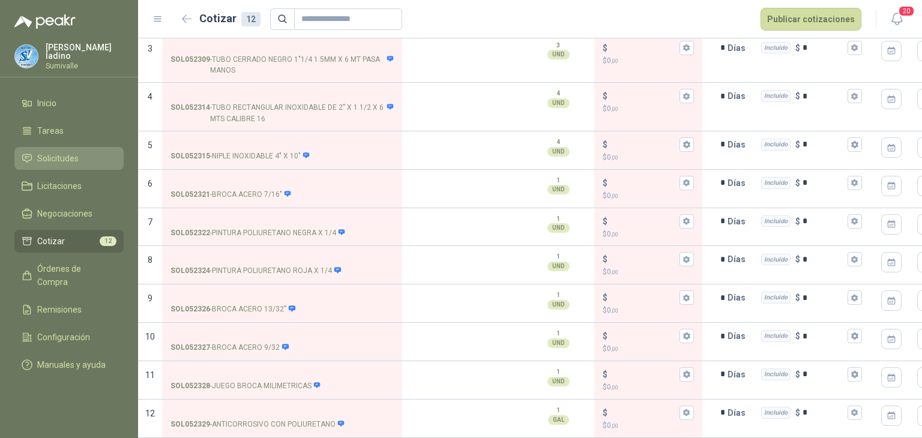
click at [89, 157] on li "Solicitudes" at bounding box center [69, 158] width 95 height 13
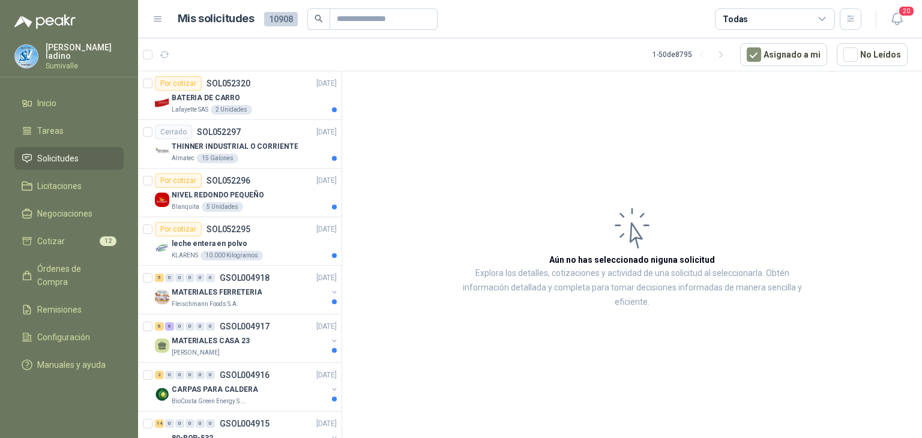
click at [774, 26] on div "Todas" at bounding box center [775, 19] width 120 height 22
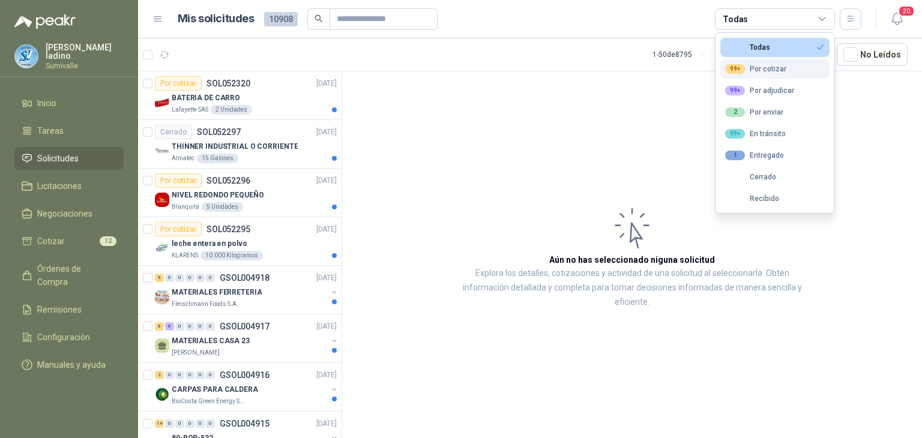
click at [760, 68] on div "99+ Por cotizar" at bounding box center [755, 69] width 61 height 10
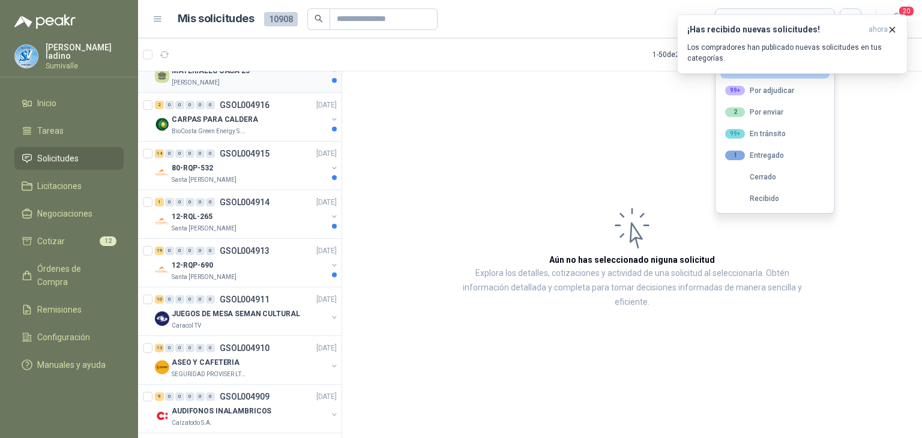
scroll to position [240, 0]
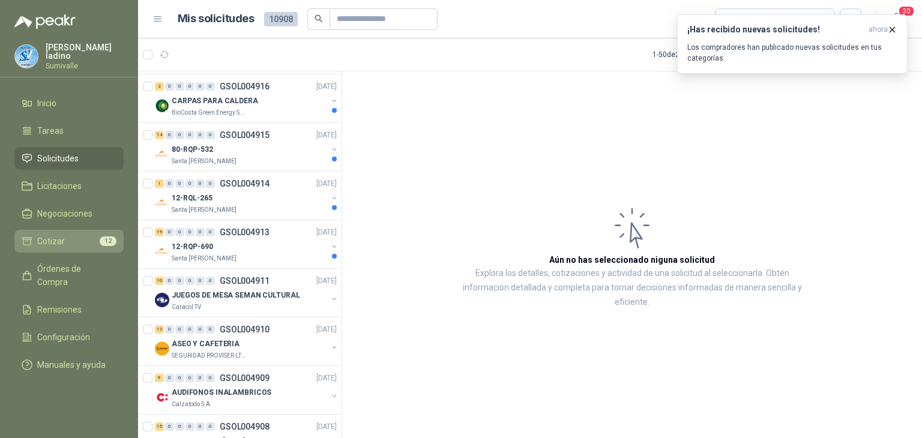
click at [92, 238] on li "Cotizar 12" at bounding box center [69, 241] width 95 height 13
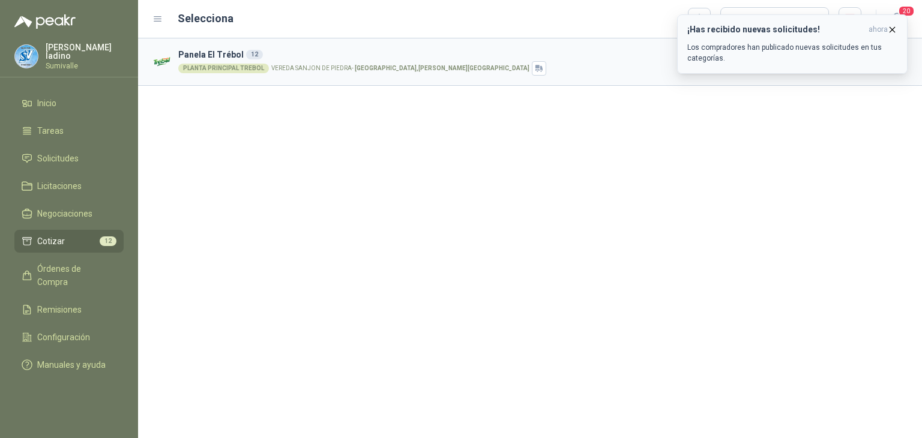
click at [890, 29] on icon "button" at bounding box center [892, 30] width 10 height 10
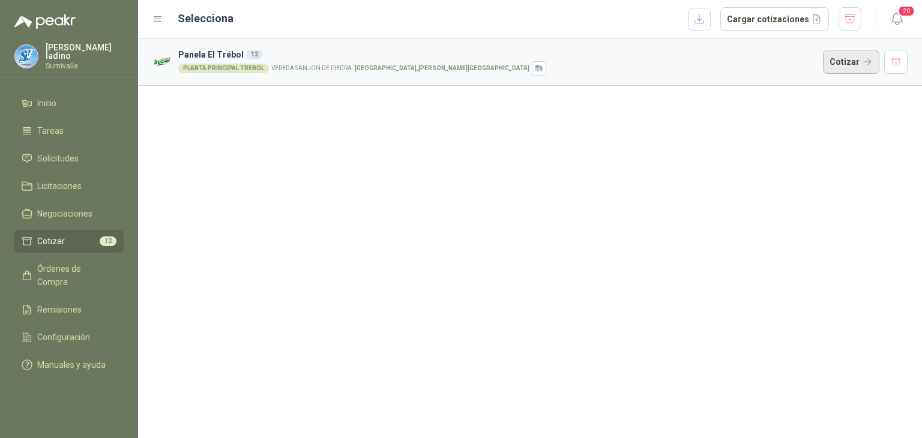
click at [847, 68] on button "Cotizar" at bounding box center [851, 62] width 56 height 24
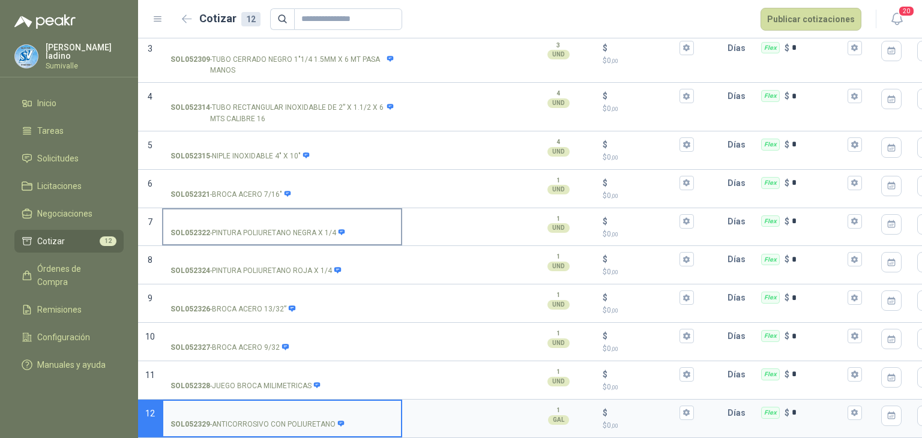
scroll to position [129, 0]
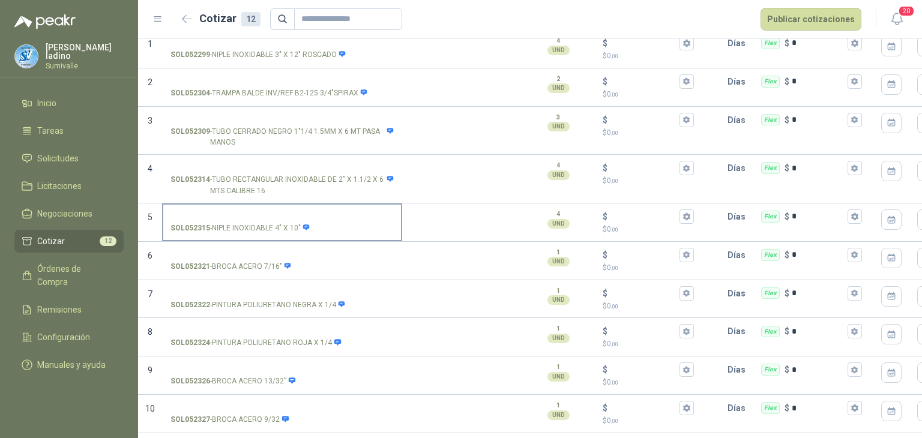
click at [276, 212] on input "SOL052315 - NIPLE INOXIDABLE 4" X 10"" at bounding box center [281, 216] width 223 height 9
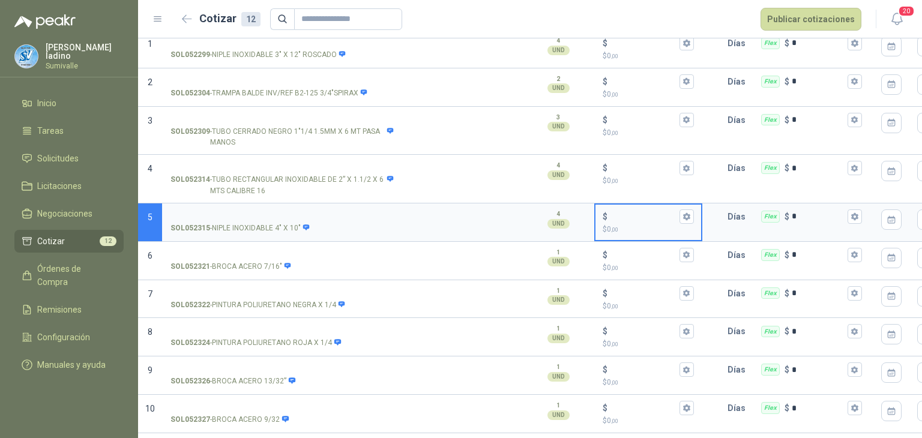
click at [626, 212] on input "$ $ 0 ,00" at bounding box center [643, 216] width 67 height 9
click at [626, 217] on input "$ $ 0 ,00" at bounding box center [643, 216] width 67 height 9
type input "*******"
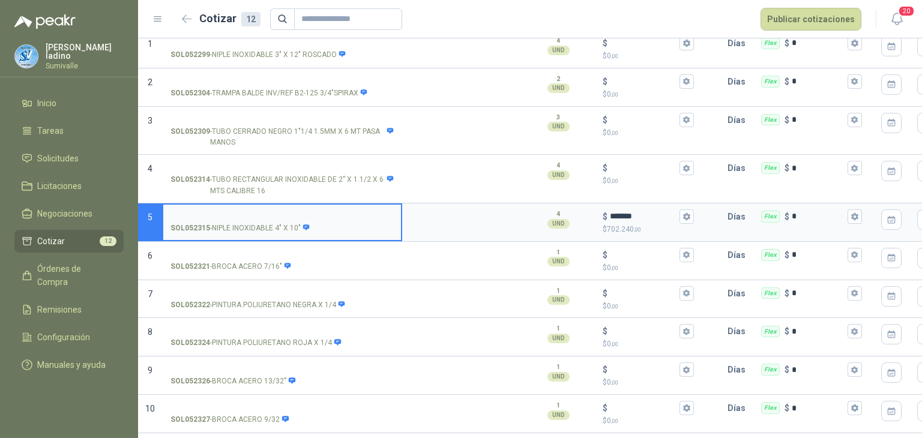
click at [238, 212] on input "SOL052315 - NIPLE INOXIDABLE 4" X 10"" at bounding box center [281, 216] width 223 height 9
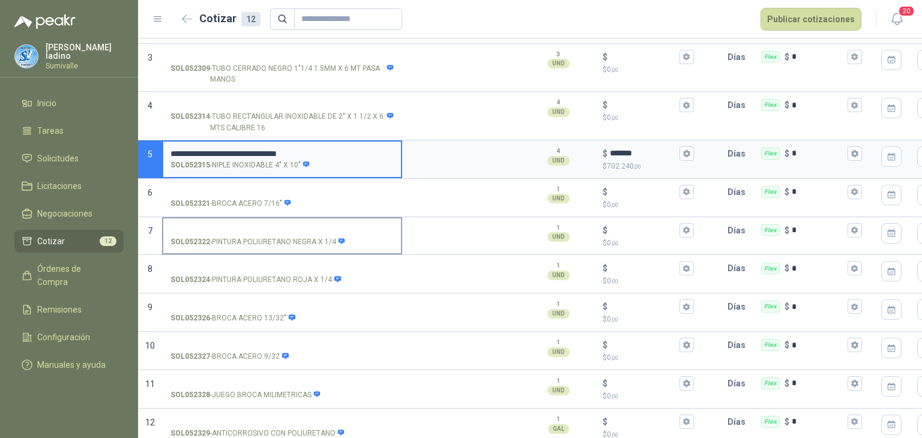
scroll to position [209, 0]
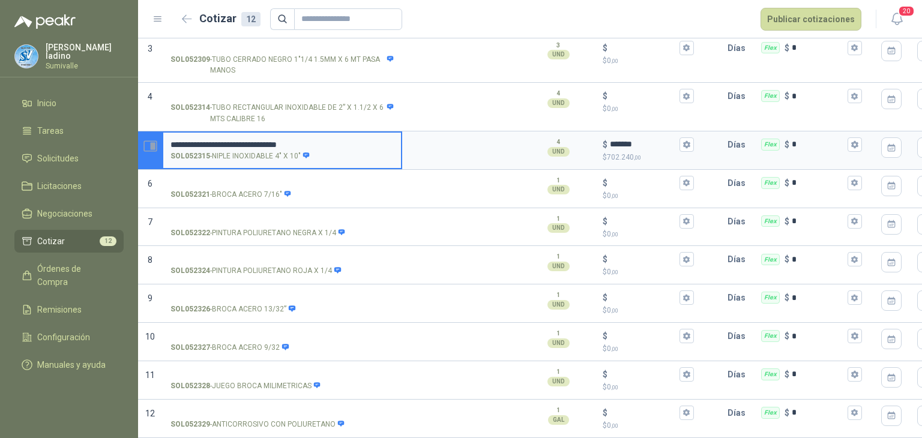
drag, startPoint x: 328, startPoint y: 130, endPoint x: 158, endPoint y: 123, distance: 170.6
click at [158, 131] on section "**********" at bounding box center [530, 150] width 784 height 38
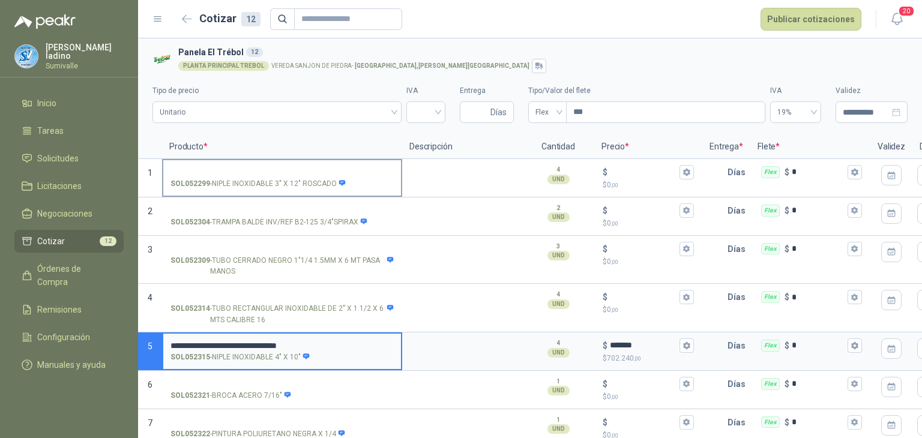
type input "**********"
click at [301, 170] on input "SOL052299 - NIPLE INOXIDABLE 3" X 12" ROSCADO" at bounding box center [281, 172] width 223 height 9
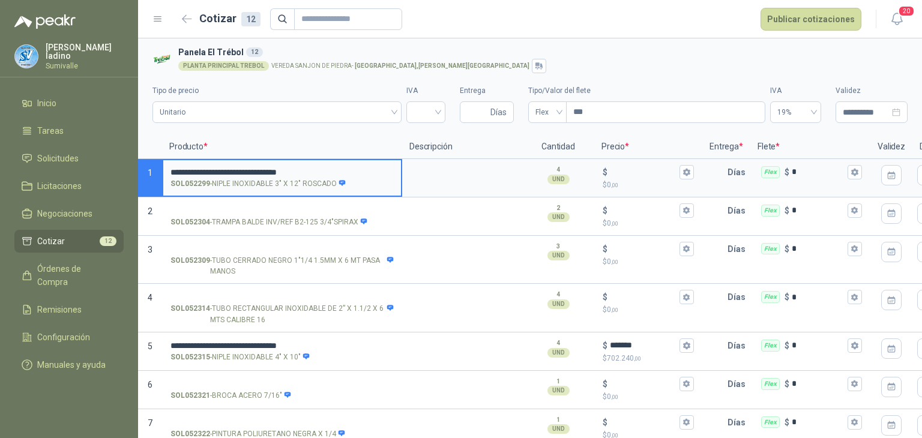
click at [298, 170] on input "**********" at bounding box center [281, 172] width 223 height 9
type input "**********"
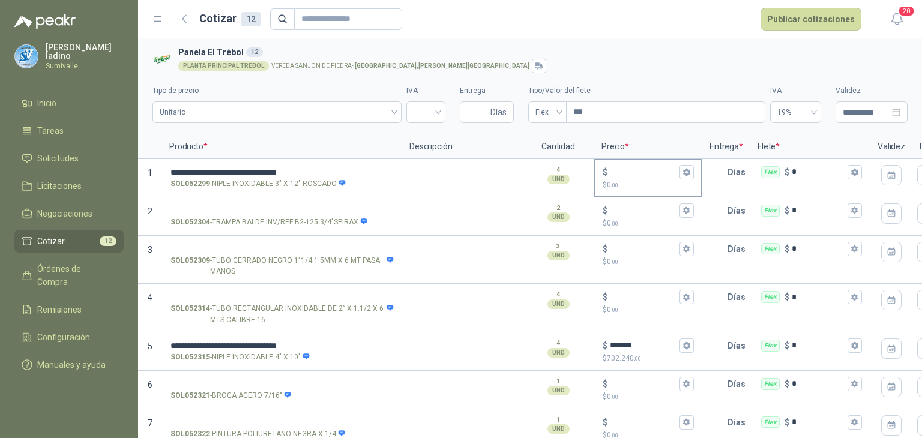
click at [641, 166] on div "$" at bounding box center [648, 172] width 91 height 14
click at [641, 167] on input "$ $ 0 ,00" at bounding box center [643, 171] width 67 height 9
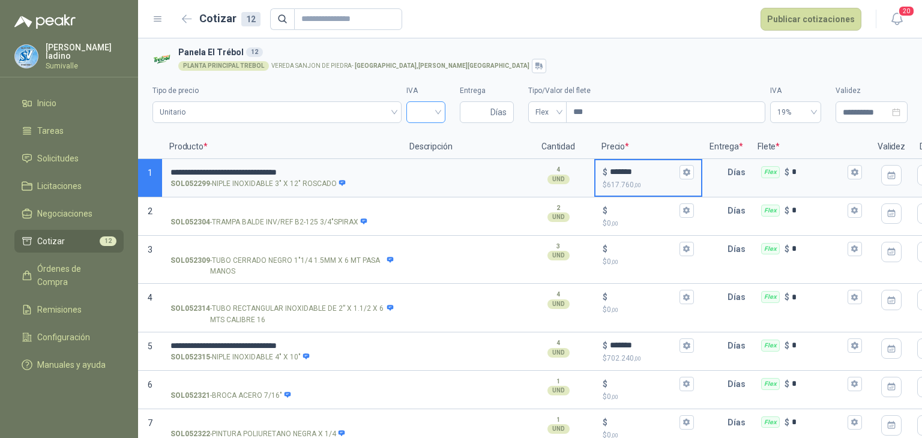
type input "*******"
click at [429, 115] on input "search" at bounding box center [426, 111] width 25 height 18
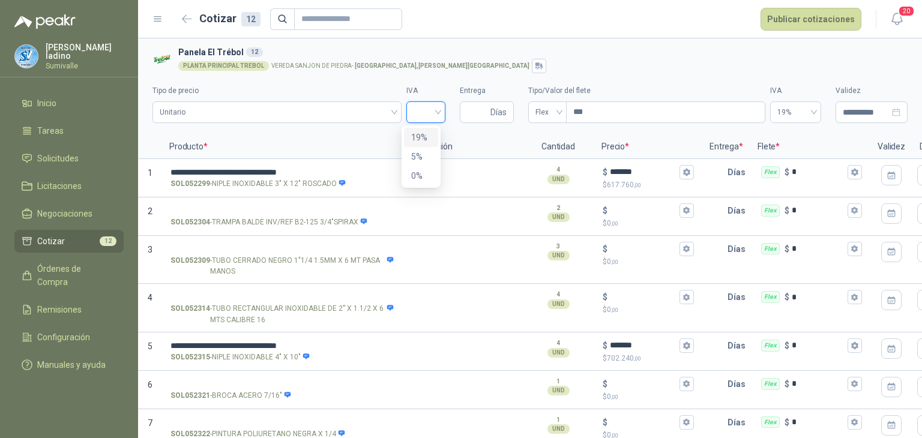
click at [426, 131] on div "19%" at bounding box center [421, 137] width 20 height 13
click at [312, 109] on span "Unitario" at bounding box center [277, 112] width 235 height 18
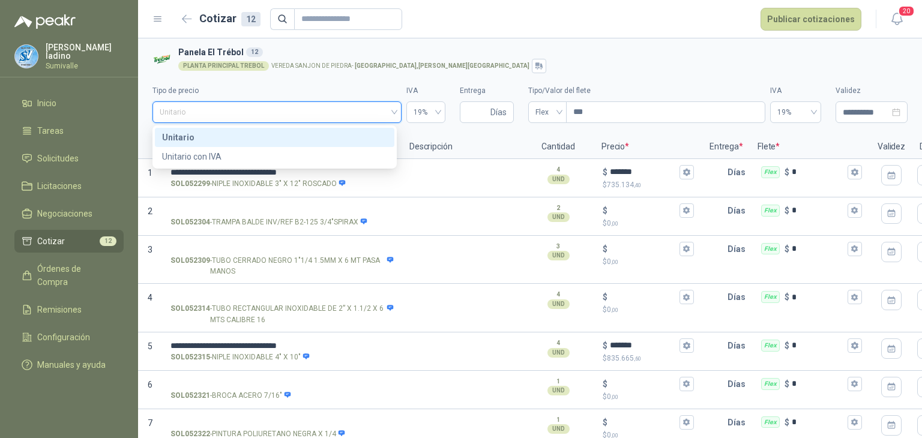
click at [317, 133] on div "Unitario" at bounding box center [274, 137] width 225 height 13
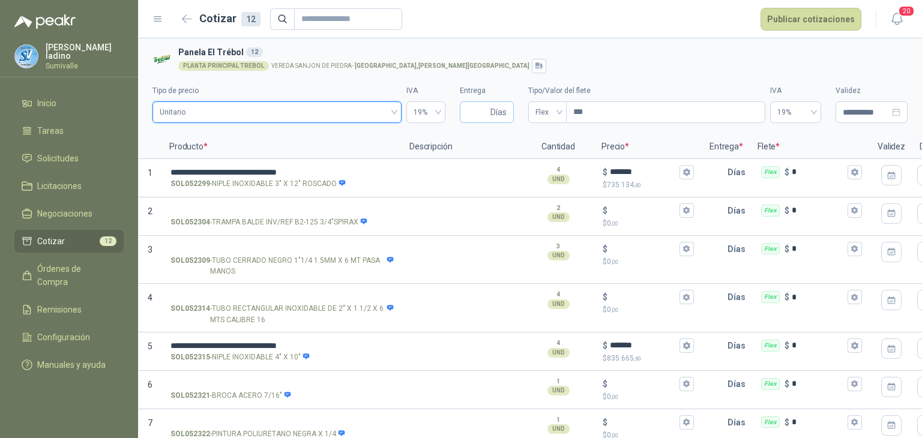
click at [490, 111] on span "Días" at bounding box center [498, 112] width 16 height 20
type input "*"
click at [549, 116] on span "Flex" at bounding box center [547, 112] width 24 height 18
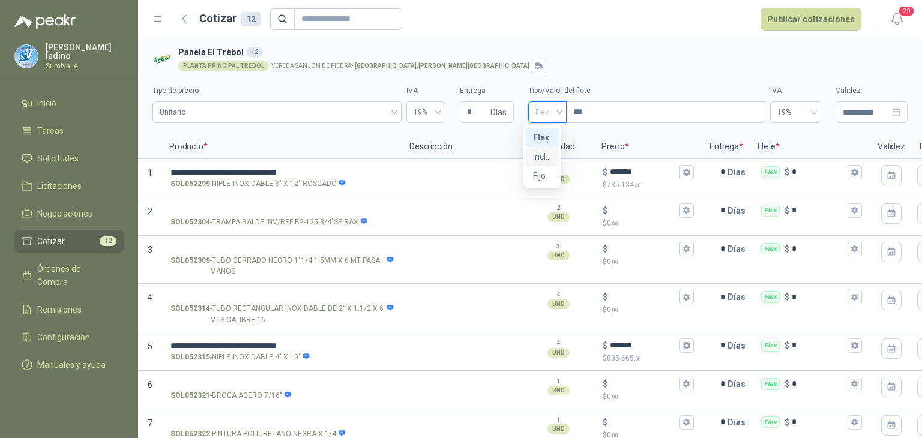
click at [538, 157] on div "Incluido" at bounding box center [542, 156] width 19 height 13
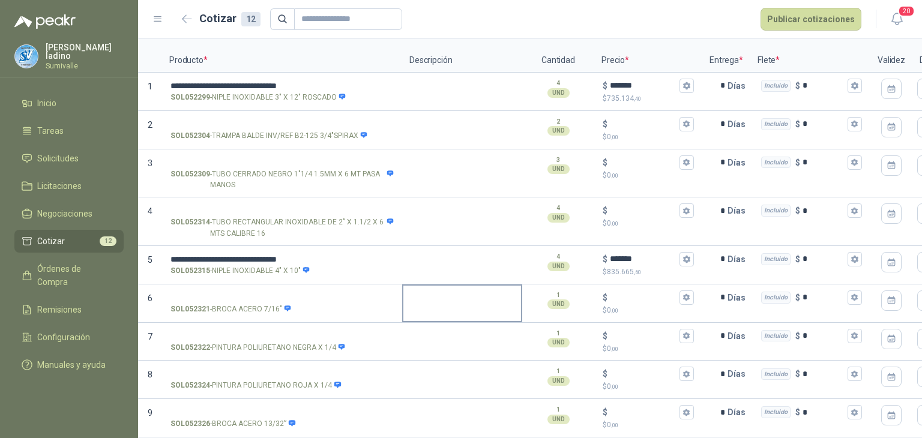
scroll to position [49, 0]
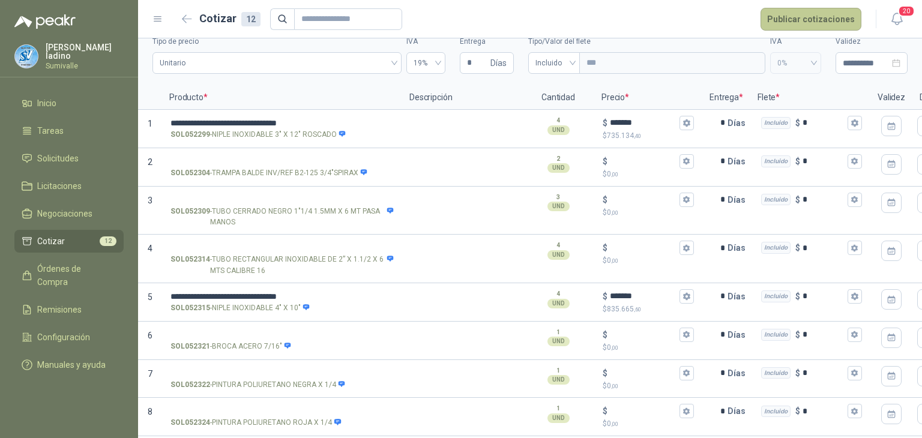
click at [807, 22] on button "Publicar cotizaciones" at bounding box center [810, 19] width 101 height 23
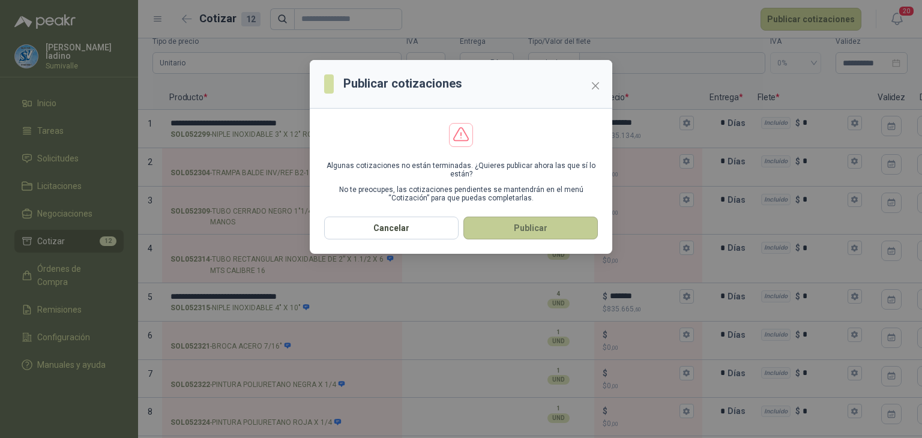
click at [550, 226] on button "Publicar" at bounding box center [530, 228] width 134 height 23
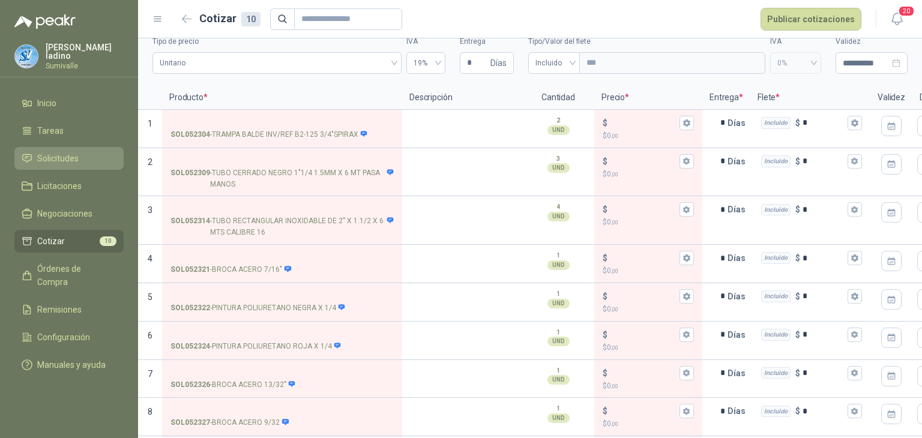
click at [73, 161] on span "Solicitudes" at bounding box center [57, 158] width 41 height 13
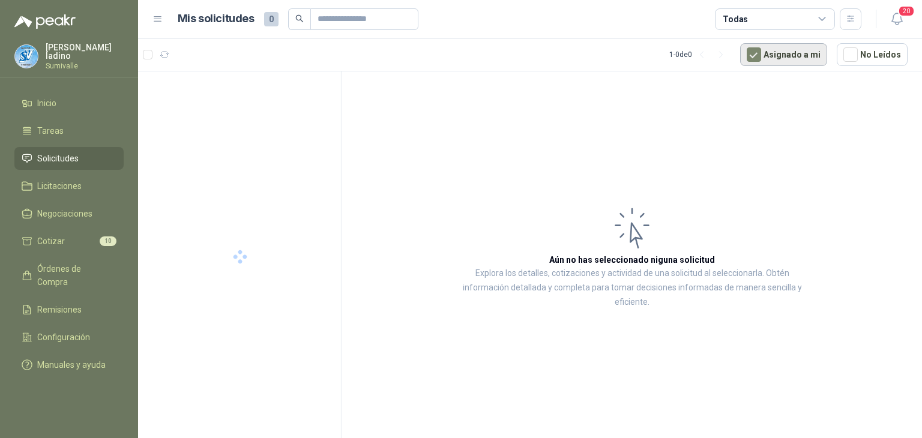
click at [773, 50] on button "Asignado a mi" at bounding box center [783, 54] width 87 height 23
click at [797, 25] on div "Todas" at bounding box center [775, 19] width 120 height 22
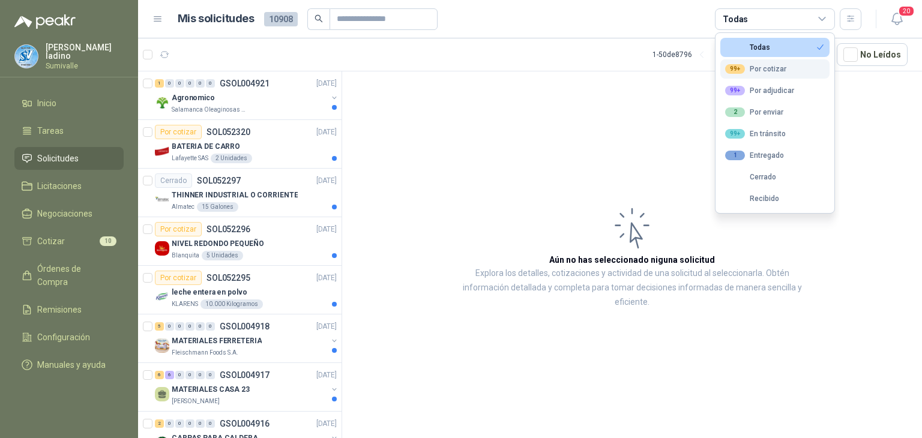
click at [773, 67] on div "99+ Por cotizar" at bounding box center [755, 69] width 61 height 10
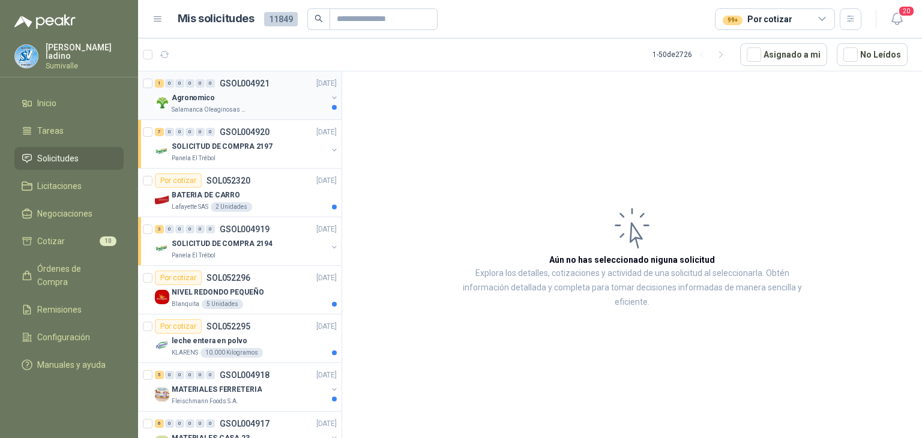
click at [243, 98] on div "Agronomico" at bounding box center [249, 98] width 155 height 14
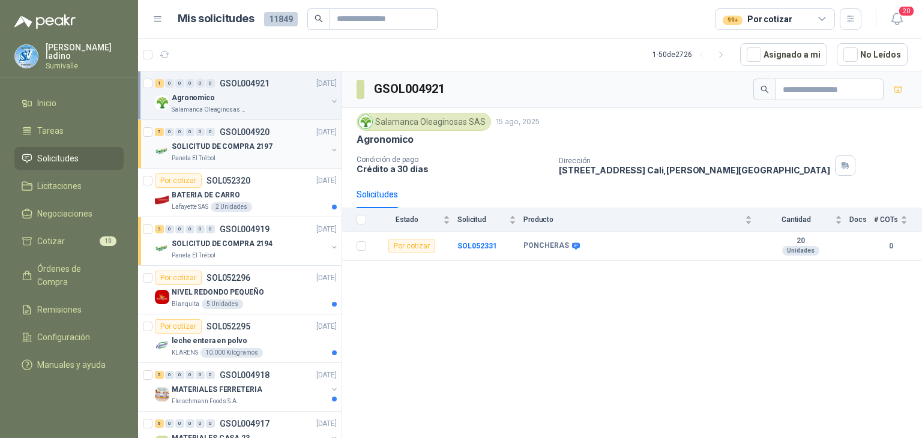
click at [239, 146] on p "SOLICITUD DE COMPRA 2197" at bounding box center [222, 146] width 101 height 11
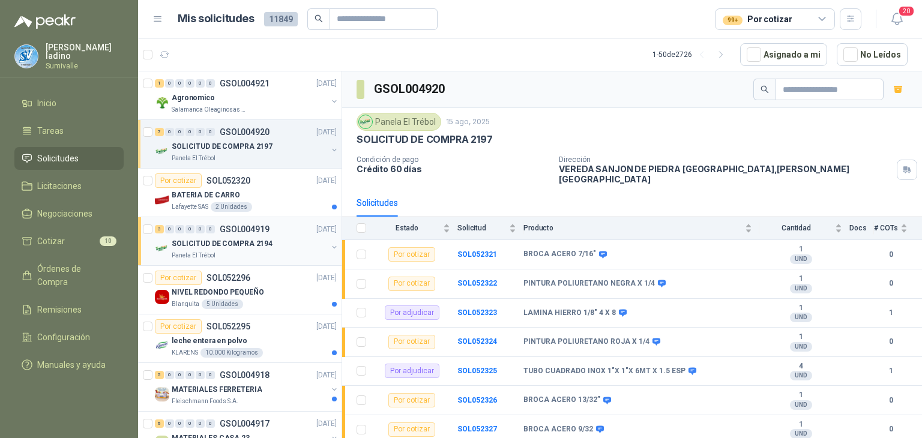
click at [237, 245] on p "SOLICITUD DE COMPRA 2194" at bounding box center [222, 243] width 101 height 11
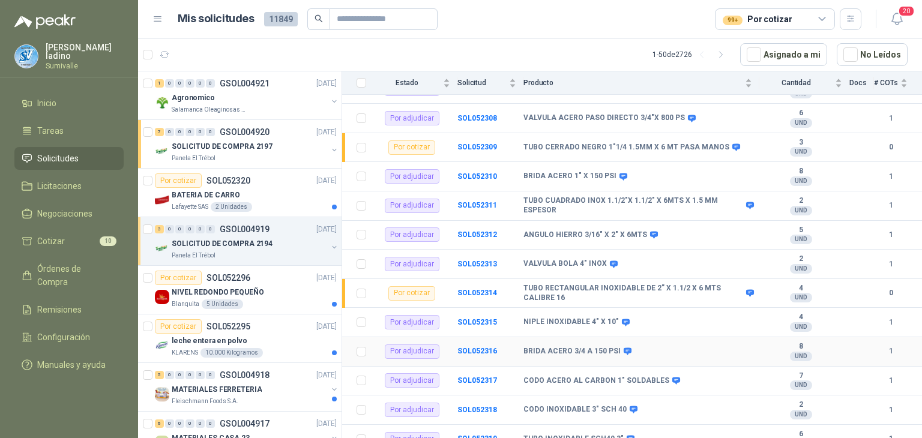
scroll to position [430, 0]
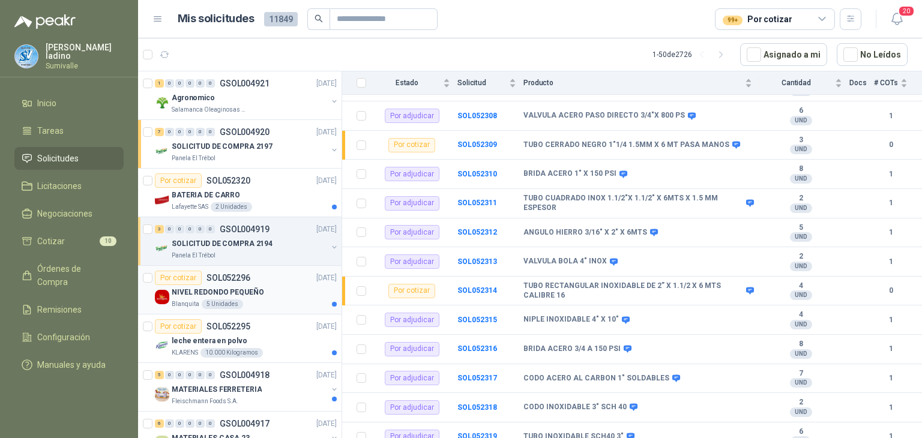
click at [216, 274] on p "SOL052296" at bounding box center [228, 278] width 44 height 8
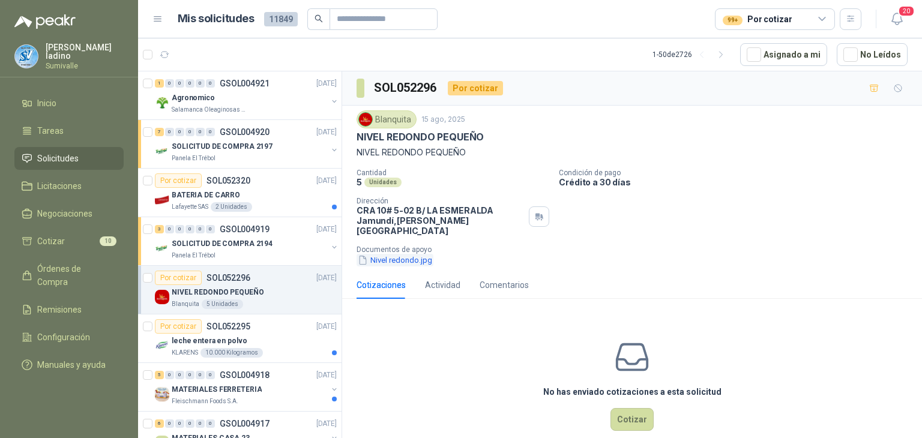
click at [408, 254] on button "Nivel redondo.jpg" at bounding box center [395, 260] width 77 height 13
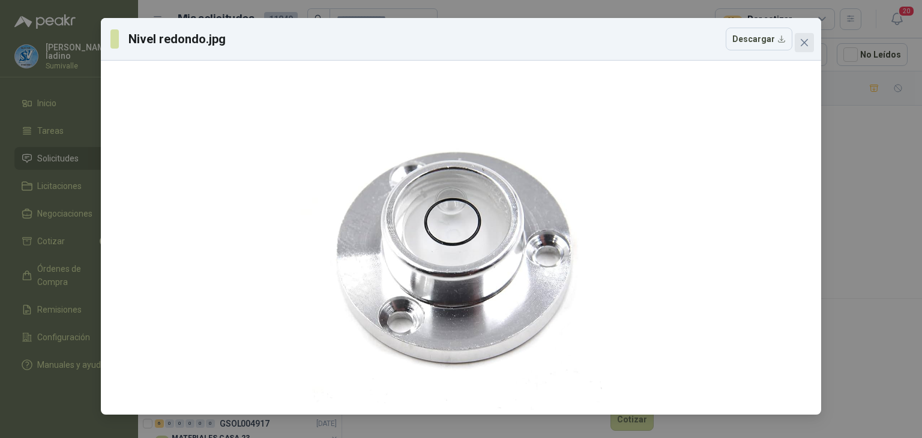
click at [801, 40] on icon "close" at bounding box center [804, 43] width 10 height 10
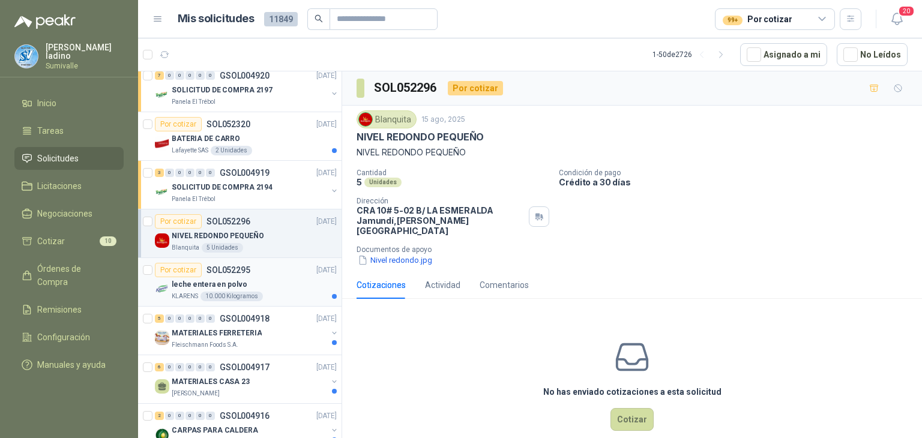
scroll to position [80, 0]
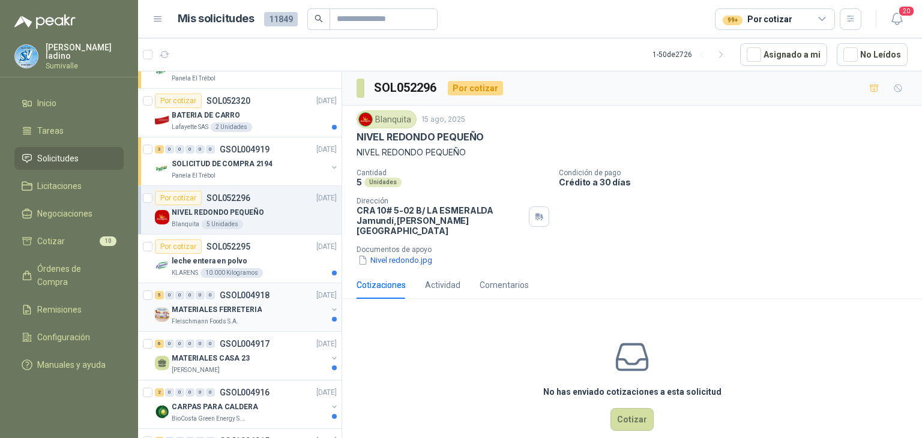
click at [262, 297] on p "GSOL004918" at bounding box center [245, 295] width 50 height 8
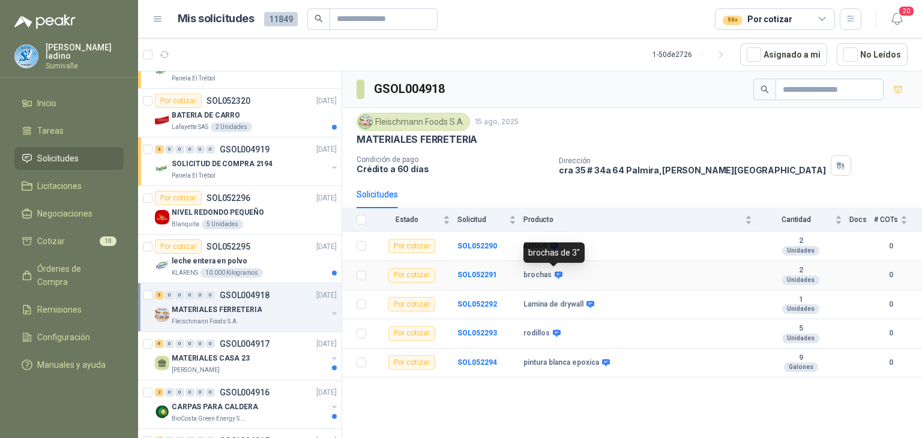
click at [555, 272] on icon at bounding box center [559, 275] width 8 height 7
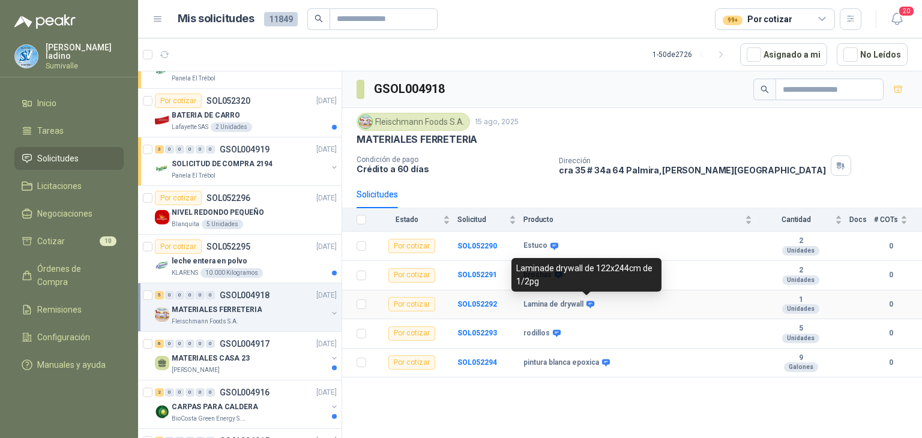
click at [587, 302] on icon at bounding box center [590, 304] width 8 height 7
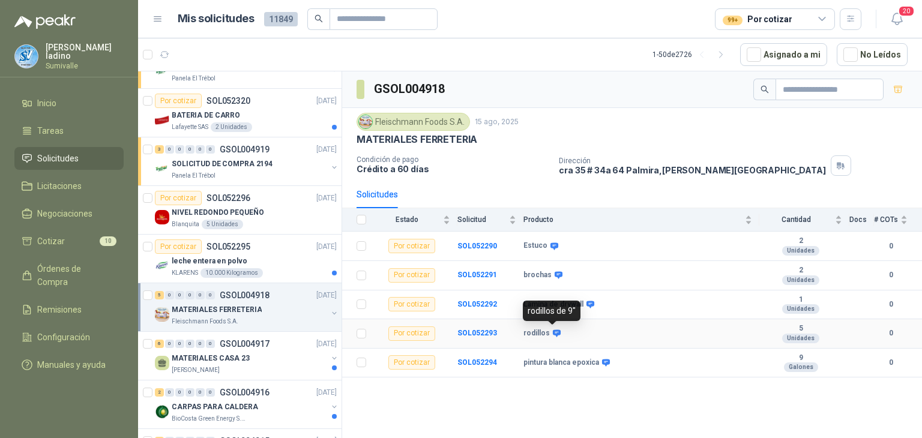
click at [553, 332] on icon at bounding box center [557, 333] width 8 height 7
click at [214, 348] on div "6 0 0 0 0 0 GSOL004917 [DATE]" at bounding box center [247, 344] width 184 height 14
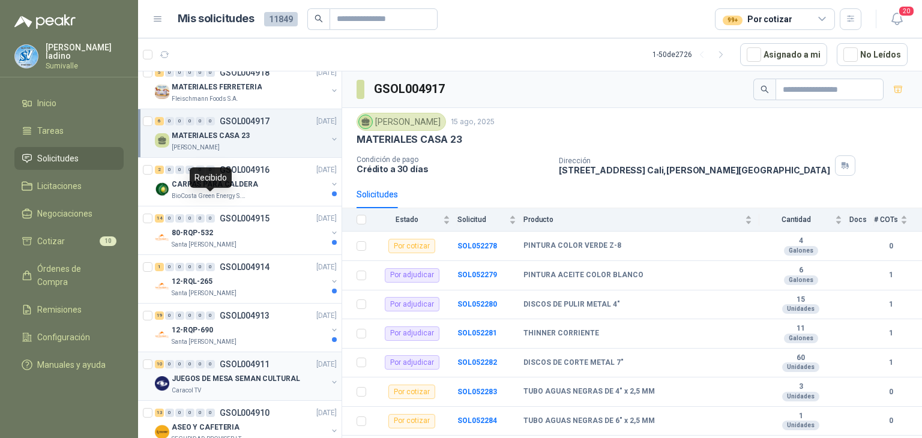
scroll to position [320, 0]
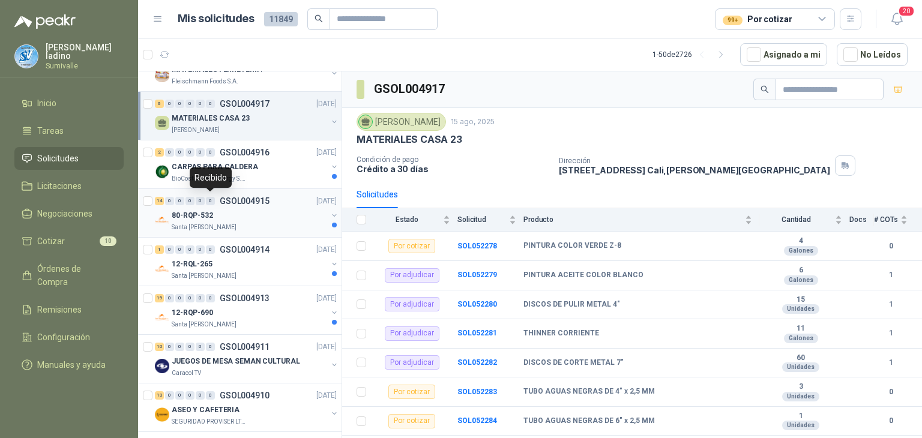
click at [217, 202] on div "14 0 0 0 0 0 GSOL004915" at bounding box center [212, 201] width 115 height 8
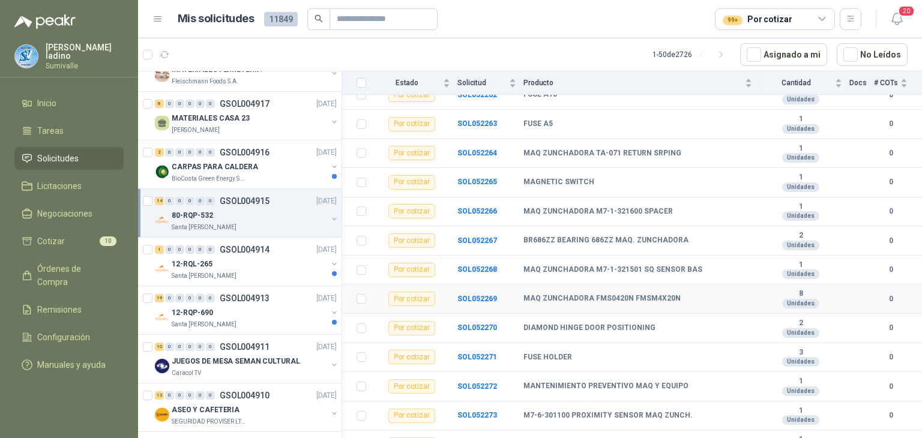
scroll to position [206, 0]
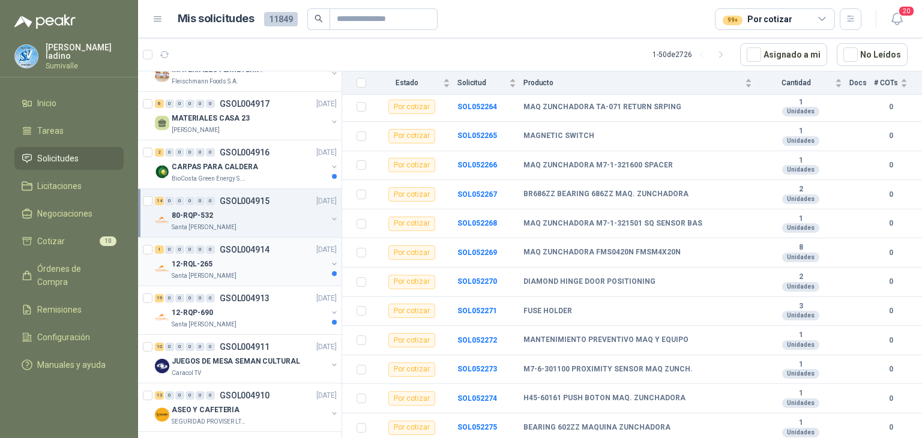
click at [249, 266] on div "12-RQL-265" at bounding box center [249, 264] width 155 height 14
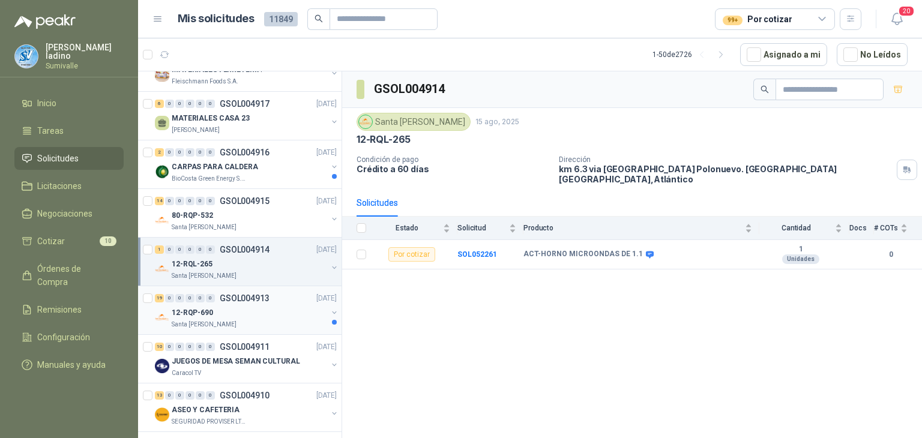
click at [246, 307] on div "12-RQP-690" at bounding box center [249, 312] width 155 height 14
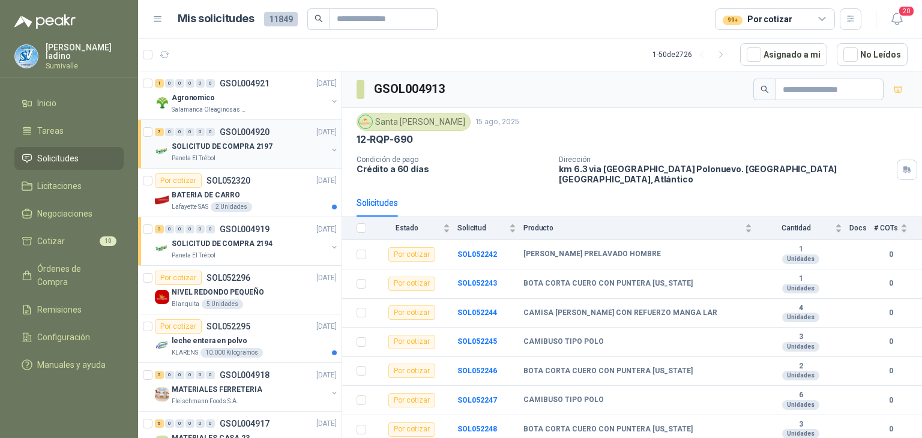
click at [230, 137] on div "7 0 0 0 0 0 GSOL004920 [DATE]" at bounding box center [247, 132] width 184 height 14
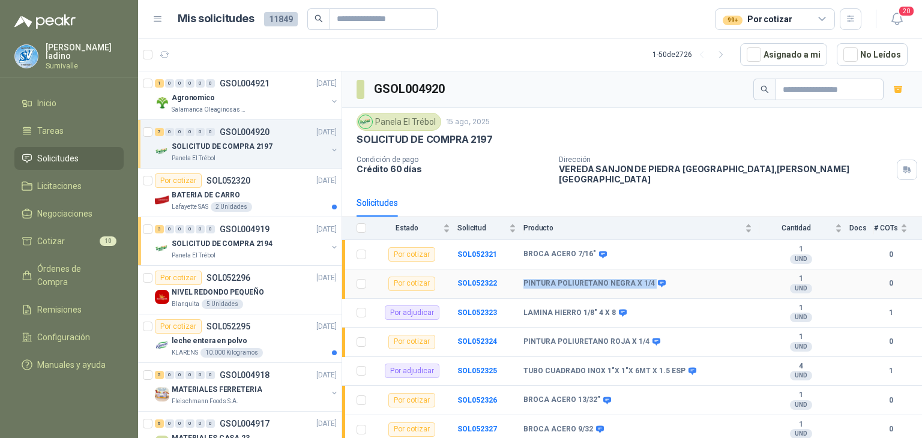
drag, startPoint x: 523, startPoint y: 272, endPoint x: 651, endPoint y: 269, distance: 127.9
click at [651, 269] on tr "Por cotizar SOL052322 PINTURA POLIURETANO NEGRA X 1/4 1 UND  0" at bounding box center [632, 283] width 580 height 29
drag, startPoint x: 525, startPoint y: 331, endPoint x: 647, endPoint y: 337, distance: 122.6
click at [647, 337] on td "PINTURA POLIURETANO ROJA X 1/4" at bounding box center [641, 342] width 236 height 29
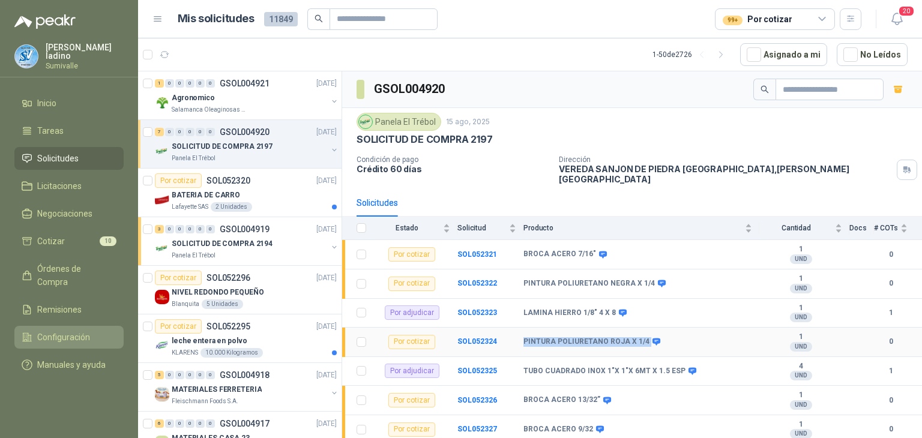
copy div "PINTURA POLIURETANO ROJA X 1/4"
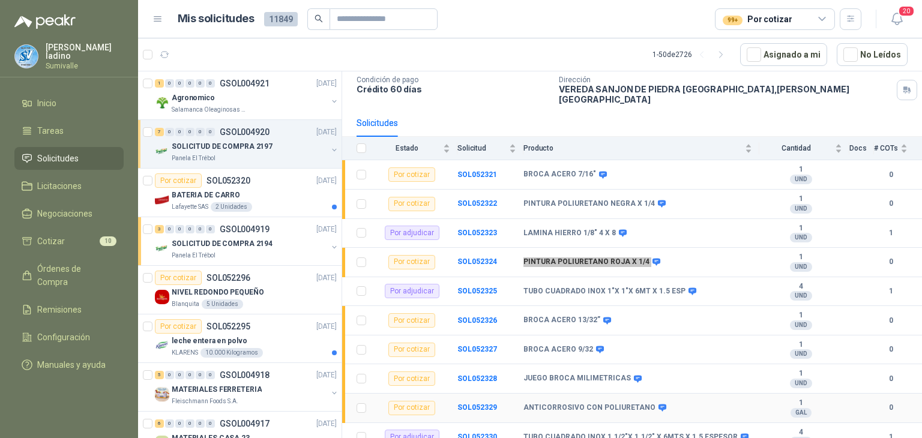
scroll to position [80, 0]
drag, startPoint x: 524, startPoint y: 161, endPoint x: 807, endPoint y: 163, distance: 282.7
click at [807, 163] on tr "Por cotizar SOL052321 BROCA ACERO 7/16" 1 UND  0" at bounding box center [632, 174] width 580 height 29
copy tr "BROCA ACERO 7/16" 1"
drag, startPoint x: 523, startPoint y: 310, endPoint x: 787, endPoint y: 311, distance: 264.1
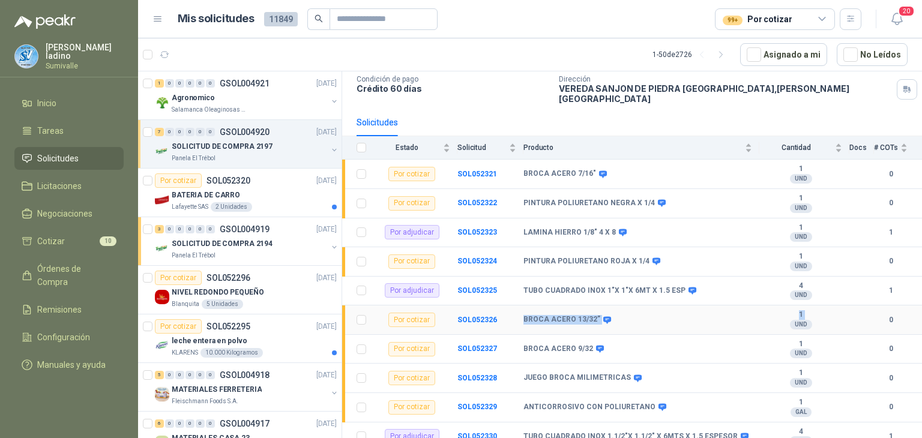
click at [787, 311] on tr "Por cotizar SOL052326 BROCA ACERO 13/32” 1 UND  0" at bounding box center [632, 319] width 580 height 29
click at [618, 318] on td "BROCA ACERO 13/32”" at bounding box center [641, 319] width 236 height 29
drag, startPoint x: 524, startPoint y: 308, endPoint x: 602, endPoint y: 307, distance: 78.0
click at [602, 307] on tr "Por cotizar SOL052326 BROCA ACERO 13/32” 1 UND  0" at bounding box center [632, 319] width 580 height 29
copy tr "BROCA ACERO 13/32”"
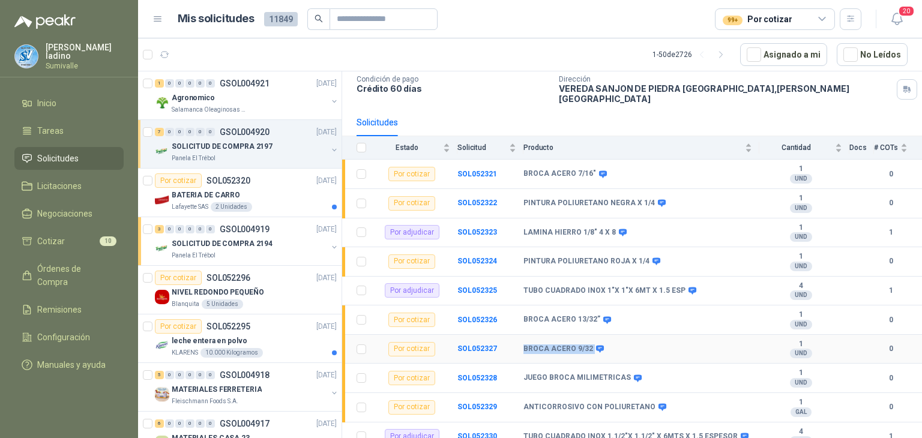
drag, startPoint x: 523, startPoint y: 336, endPoint x: 589, endPoint y: 335, distance: 66.0
click at [589, 335] on tr "Por cotizar SOL052327 BROCA ACERO 9/32 1 UND  0" at bounding box center [632, 349] width 580 height 29
drag, startPoint x: 522, startPoint y: 368, endPoint x: 624, endPoint y: 368, distance: 102.6
click at [624, 367] on tr "Por cotizar SOL052328 JUEGO BROCA MILIMETRICAS 1 UND  0" at bounding box center [632, 378] width 580 height 29
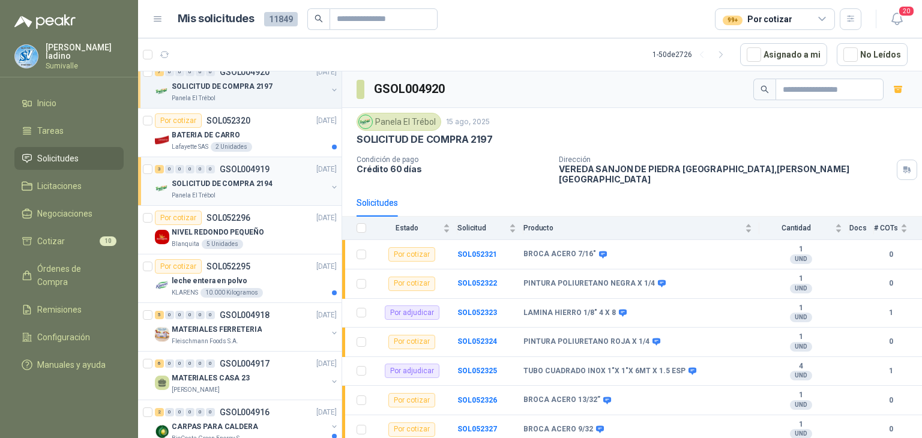
scroll to position [80, 0]
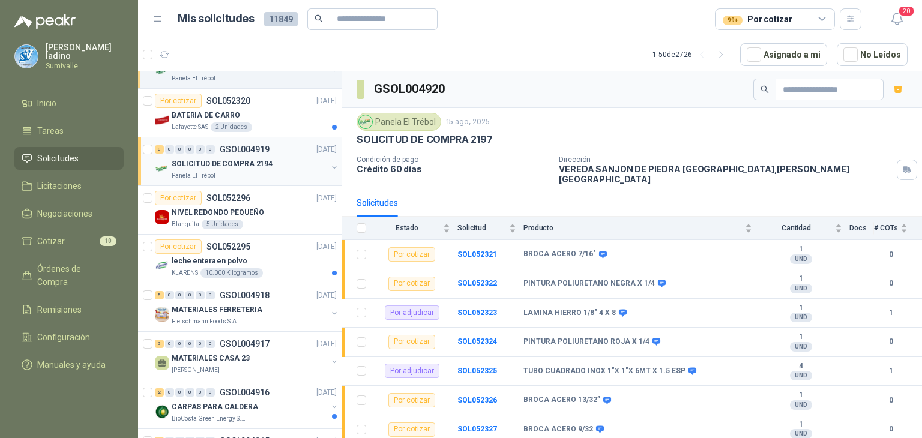
click at [290, 159] on div "SOLICITUD DE COMPRA 2194" at bounding box center [249, 164] width 155 height 14
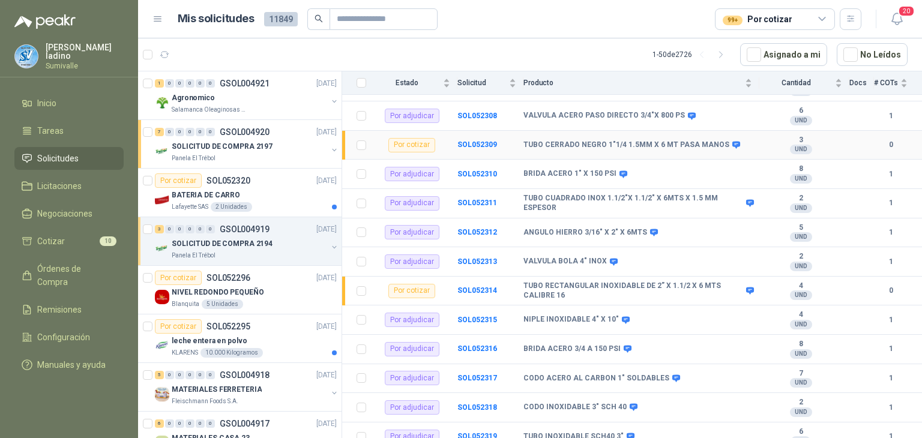
scroll to position [351, 0]
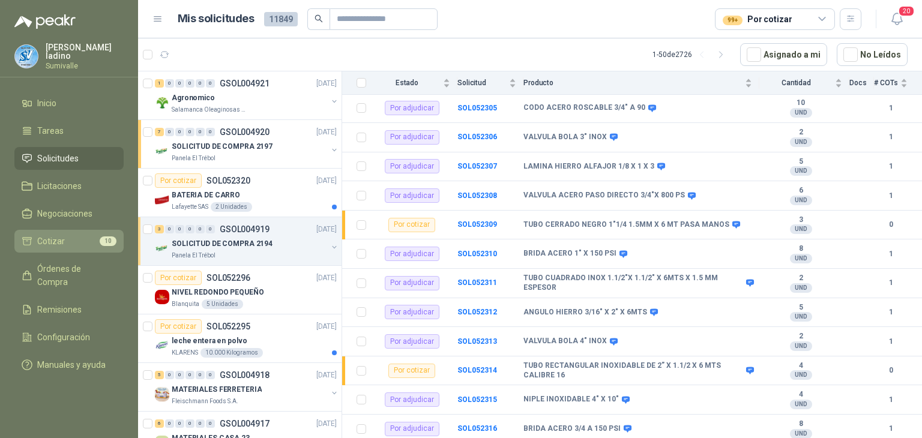
click at [92, 241] on li "Cotizar 10" at bounding box center [69, 241] width 95 height 13
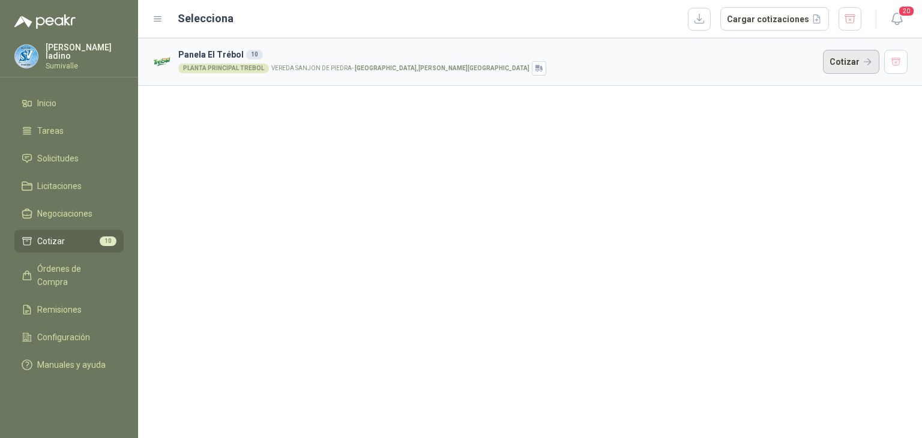
click at [846, 65] on button "Cotizar" at bounding box center [851, 62] width 56 height 24
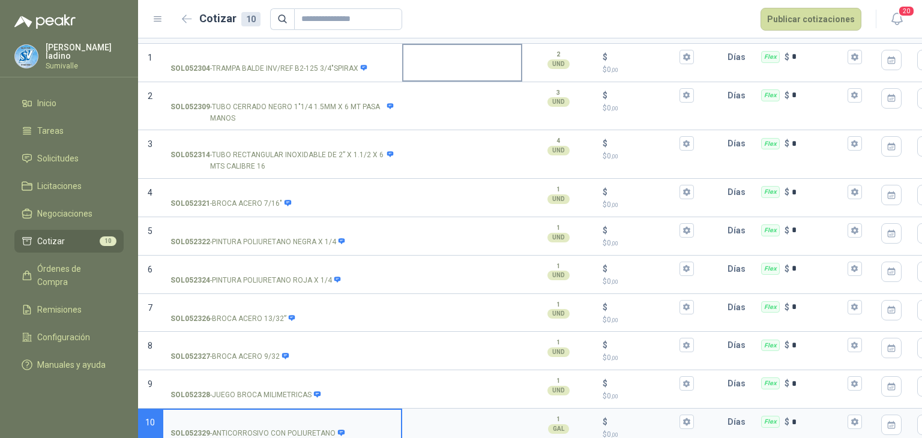
scroll to position [133, 0]
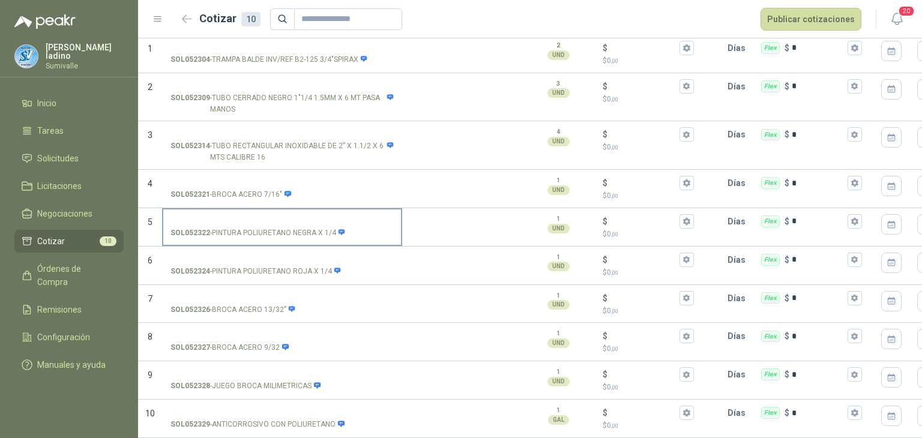
click at [255, 217] on input "SOL052322 - PINTURA POLIURETANO NEGRA X 1/4" at bounding box center [281, 221] width 223 height 9
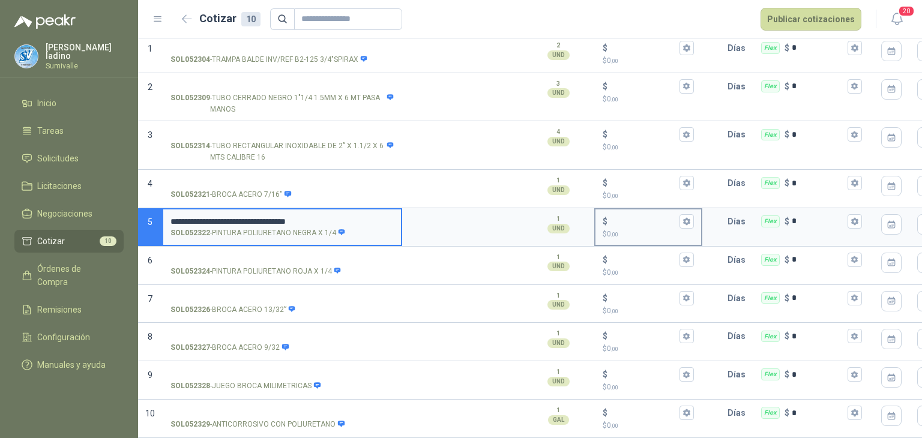
click at [615, 217] on input "$ $ 0 ,00" at bounding box center [643, 221] width 67 height 9
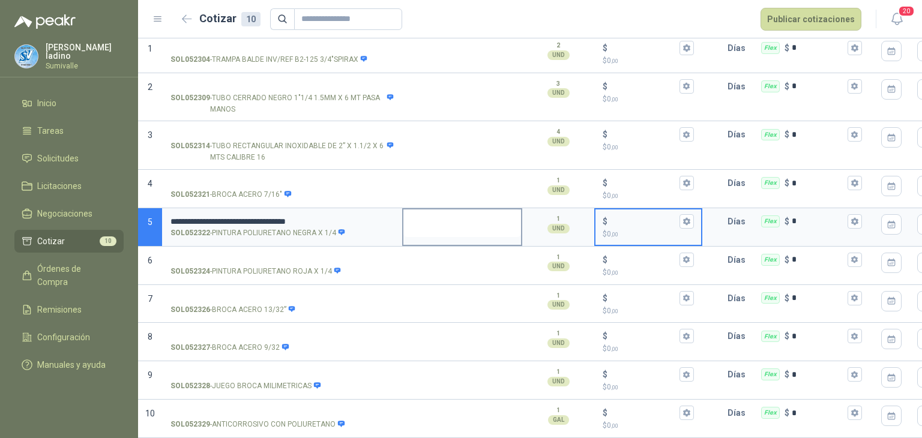
click at [411, 209] on textarea at bounding box center [462, 223] width 118 height 28
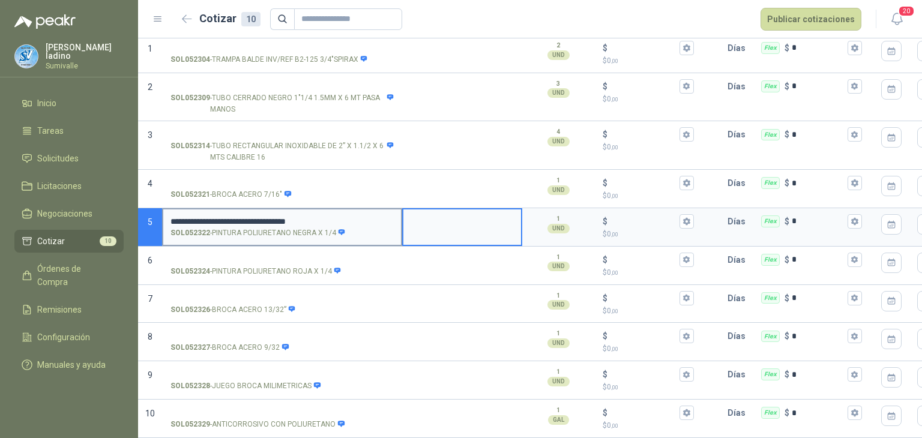
click at [346, 217] on input "**********" at bounding box center [281, 221] width 223 height 9
type input "**********"
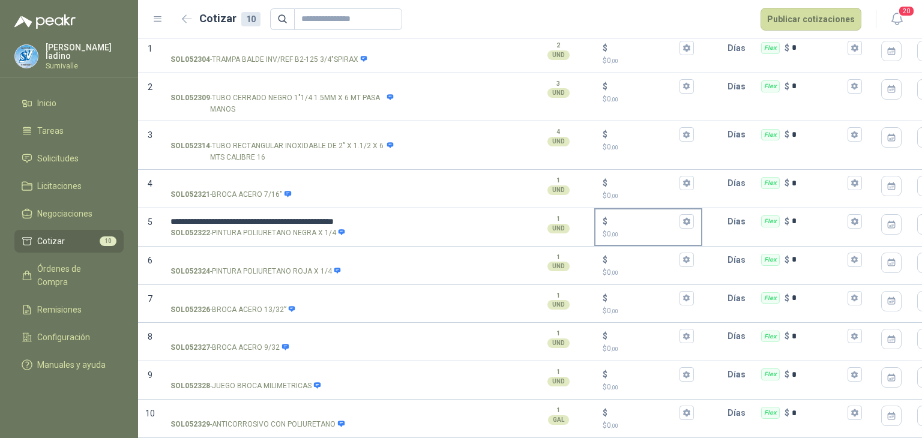
click at [622, 217] on input "$ $ 0 ,00" at bounding box center [643, 221] width 67 height 9
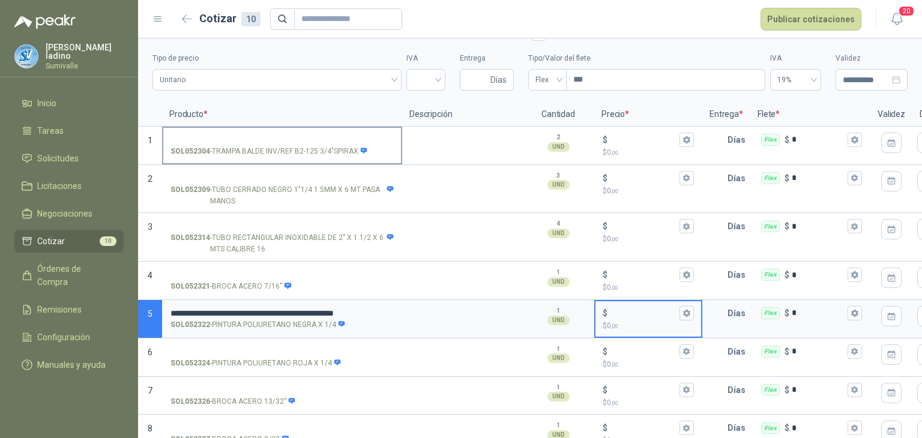
scroll to position [0, 0]
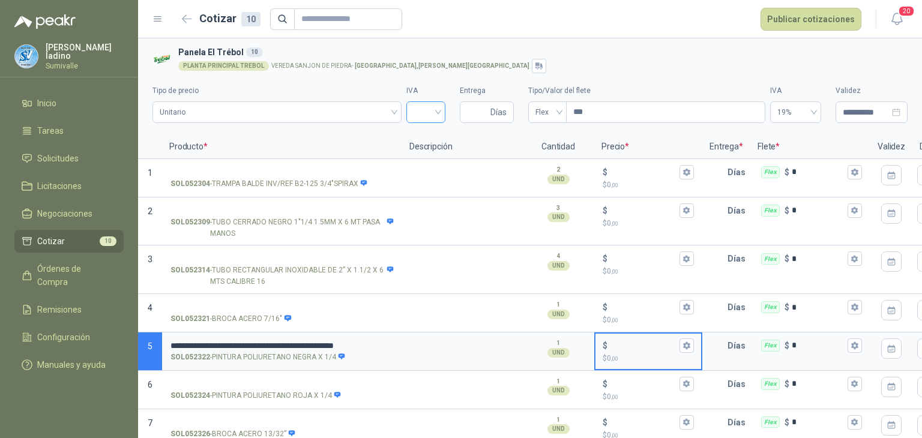
click at [424, 107] on input "search" at bounding box center [426, 111] width 25 height 18
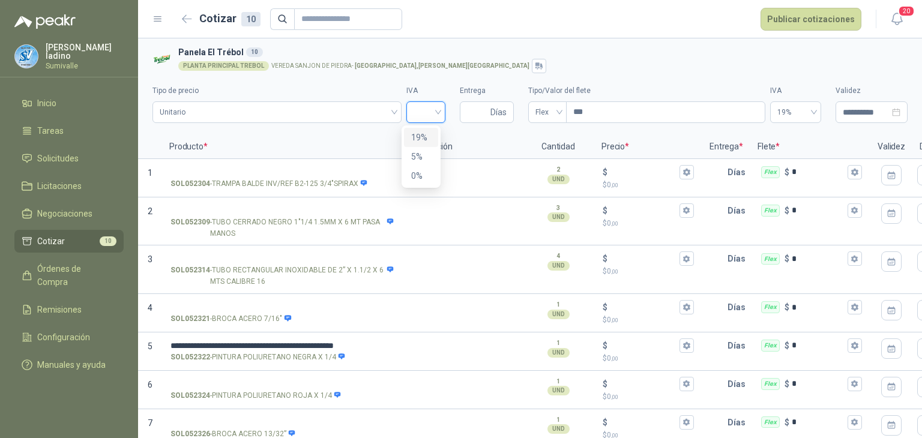
click at [423, 136] on div "19%" at bounding box center [421, 137] width 20 height 13
click at [471, 113] on input "Entrega" at bounding box center [477, 112] width 21 height 20
type input "*"
click at [542, 112] on span "Flex" at bounding box center [547, 112] width 24 height 18
drag, startPoint x: 545, startPoint y: 157, endPoint x: 694, endPoint y: 123, distance: 153.3
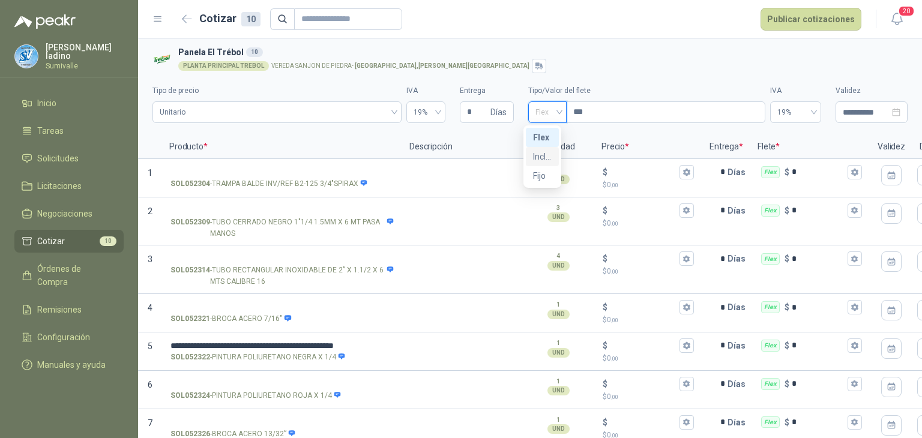
click at [545, 157] on div "Incluido" at bounding box center [542, 156] width 19 height 13
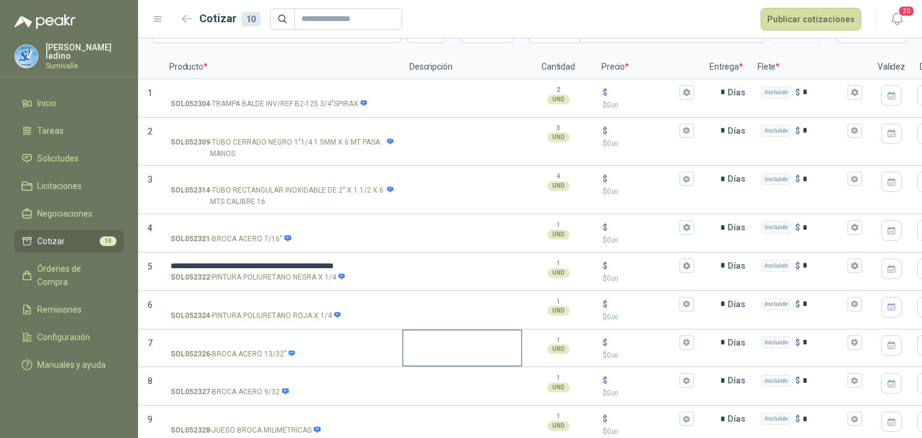
scroll to position [133, 0]
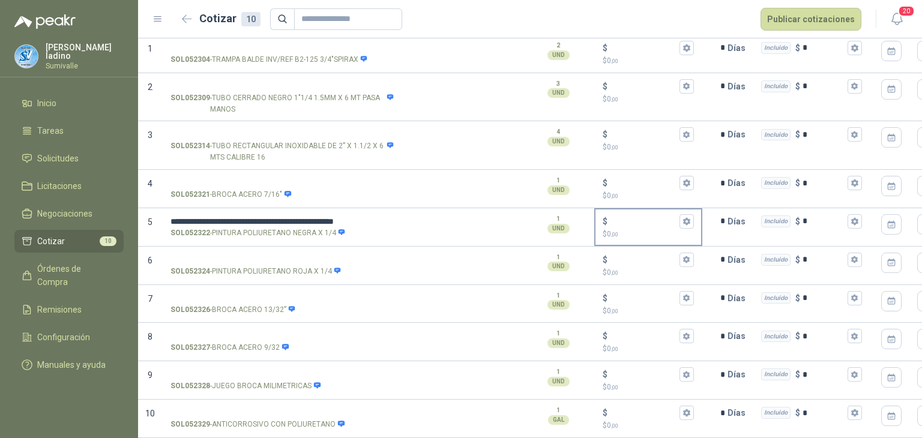
click at [648, 217] on input "$ $ 0 ,00" at bounding box center [643, 221] width 67 height 9
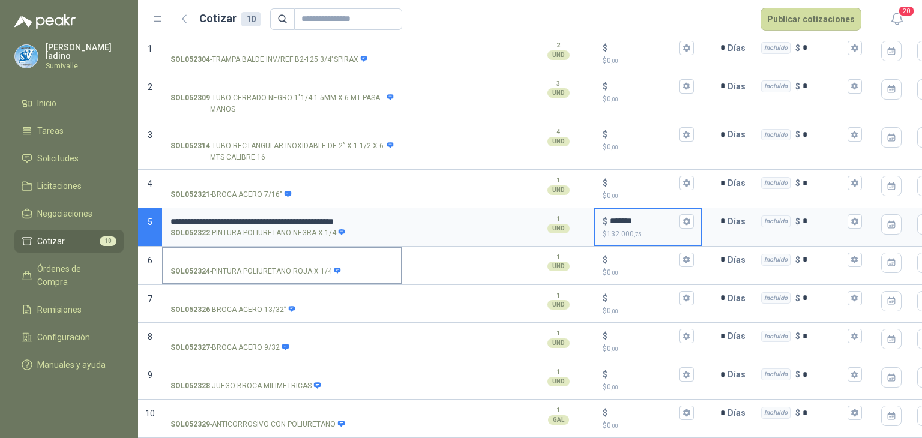
type input "*******"
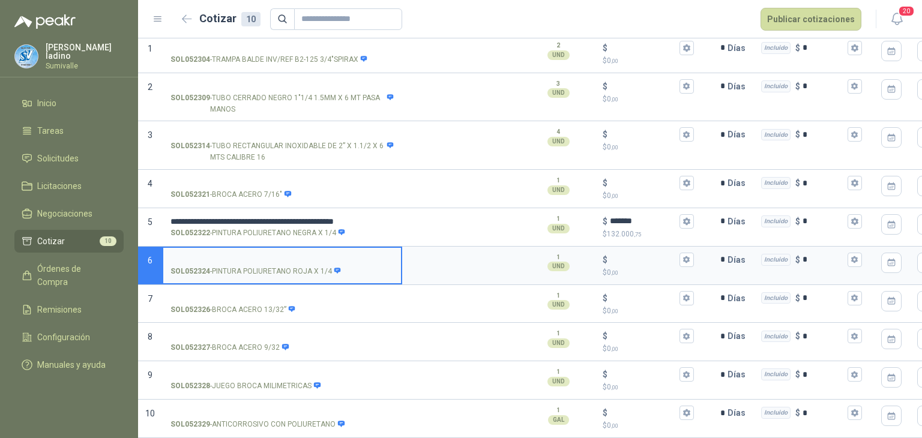
click at [299, 256] on input "SOL052324 - PINTURA POLIURETANO ROJA X 1/4" at bounding box center [281, 260] width 223 height 9
click at [247, 256] on input "SOL052324 - PINTURA POLIURETANO ROJA X 1/4" at bounding box center [281, 260] width 223 height 9
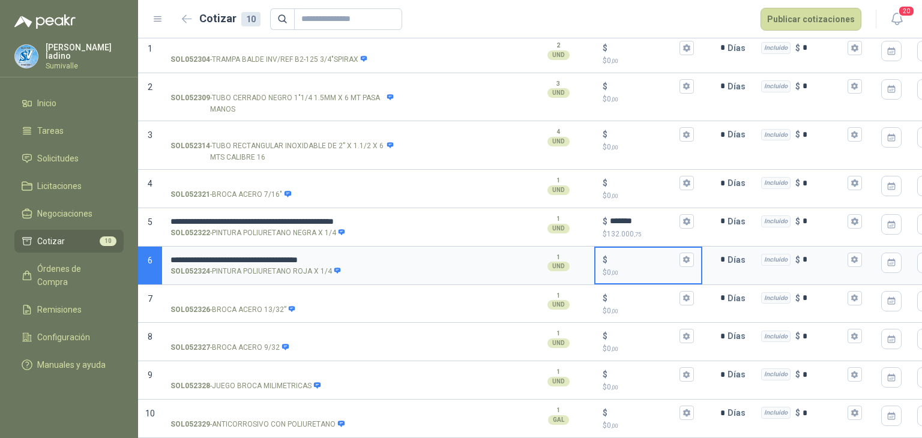
click at [622, 255] on input "$ $ 0 ,00" at bounding box center [643, 259] width 67 height 9
type input "*******"
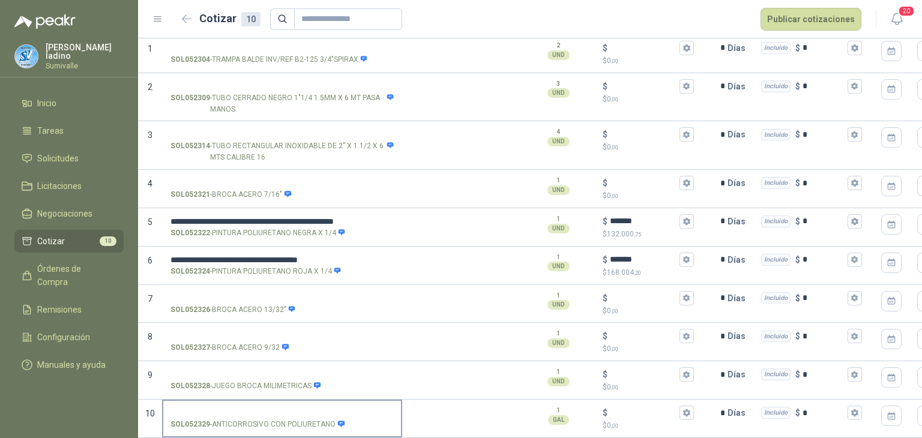
click at [219, 409] on input "SOL052329 - ANTICORROSIVO CON POLIURETANO" at bounding box center [281, 413] width 223 height 9
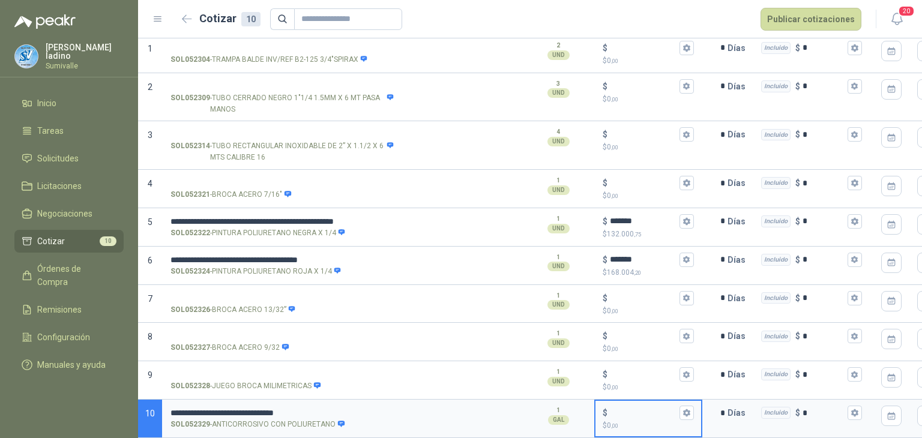
click at [618, 409] on input "$ $ 0 ,00" at bounding box center [643, 413] width 67 height 9
type input "******"
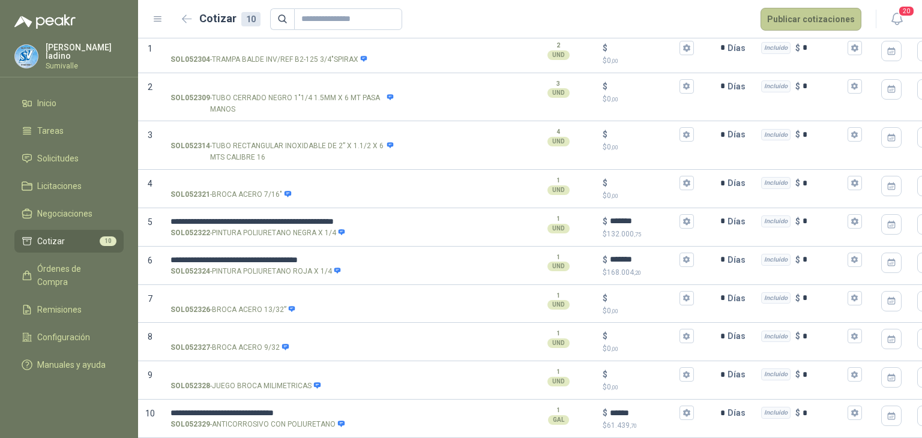
click at [807, 25] on button "Publicar cotizaciones" at bounding box center [810, 19] width 101 height 23
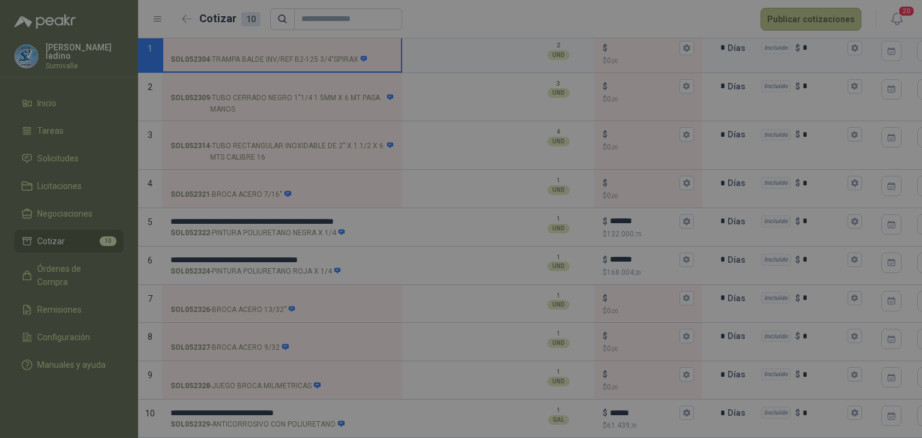
scroll to position [128, 0]
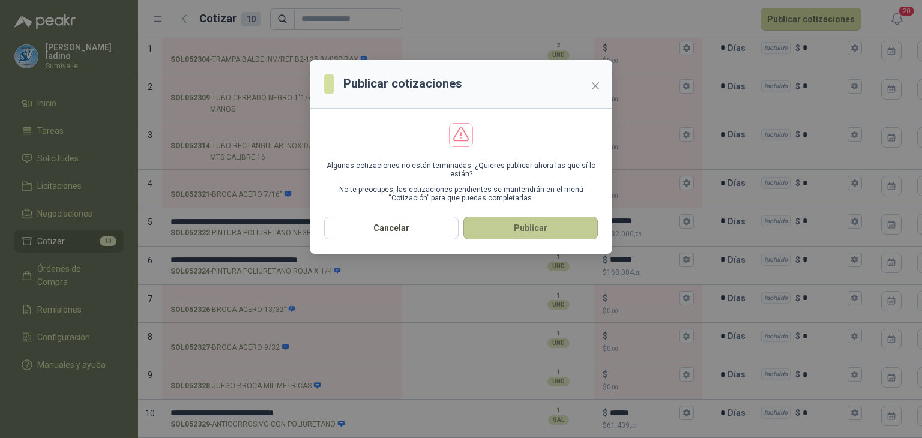
click at [520, 224] on button "Publicar" at bounding box center [530, 228] width 134 height 23
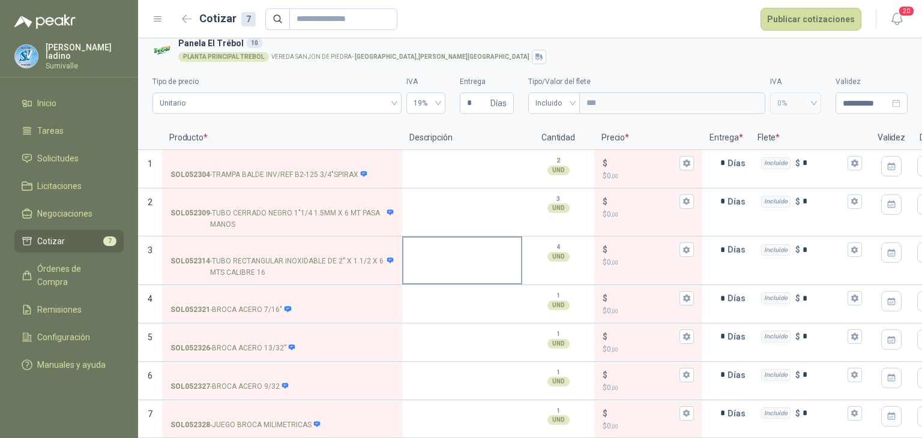
scroll to position [18, 0]
click at [42, 242] on span "Cotizar" at bounding box center [51, 241] width 28 height 13
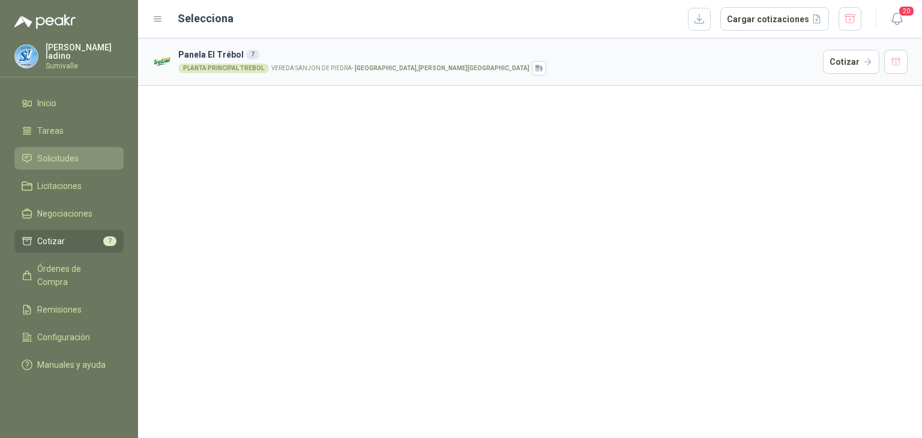
click at [55, 160] on span "Solicitudes" at bounding box center [57, 158] width 41 height 13
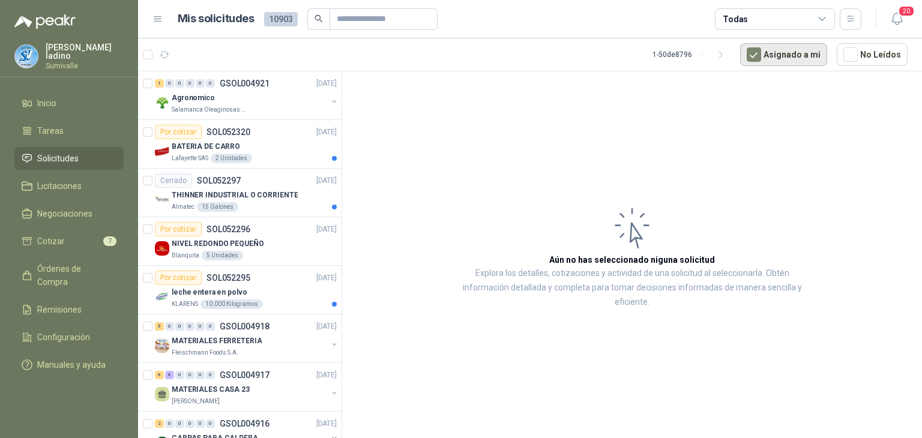
click at [794, 57] on button "Asignado a mi" at bounding box center [783, 54] width 87 height 23
click at [809, 19] on div "Todas" at bounding box center [775, 19] width 120 height 22
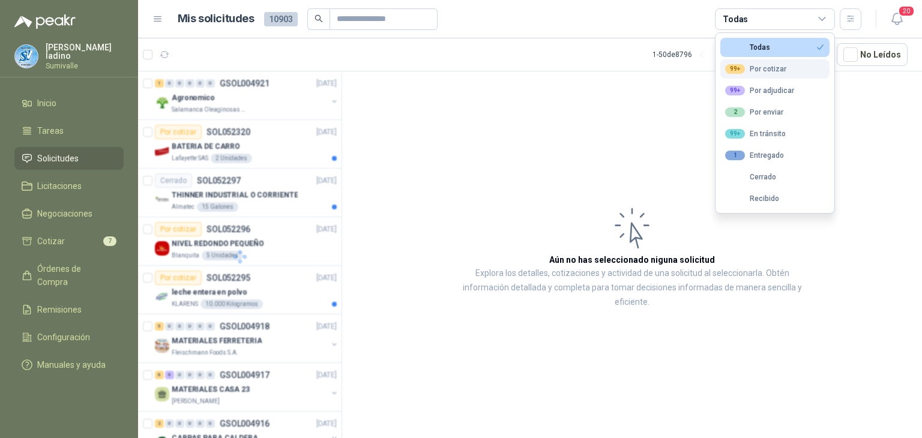
click at [771, 73] on div "99+ Por cotizar" at bounding box center [755, 69] width 61 height 10
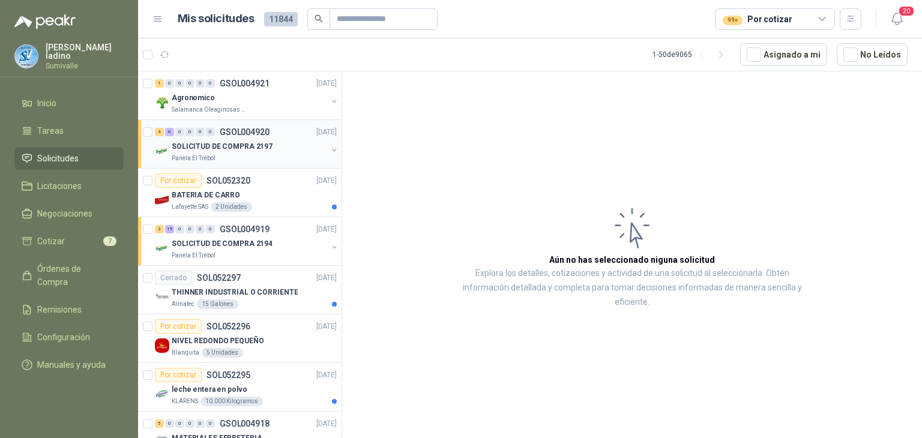
click at [250, 134] on p "GSOL004920" at bounding box center [245, 132] width 50 height 8
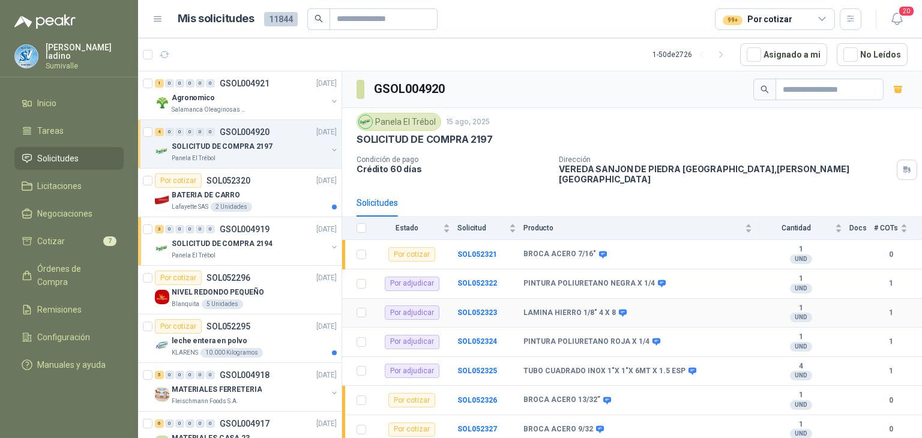
scroll to position [80, 0]
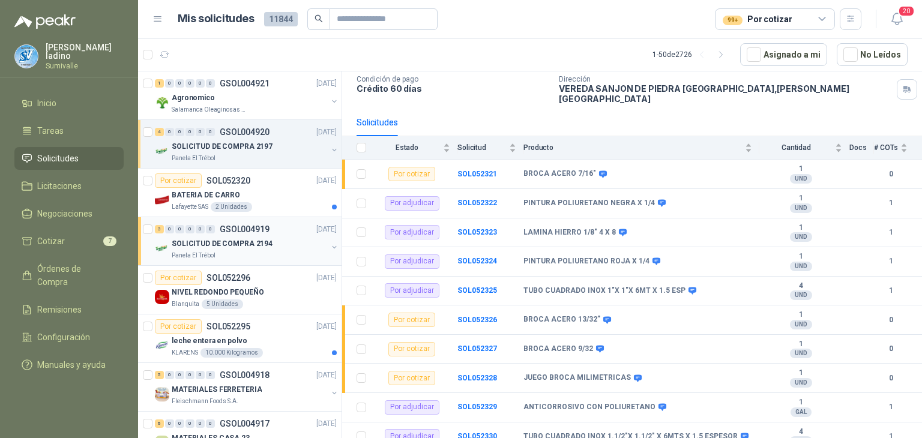
click at [242, 243] on p "SOLICITUD DE COMPRA 2194" at bounding box center [222, 243] width 101 height 11
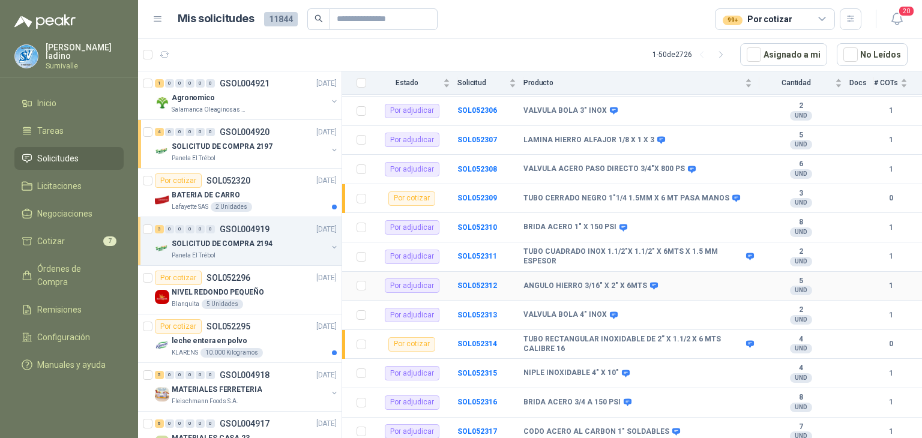
scroll to position [430, 0]
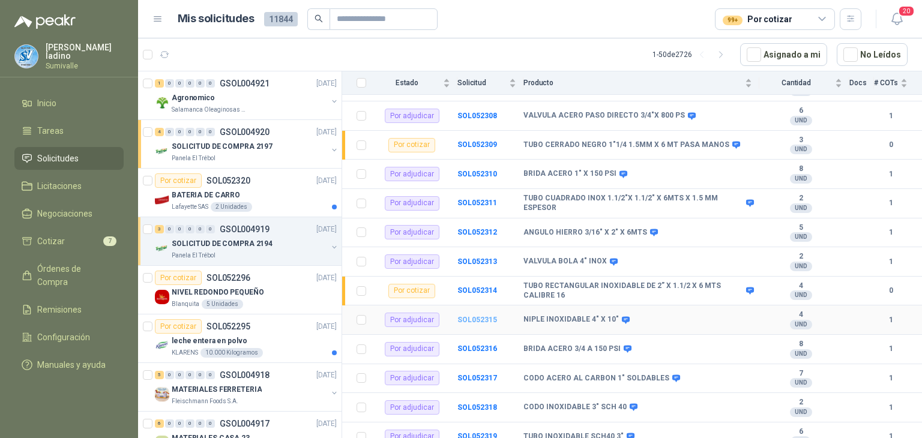
click at [466, 316] on b "SOL052315" at bounding box center [477, 320] width 40 height 8
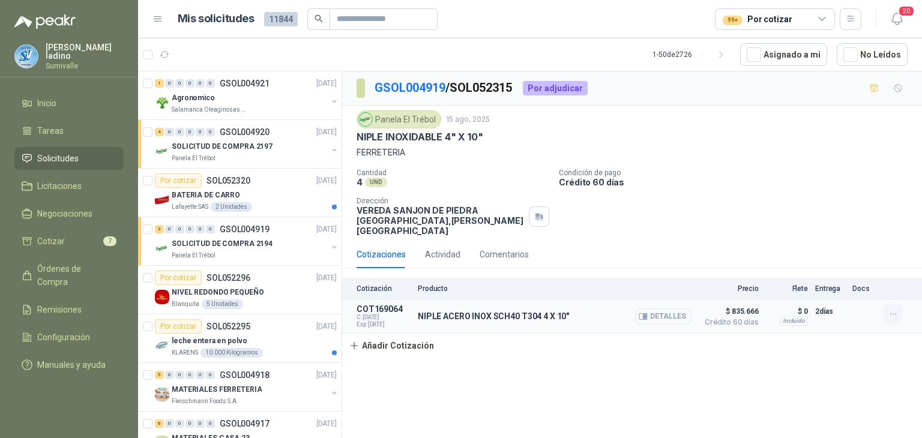
click at [889, 309] on icon "button" at bounding box center [893, 314] width 10 height 10
click at [843, 256] on button "Editar" at bounding box center [869, 255] width 96 height 19
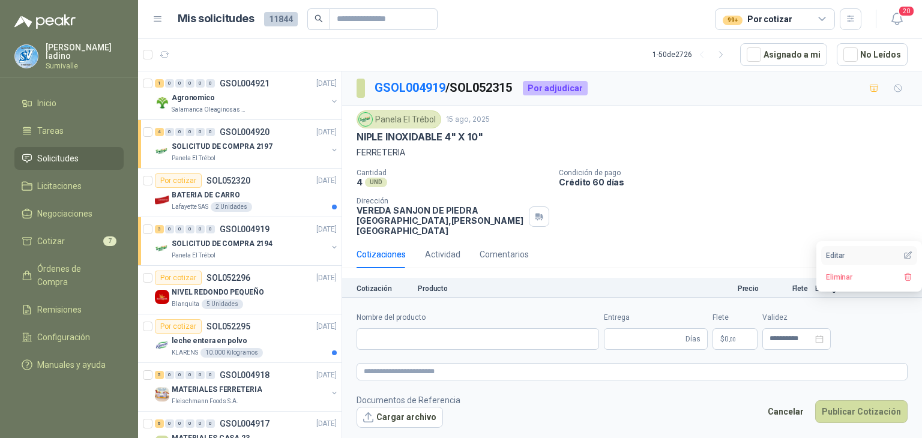
type input "**********"
type input "*"
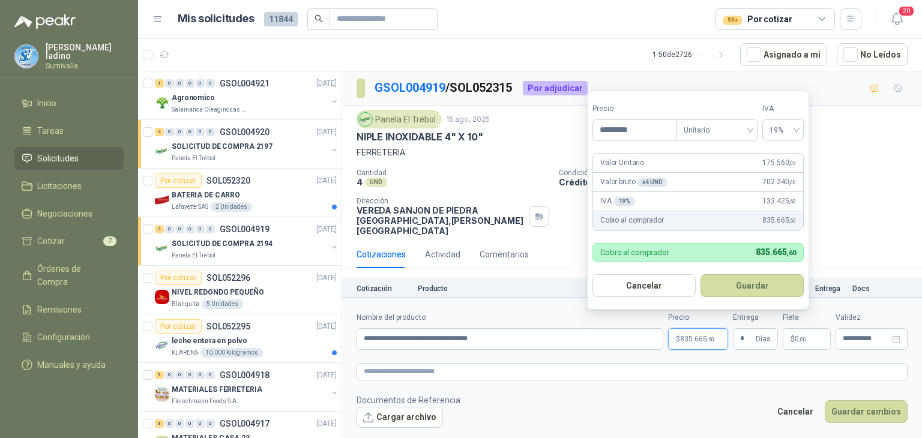
click at [696, 337] on span "835.665 ,60" at bounding box center [697, 339] width 34 height 7
drag, startPoint x: 675, startPoint y: 135, endPoint x: 665, endPoint y: 133, distance: 9.9
click at [665, 133] on input "*********" at bounding box center [634, 130] width 83 height 20
drag, startPoint x: 665, startPoint y: 133, endPoint x: 560, endPoint y: 125, distance: 105.3
click at [560, 125] on body "[PERSON_NAME] Sumivalle Inicio Tareas Solicitudes Licitaciones Negociaciones Co…" at bounding box center [461, 219] width 922 height 438
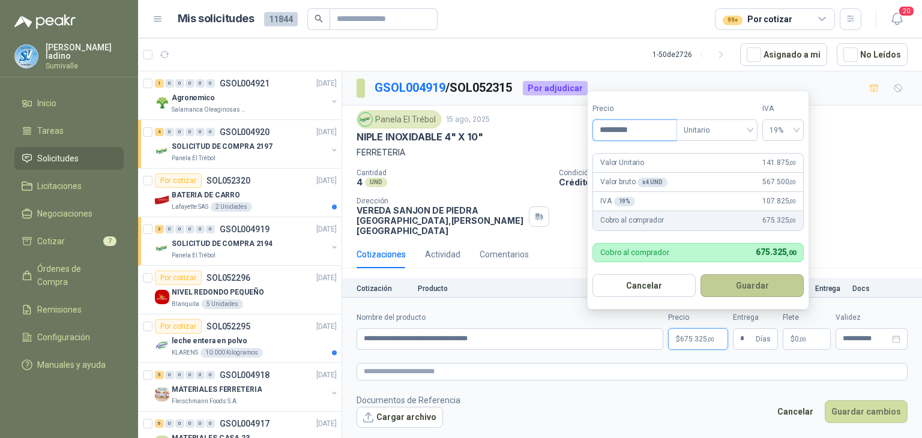
type input "*********"
click at [783, 286] on button "Guardar" at bounding box center [751, 285] width 103 height 23
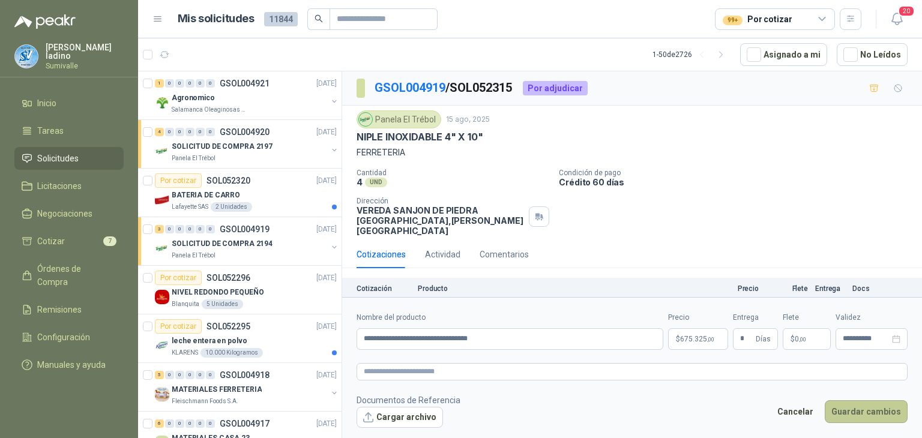
click at [850, 406] on button "Guardar cambios" at bounding box center [866, 411] width 83 height 23
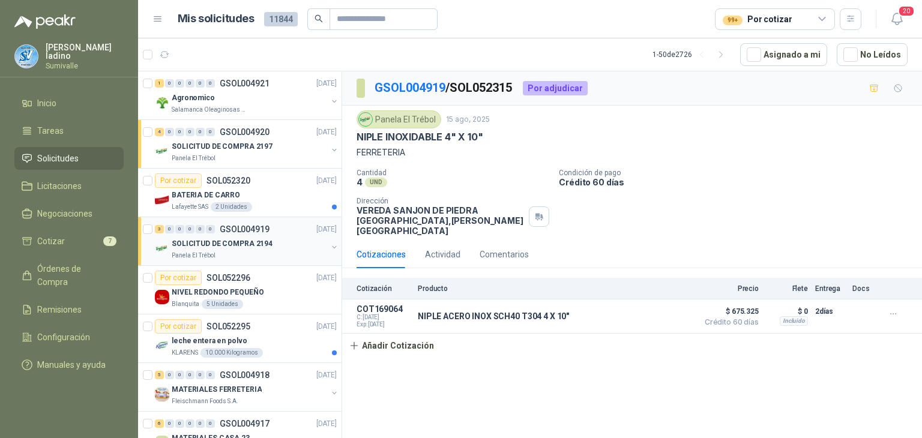
click at [330, 247] on button "button" at bounding box center [335, 247] width 10 height 10
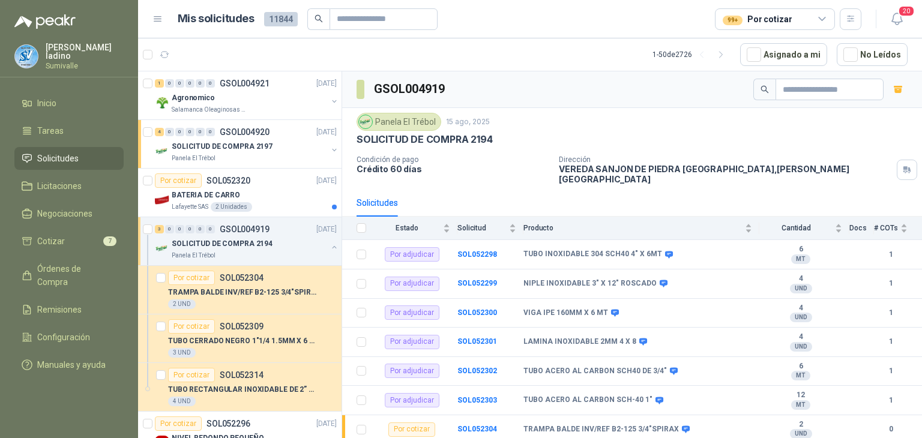
click at [265, 233] on div "3 0 0 0 0 0 GSOL004919 [DATE]" at bounding box center [247, 229] width 184 height 14
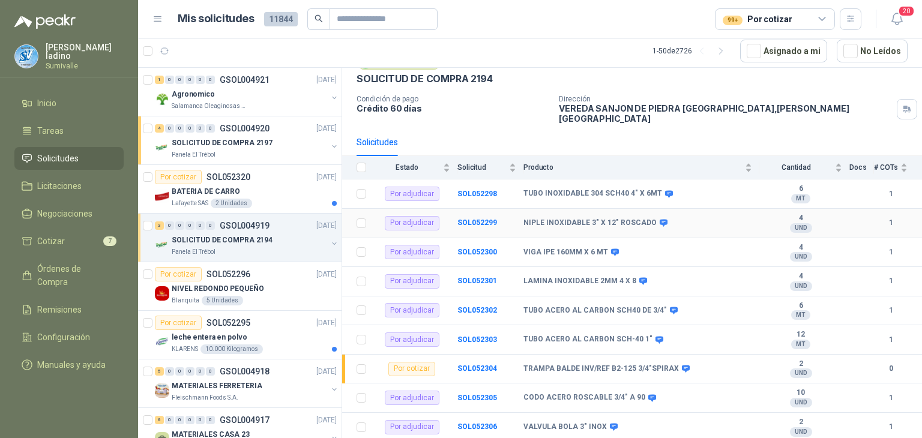
scroll to position [80, 0]
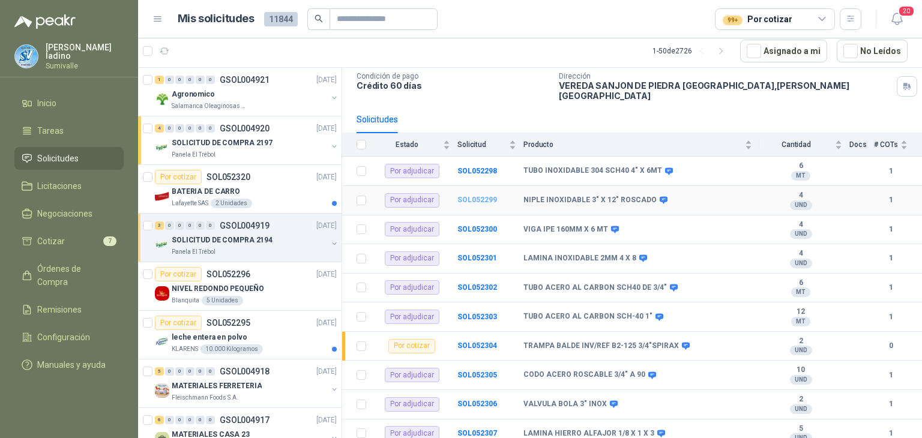
click at [486, 196] on b "SOL052299" at bounding box center [477, 200] width 40 height 8
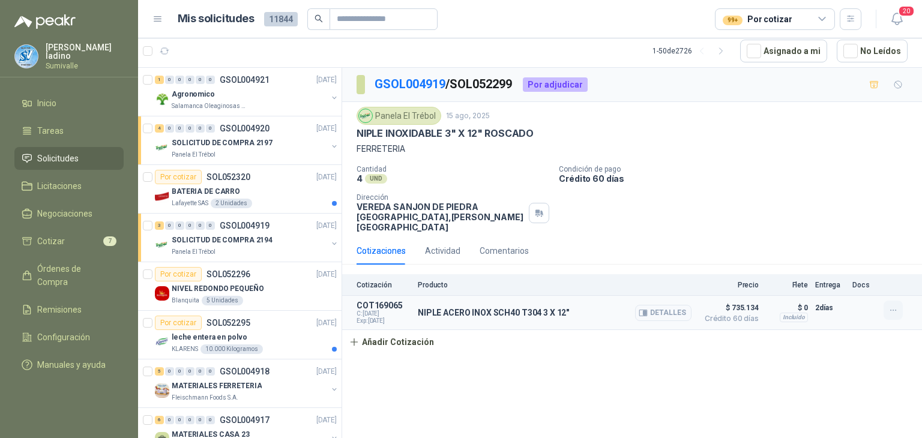
click at [897, 305] on icon "button" at bounding box center [893, 310] width 10 height 10
click at [846, 253] on button "Editar" at bounding box center [869, 251] width 96 height 19
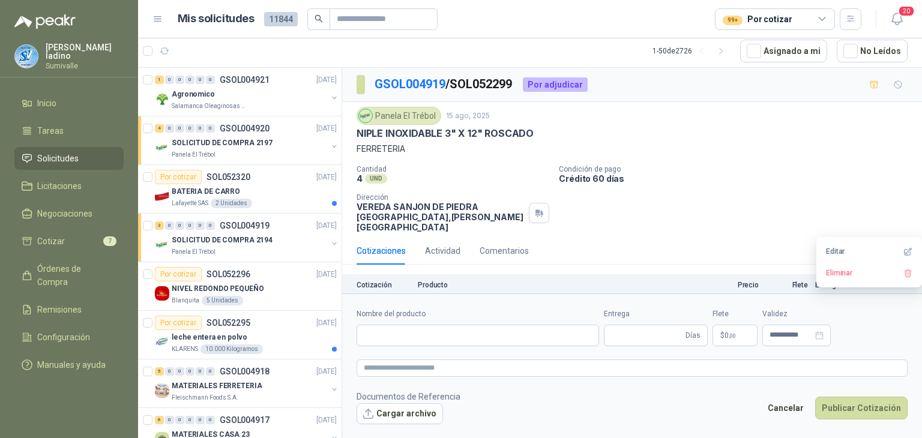
type input "**********"
type input "*"
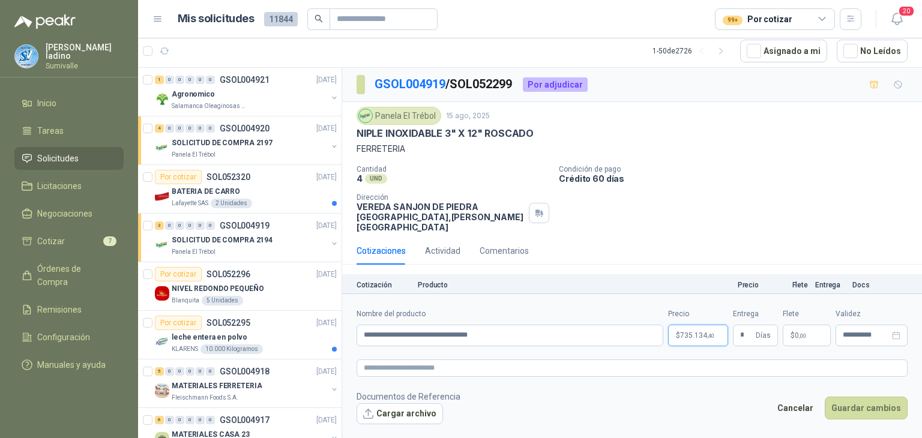
click at [687, 333] on span "735.134 ,40" at bounding box center [697, 335] width 34 height 7
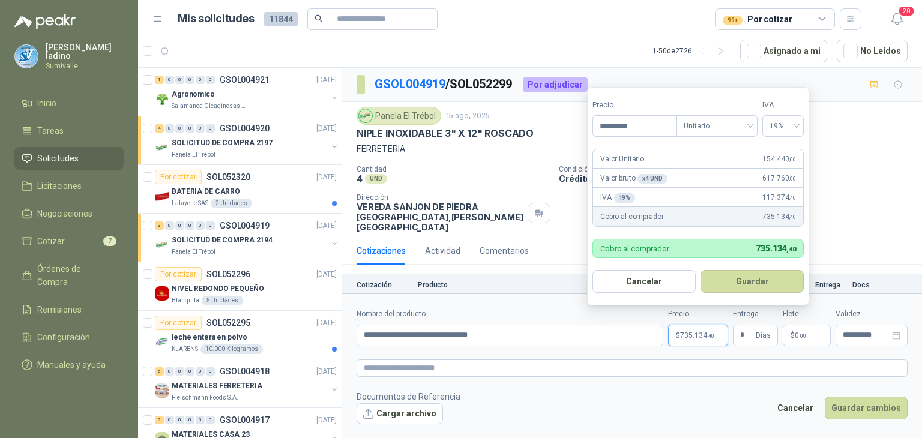
drag, startPoint x: 653, startPoint y: 125, endPoint x: 541, endPoint y: 121, distance: 112.3
click at [541, 121] on body "[PERSON_NAME] Sumivalle Inicio Tareas Solicitudes Licitaciones Negociaciones Co…" at bounding box center [461, 219] width 922 height 438
type input "*********"
click at [777, 284] on button "Guardar" at bounding box center [751, 281] width 103 height 23
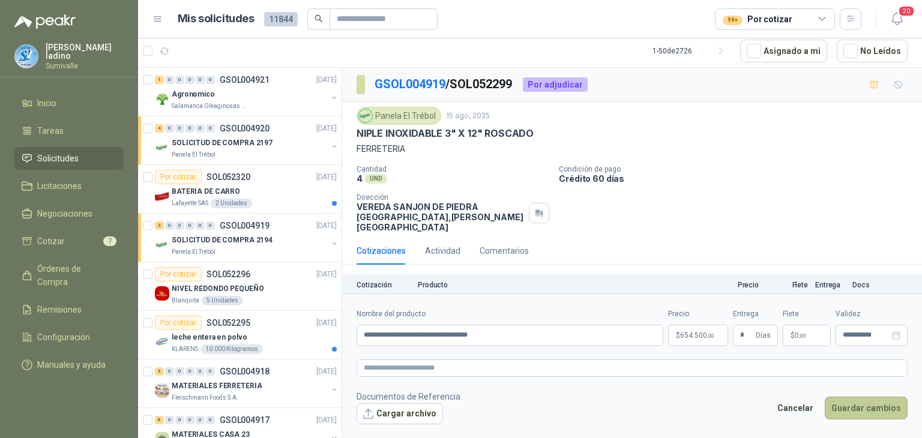
click at [856, 408] on button "Guardar cambios" at bounding box center [866, 408] width 83 height 23
